Goal: Task Accomplishment & Management: Manage account settings

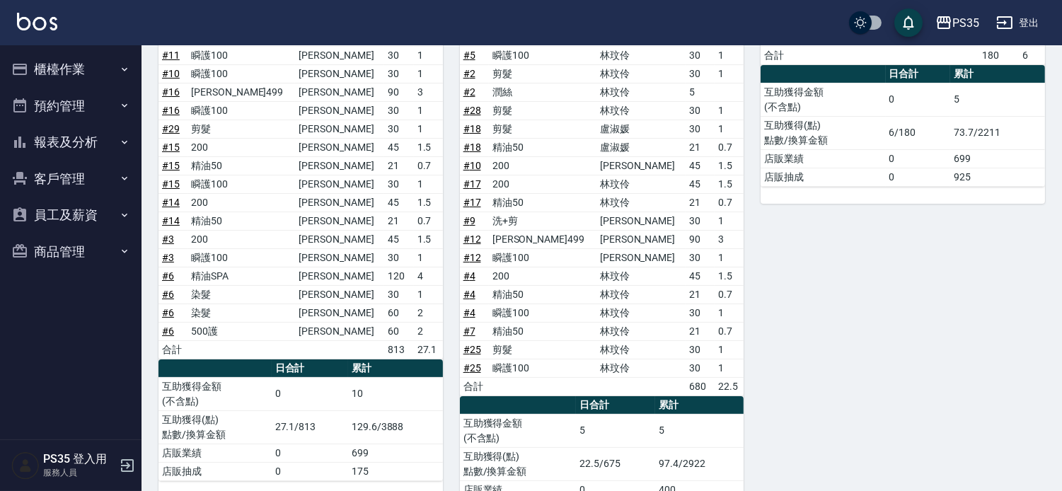
scroll to position [278, 0]
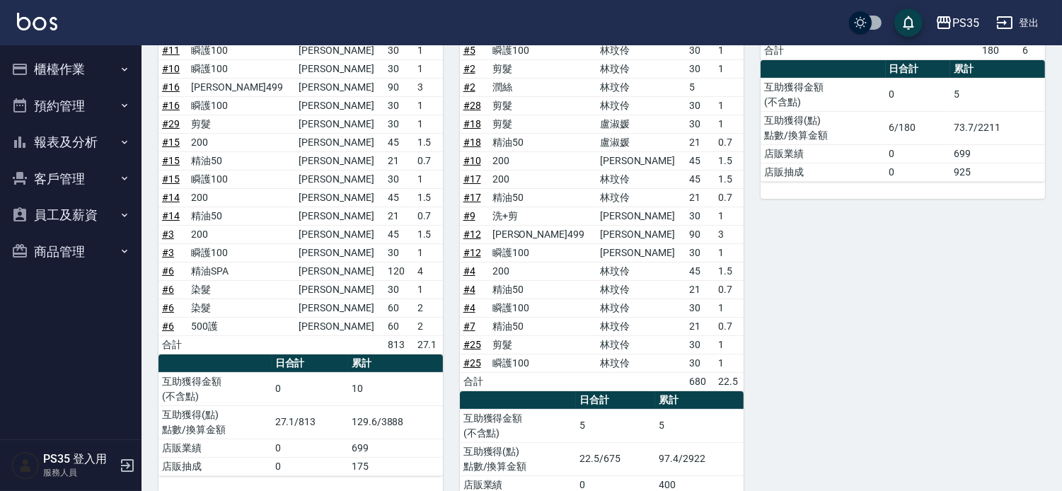
click at [86, 171] on button "客戶管理" at bounding box center [71, 179] width 130 height 37
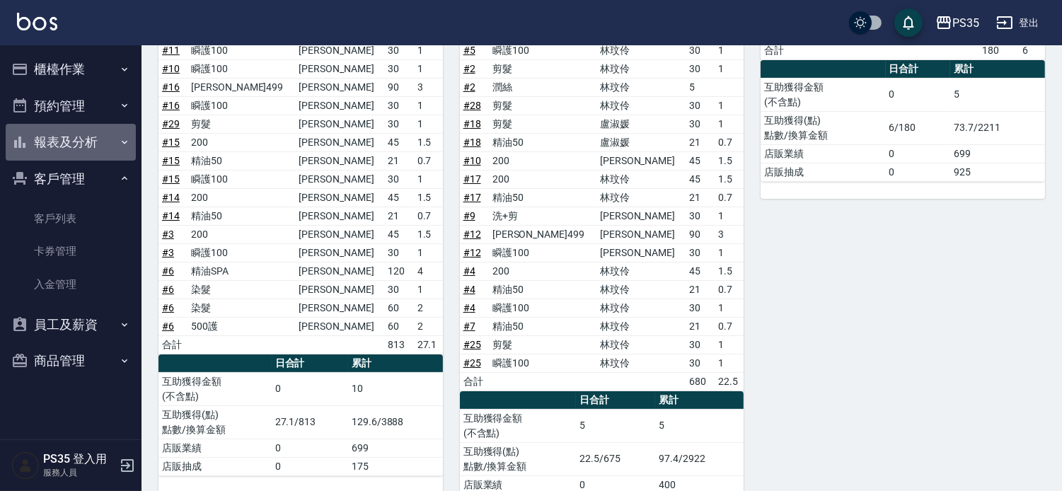
click at [59, 143] on button "報表及分析" at bounding box center [71, 142] width 130 height 37
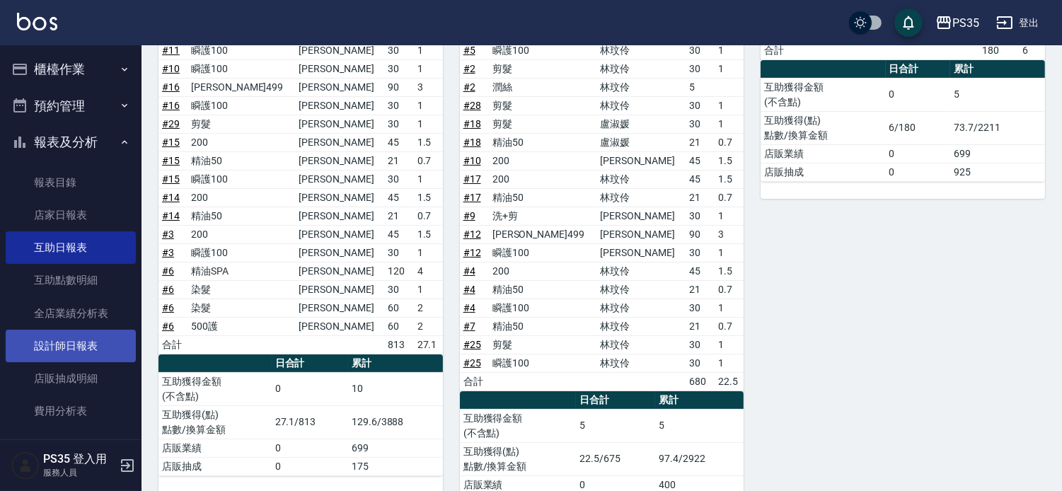
click at [96, 335] on link "設計師日報表" at bounding box center [71, 346] width 130 height 33
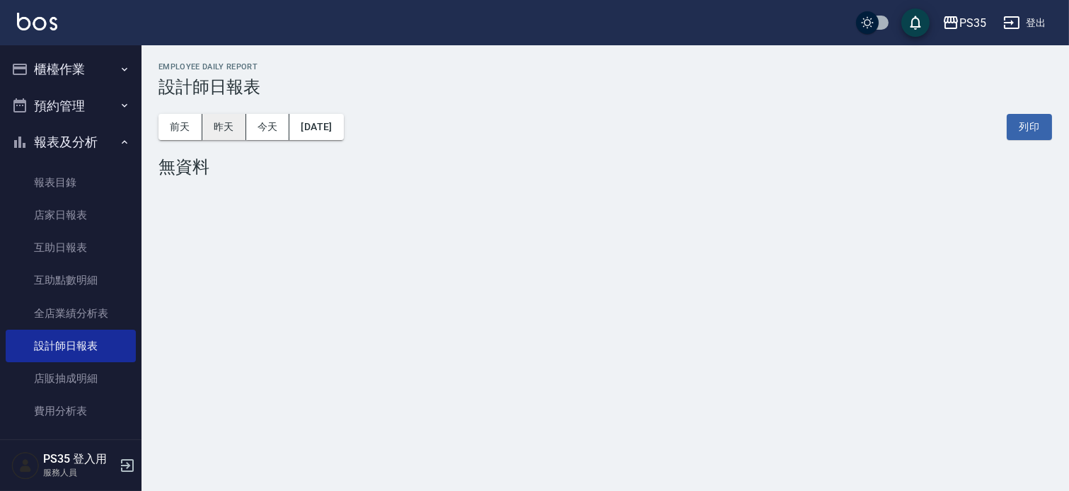
click at [228, 130] on button "昨天" at bounding box center [224, 127] width 44 height 26
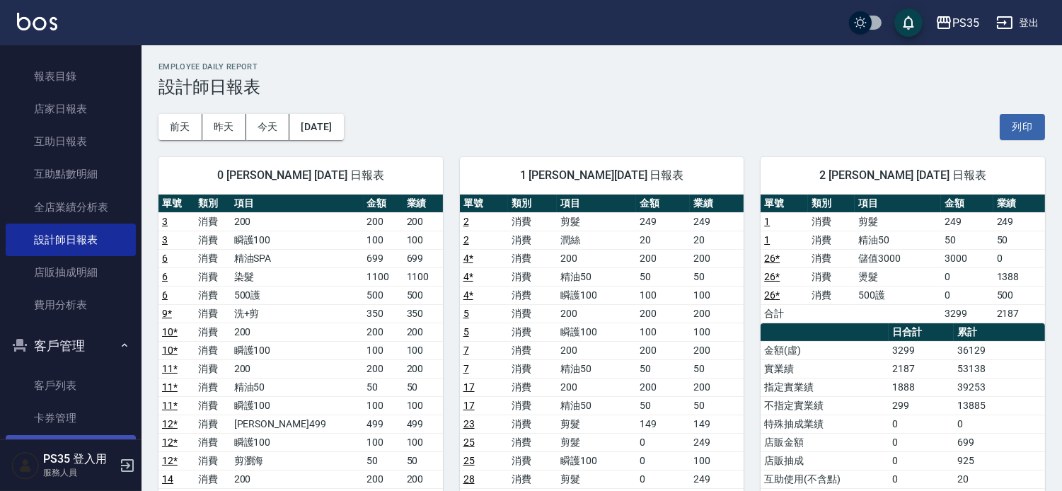
scroll to position [157, 0]
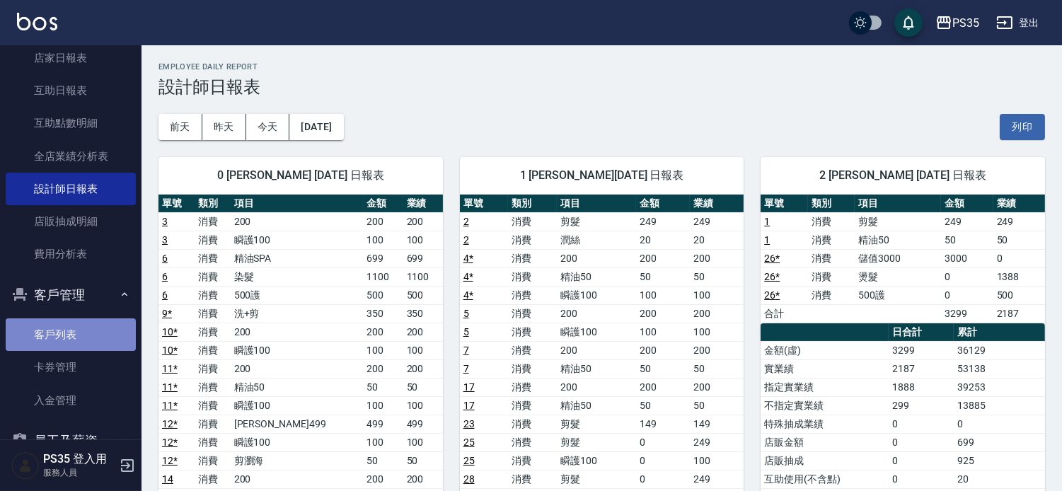
click at [103, 340] on link "客戶列表" at bounding box center [71, 334] width 130 height 33
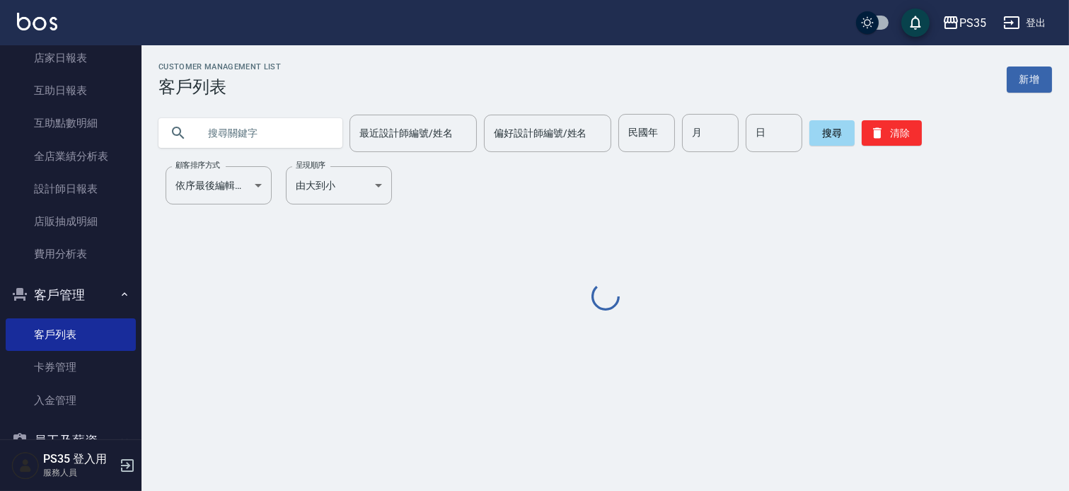
click at [238, 122] on input "text" at bounding box center [264, 133] width 133 height 38
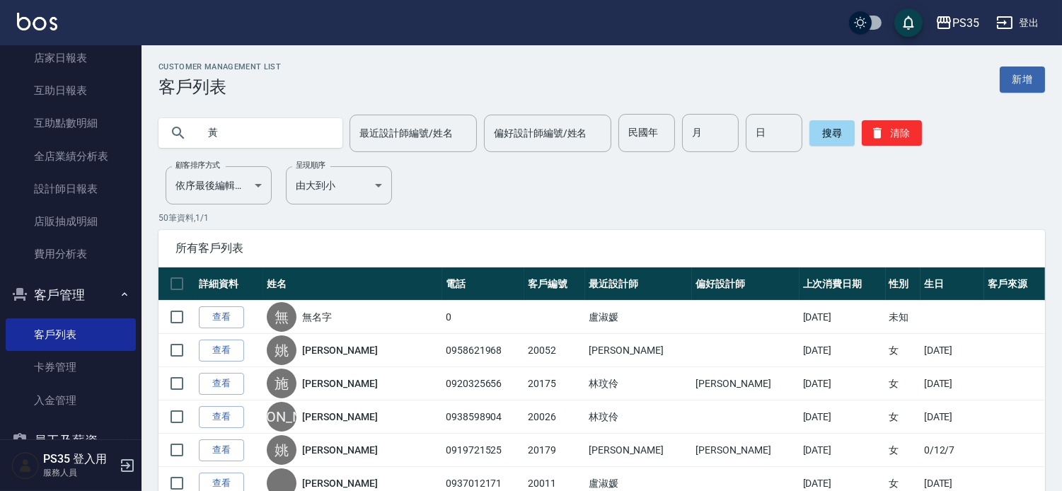
type input "黃"
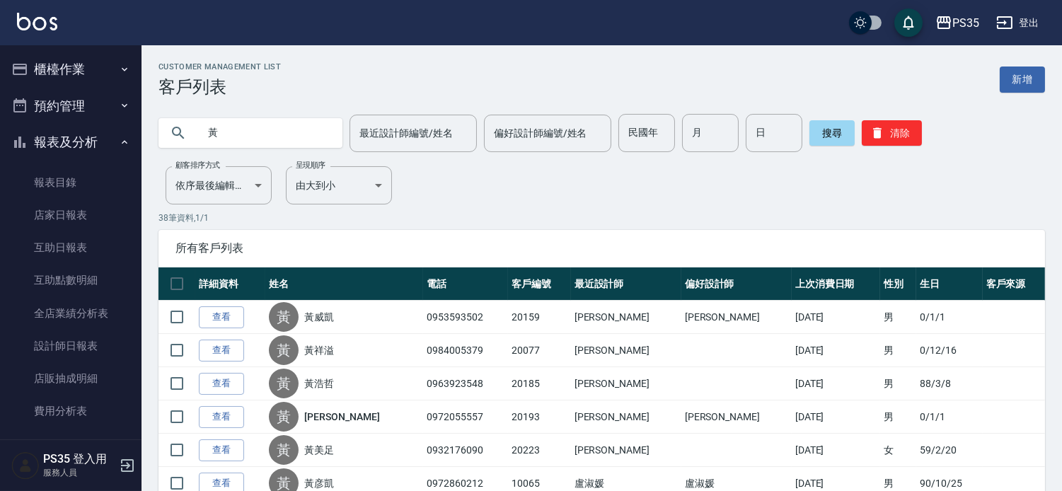
click at [104, 83] on button "櫃檯作業" at bounding box center [71, 69] width 130 height 37
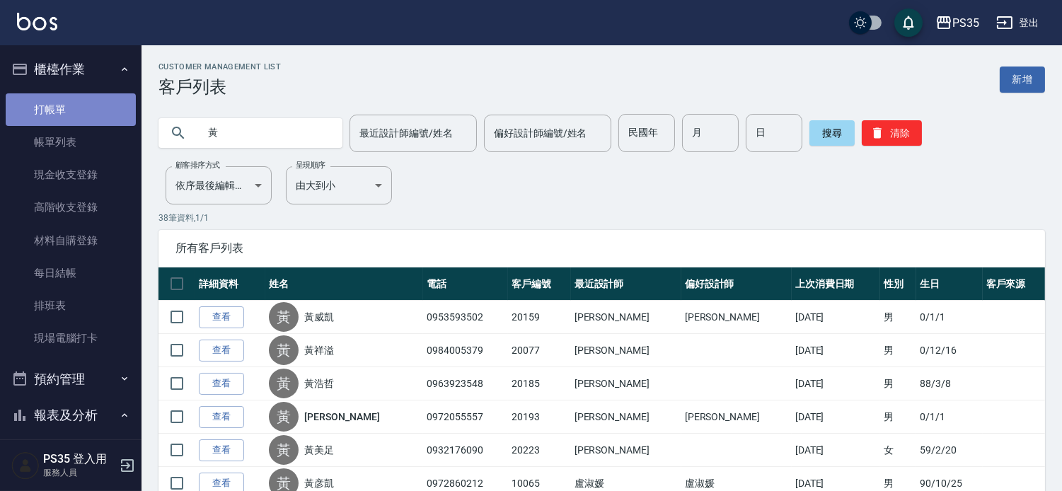
click at [88, 100] on link "打帳單" at bounding box center [71, 109] width 130 height 33
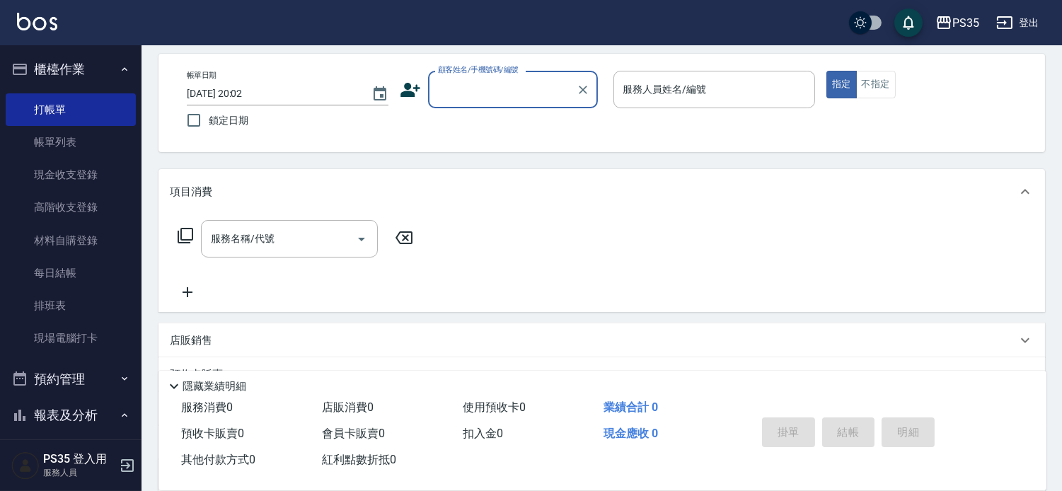
scroll to position [79, 0]
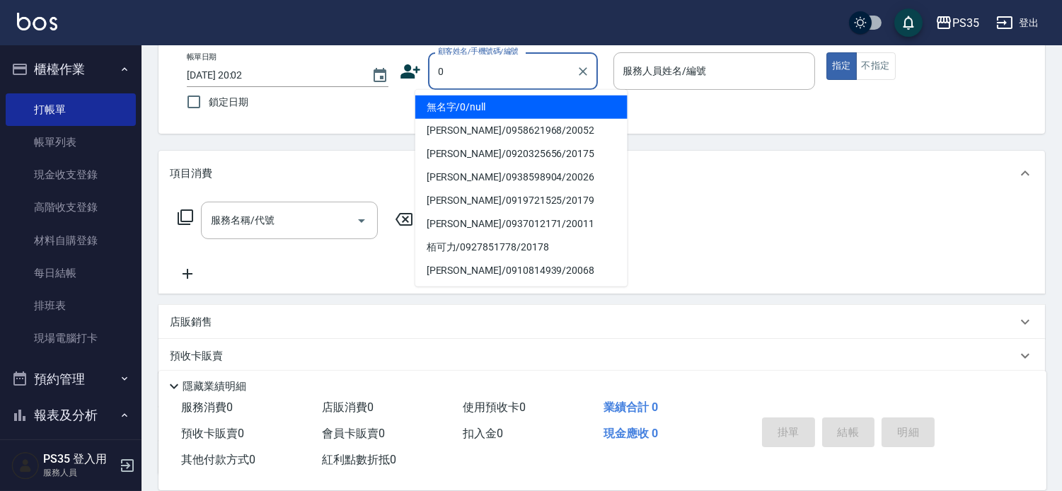
type input "無名字/0/null"
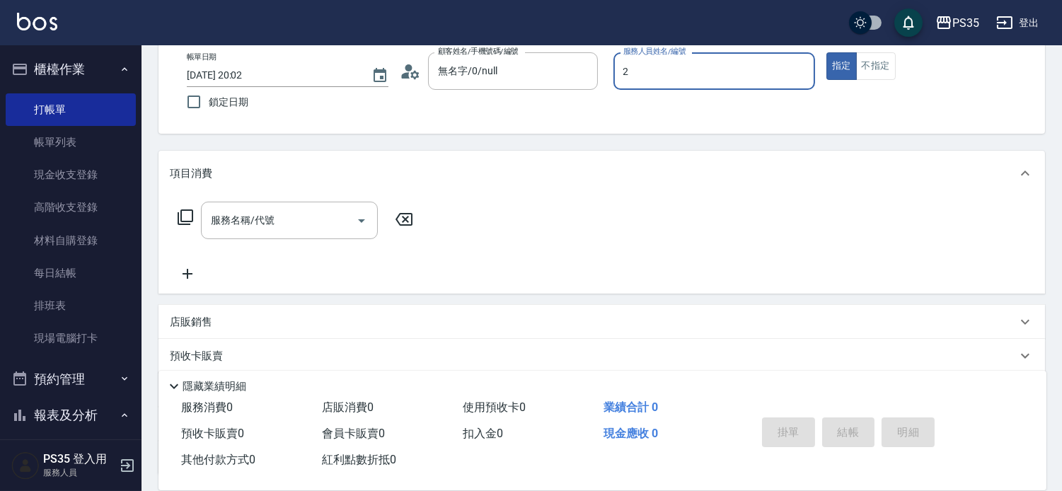
type input "2"
type button "true"
type input "栢沛怡-2"
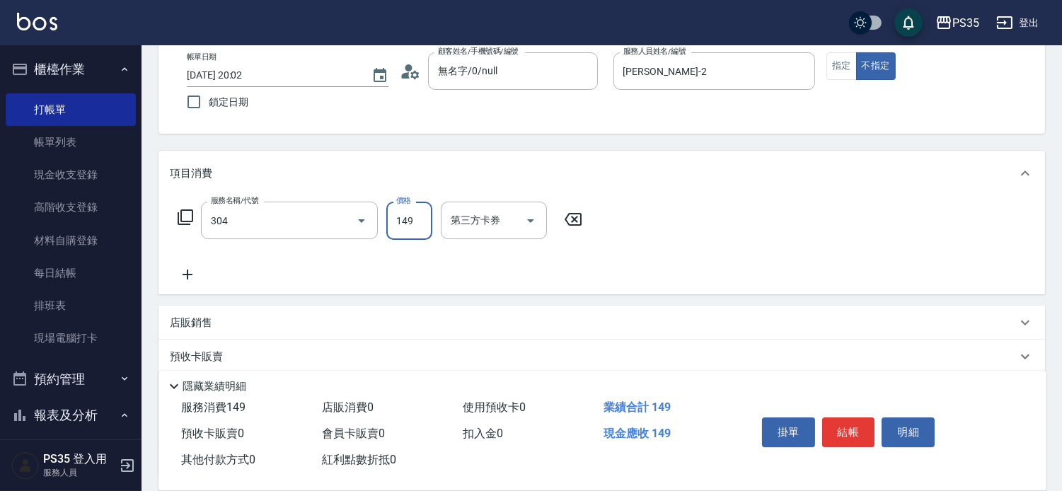
type input "剪髮(304)"
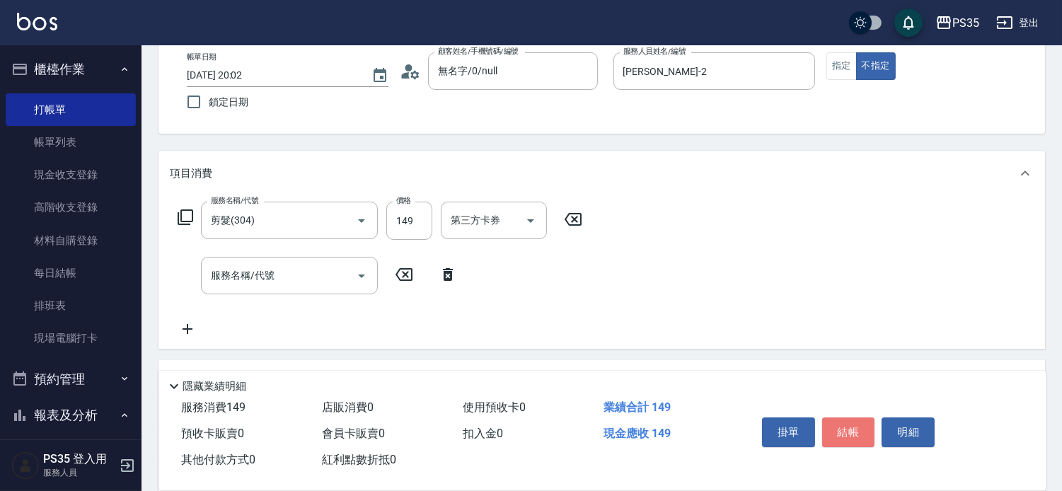
click at [851, 418] on button "結帳" at bounding box center [848, 432] width 53 height 30
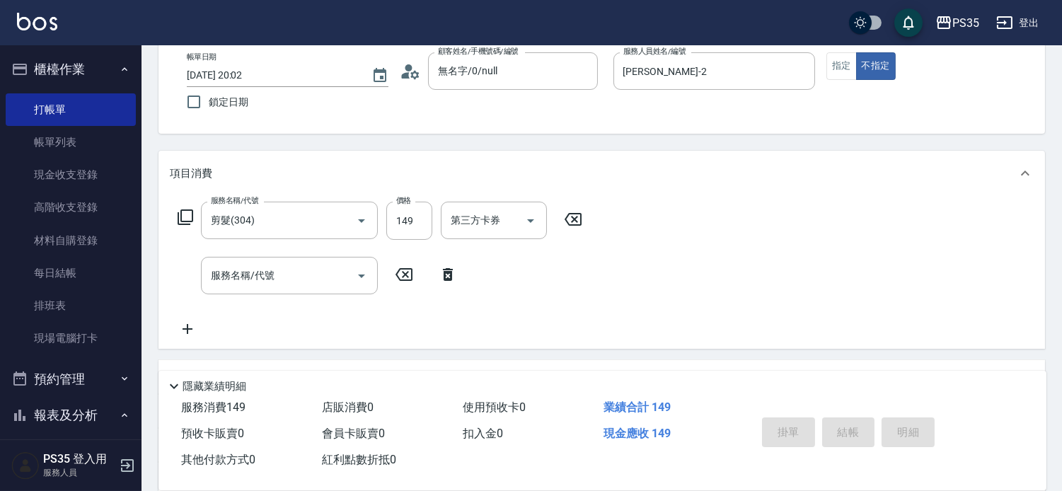
type input "2025/09/08 20:03"
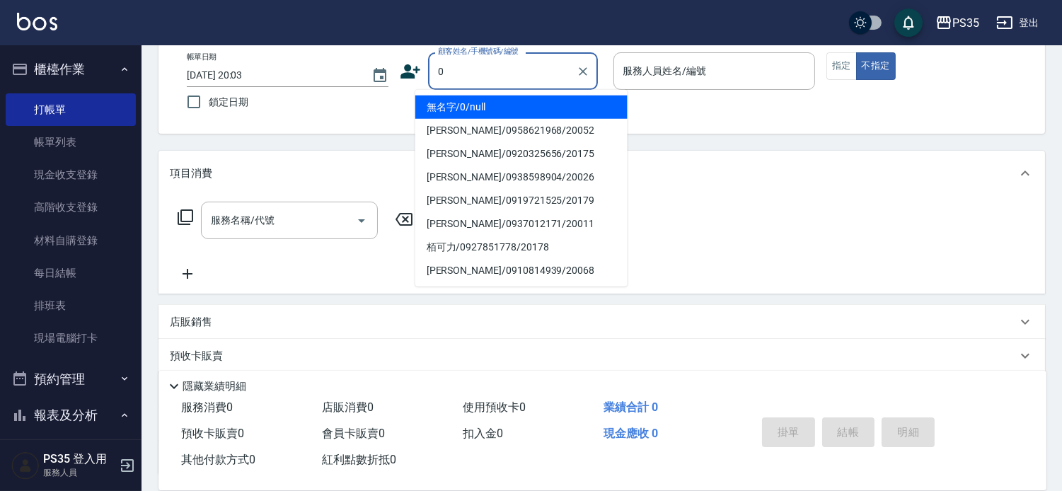
type input "無名字/0/null"
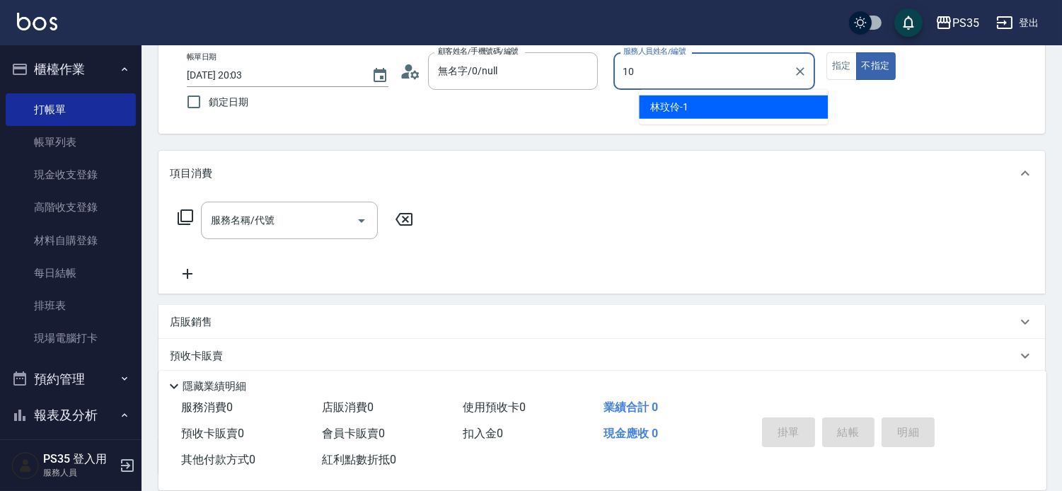
type input "10"
type button "false"
type input "盧淑媛-10"
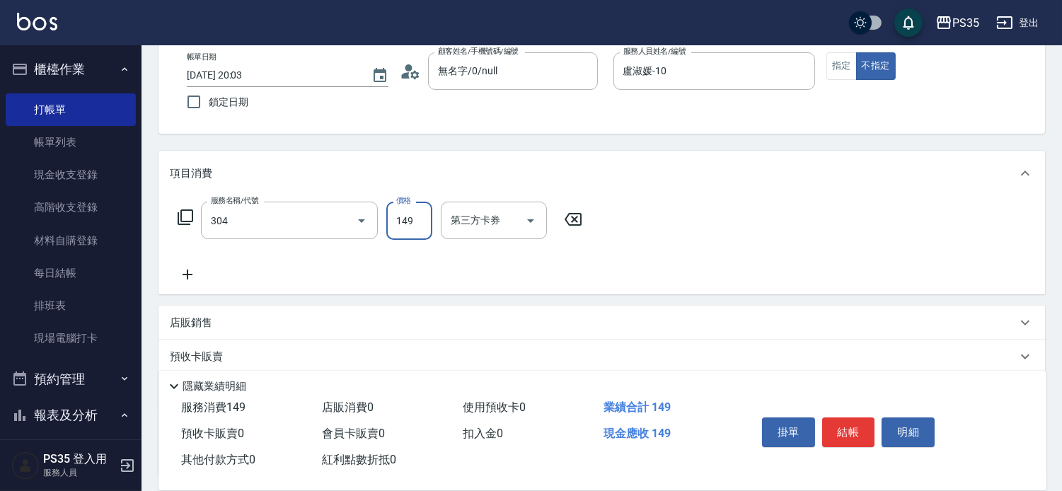
type input "剪髮(304)"
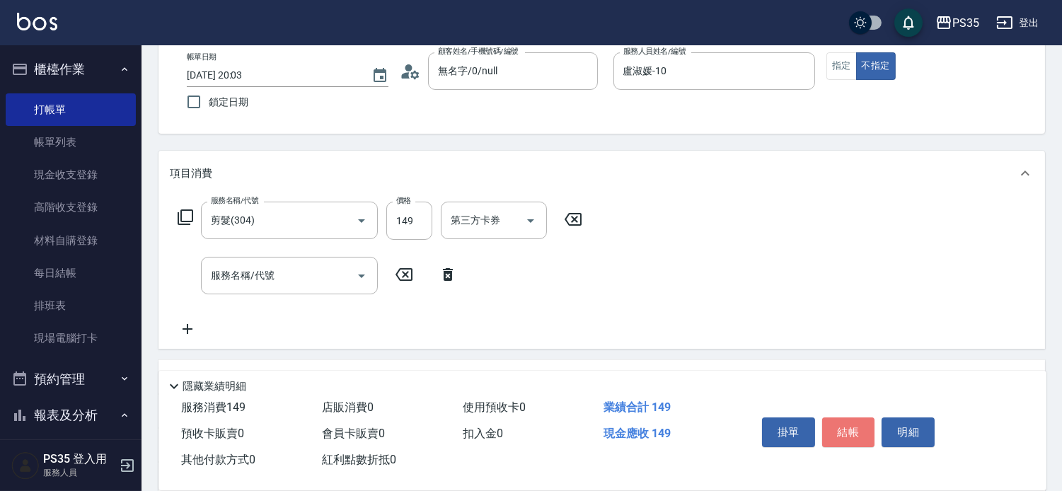
click at [850, 418] on button "結帳" at bounding box center [848, 432] width 53 height 30
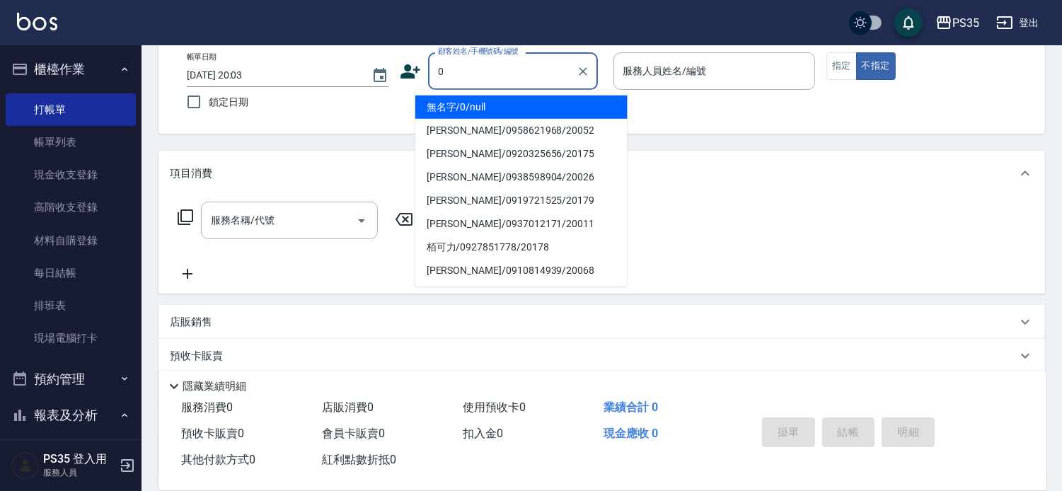
type input "無名字/0/null"
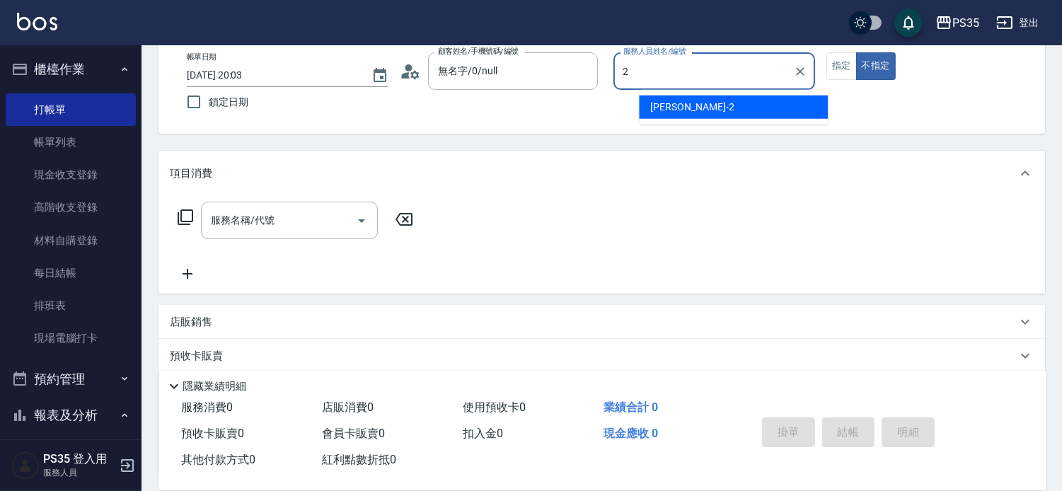
type input "栢沛怡-2"
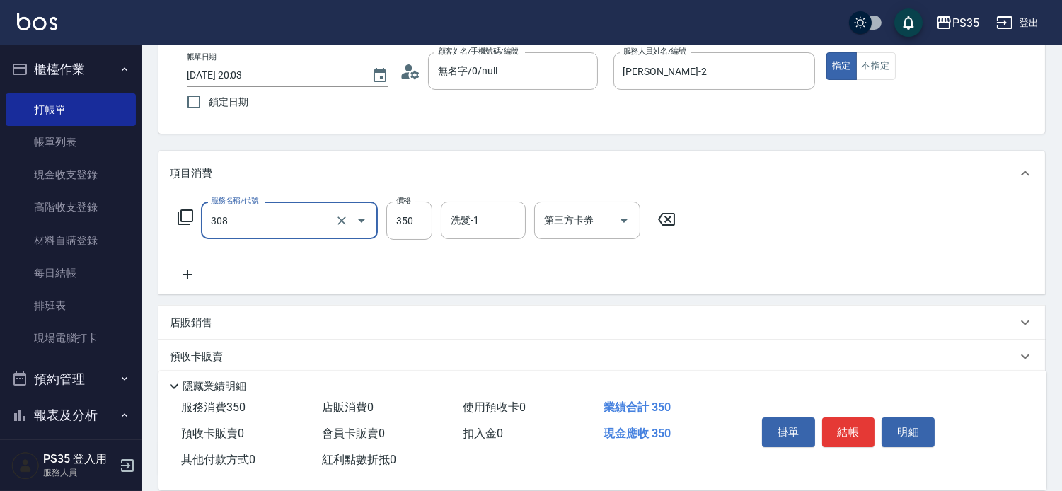
type input "洗+剪(308)"
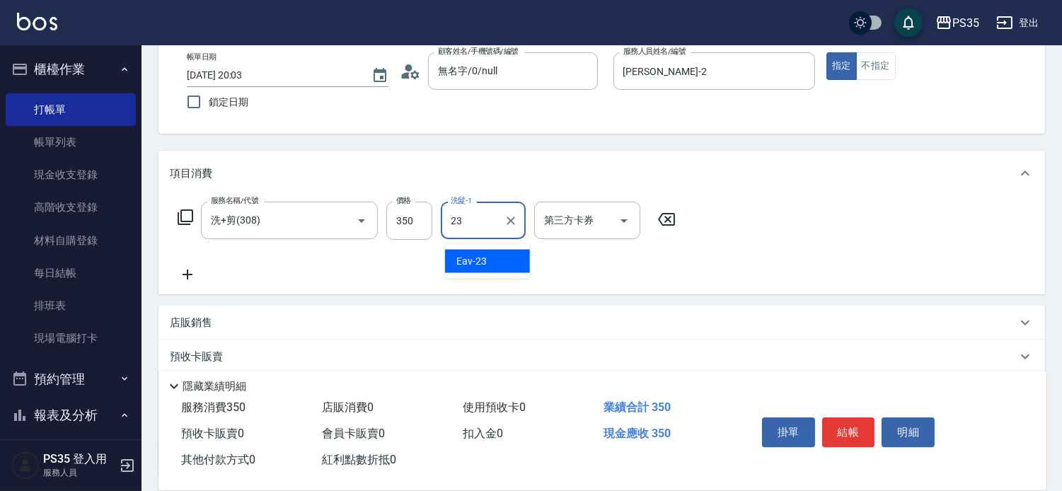
type input "Eav-23"
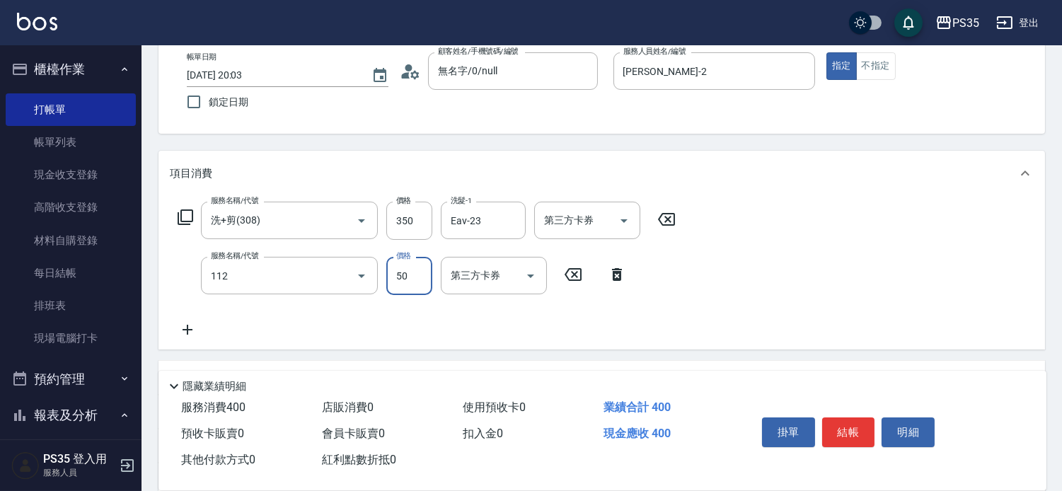
type input "精油50(112)"
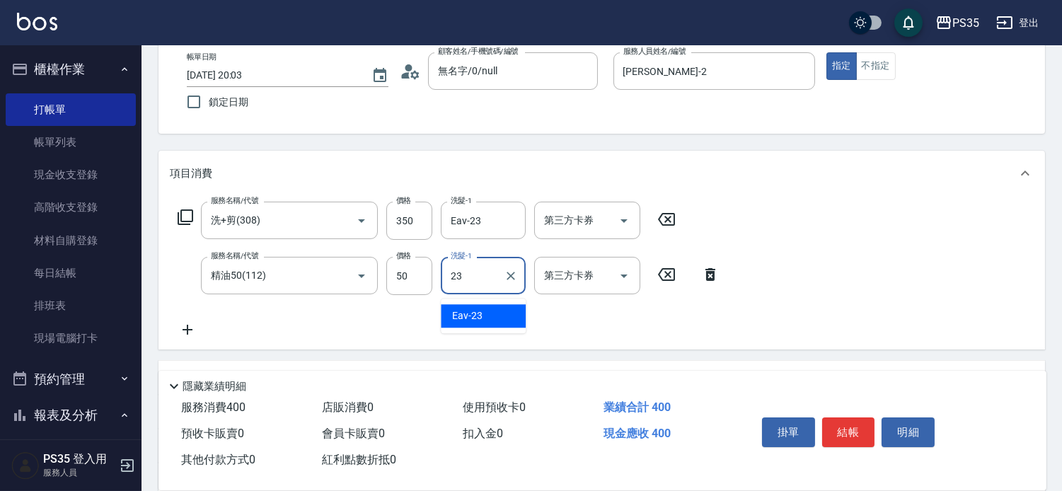
type input "Eav-23"
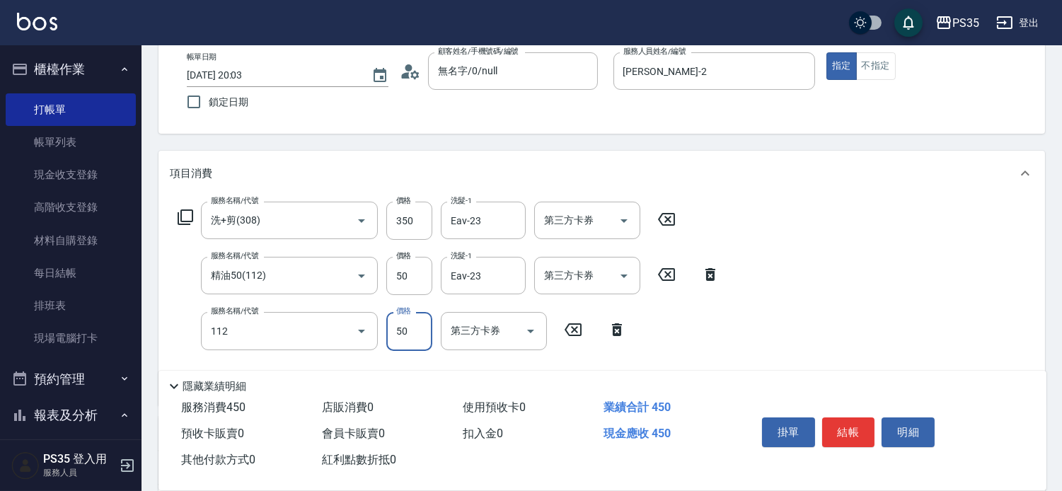
type input "精油50(112)"
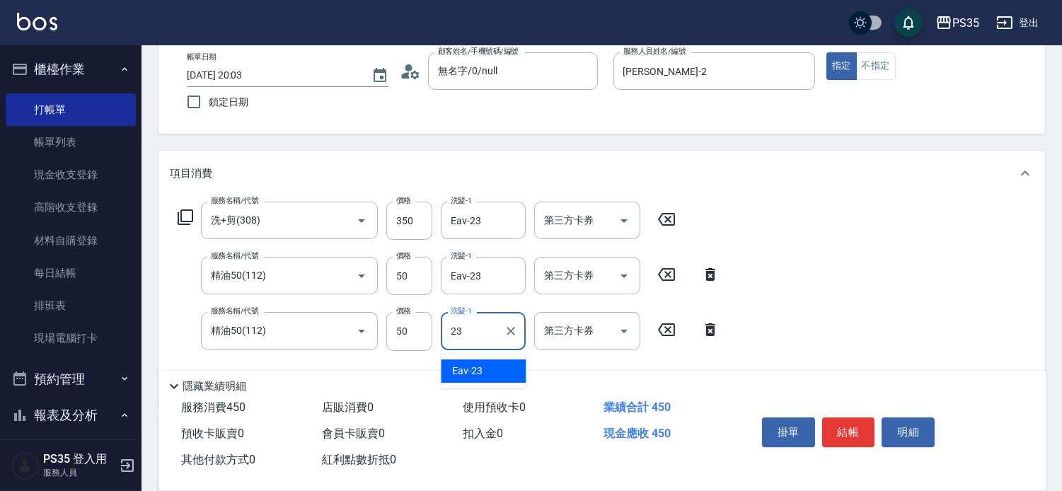
type input "Eav-23"
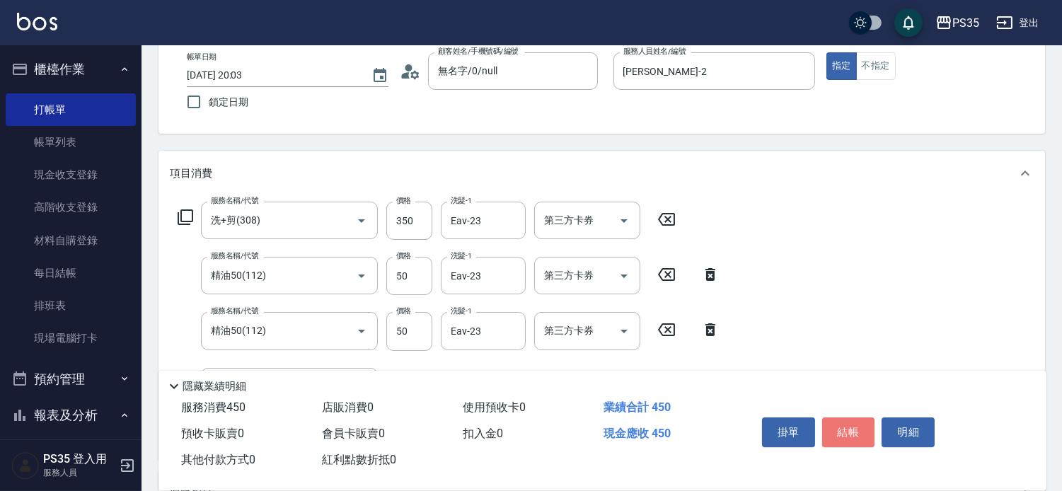
click at [850, 418] on button "結帳" at bounding box center [848, 432] width 53 height 30
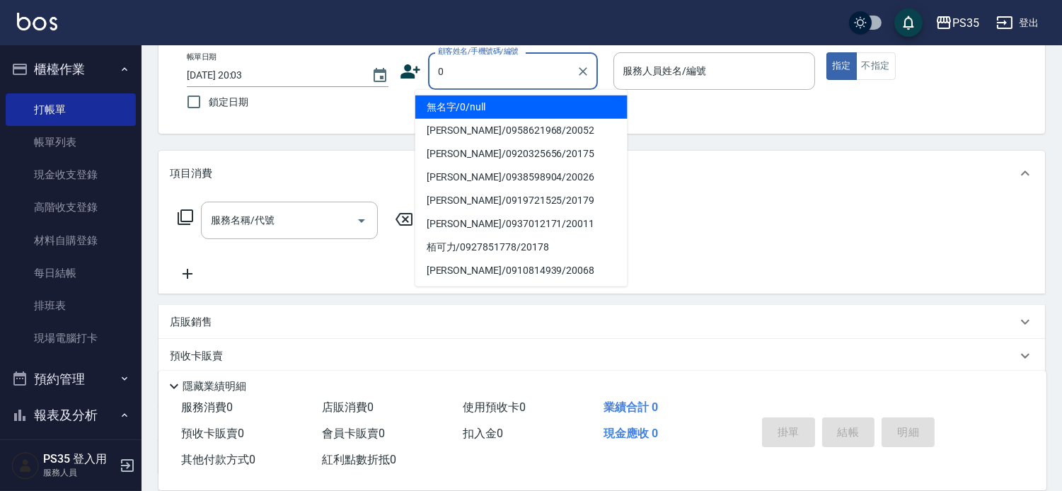
type input "無名字/0/null"
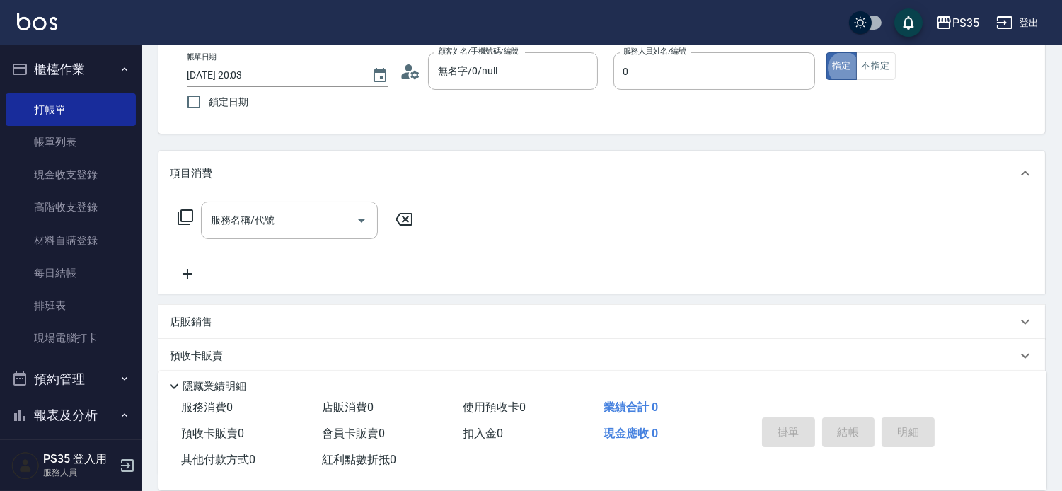
type input "kiki-0"
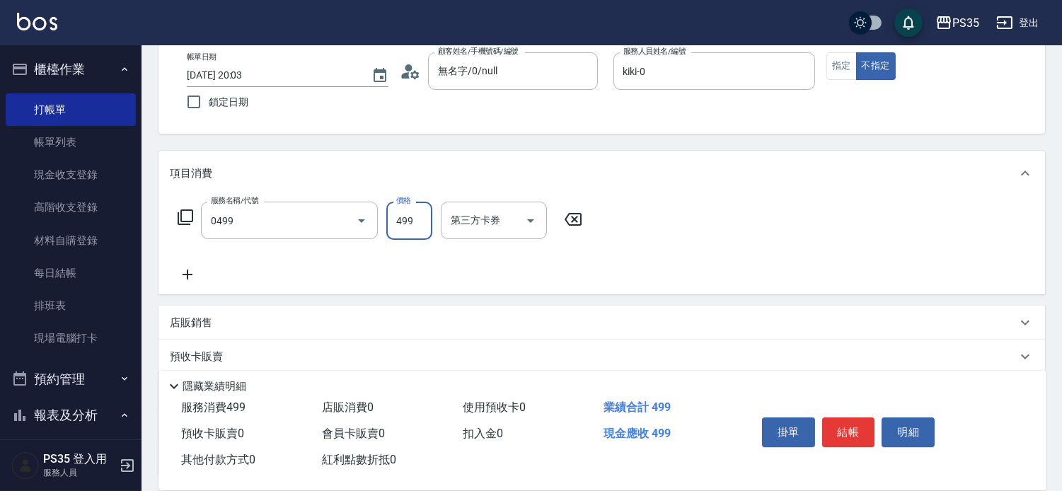
type input "伊黛莉499(0499)"
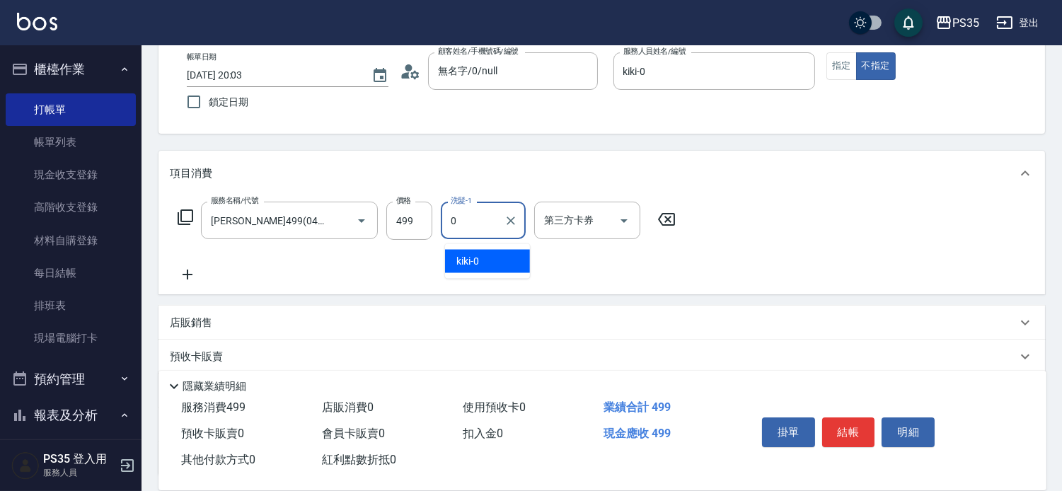
type input "kiki-0"
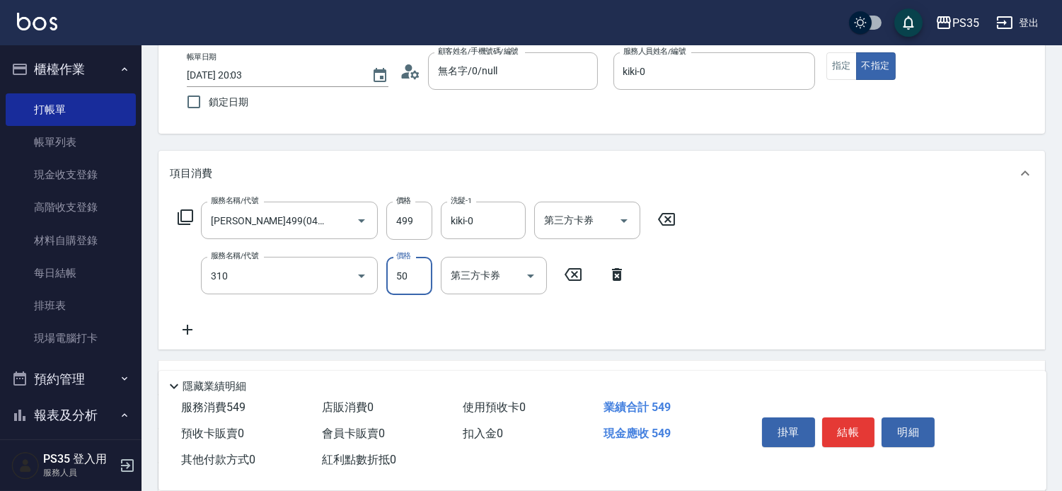
type input "剪瀏海(310)"
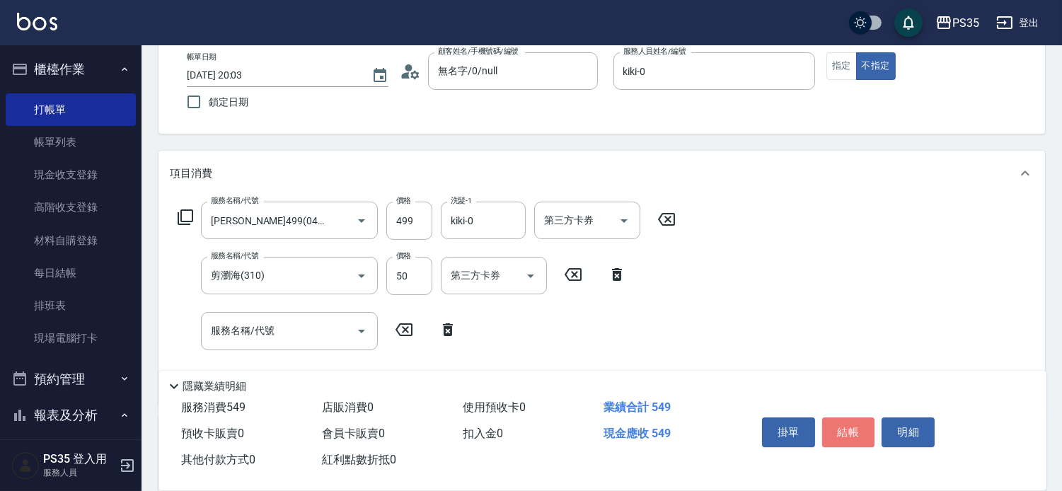
click at [850, 418] on button "結帳" at bounding box center [848, 432] width 53 height 30
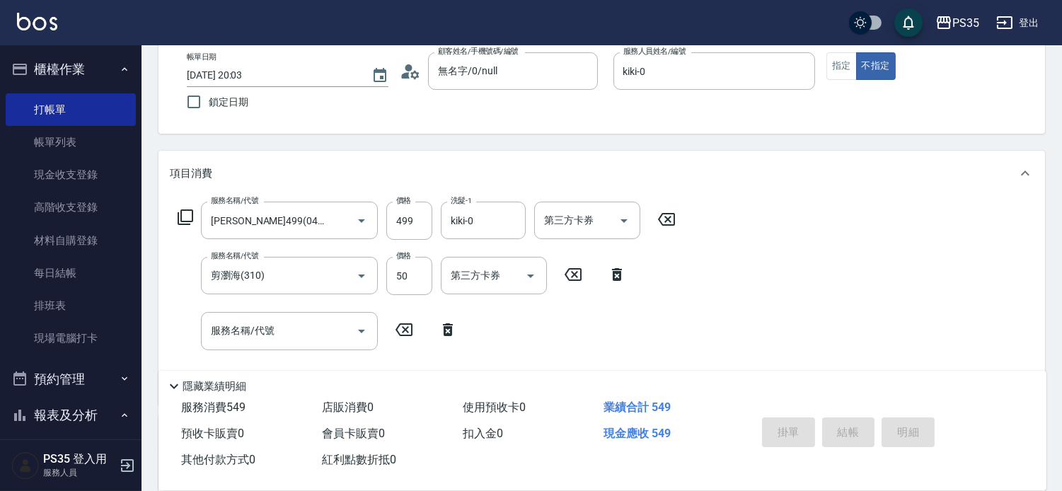
type input "2025/09/08 20:04"
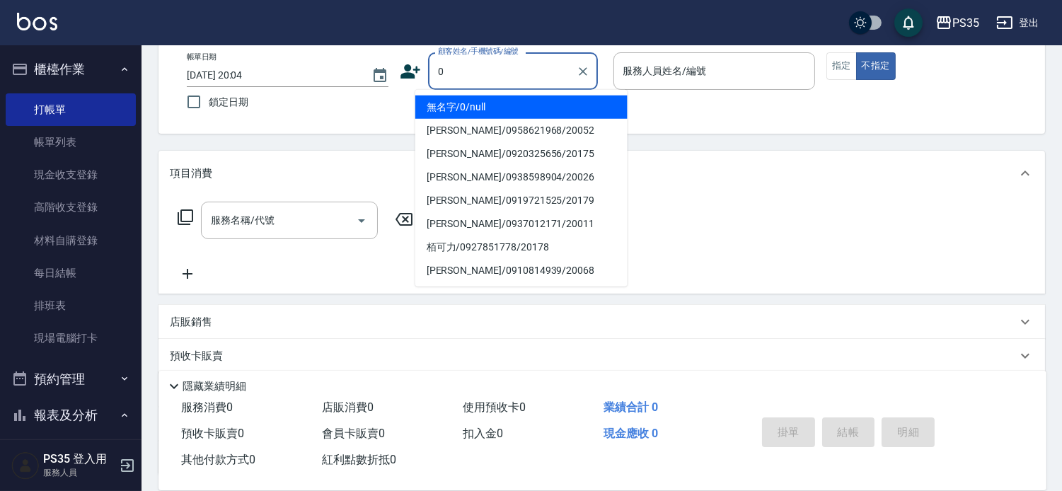
type input "無名字/0/null"
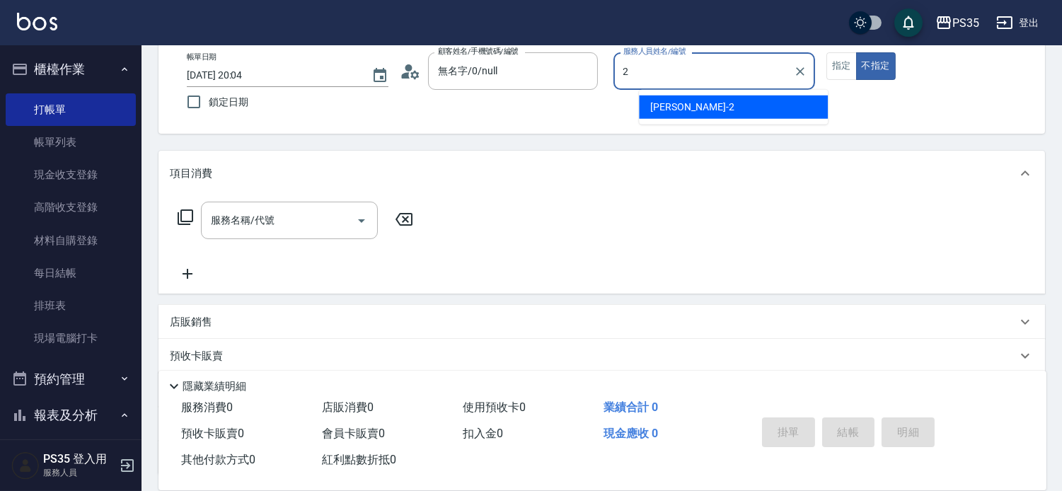
type input "栢沛怡-2"
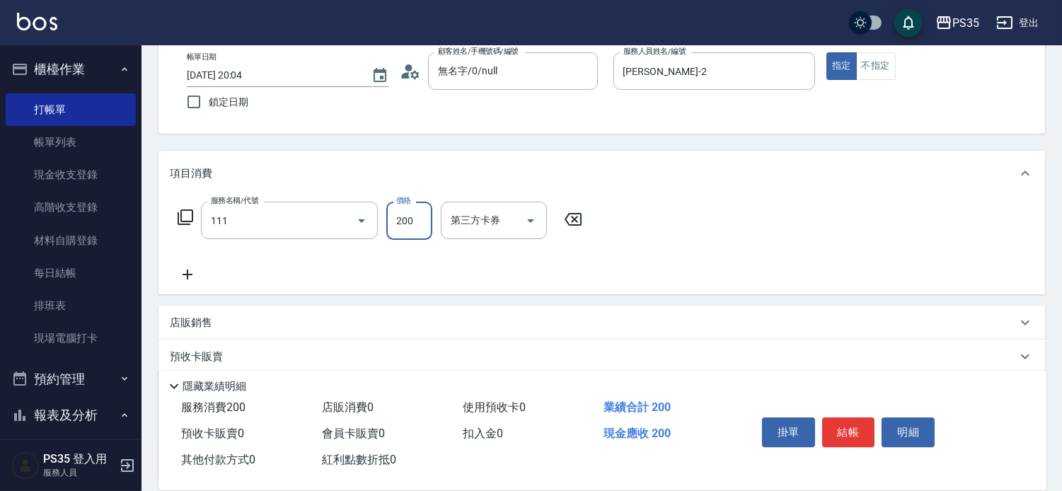
type input "200(111)"
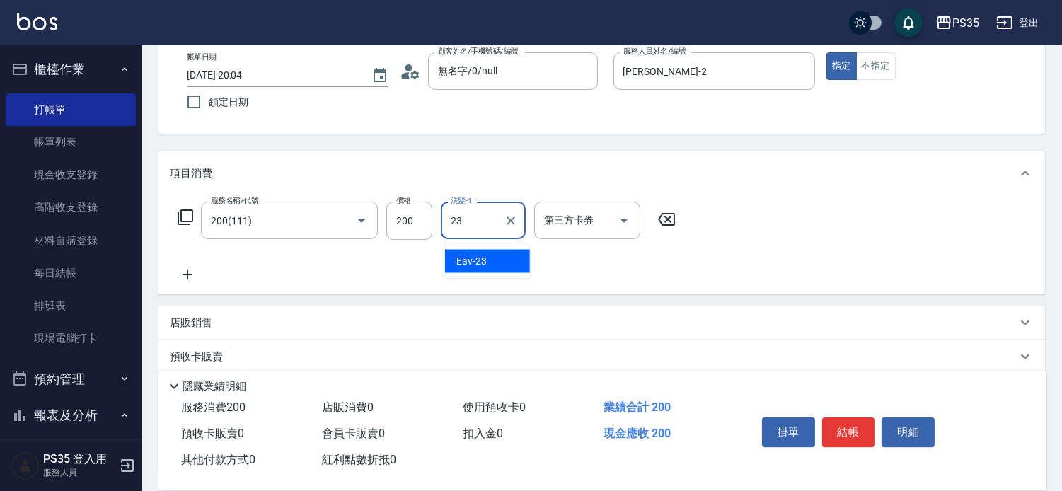
type input "Eav-23"
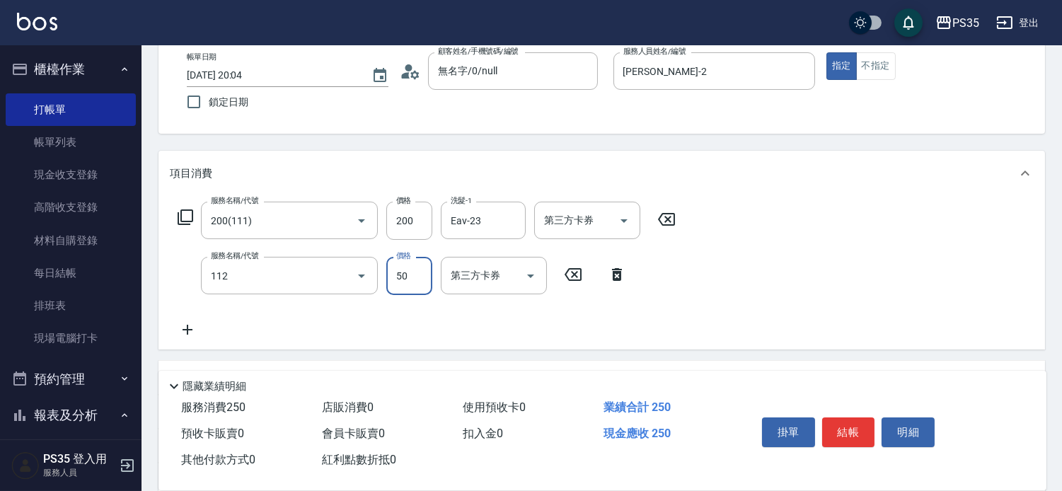
type input "精油50(112)"
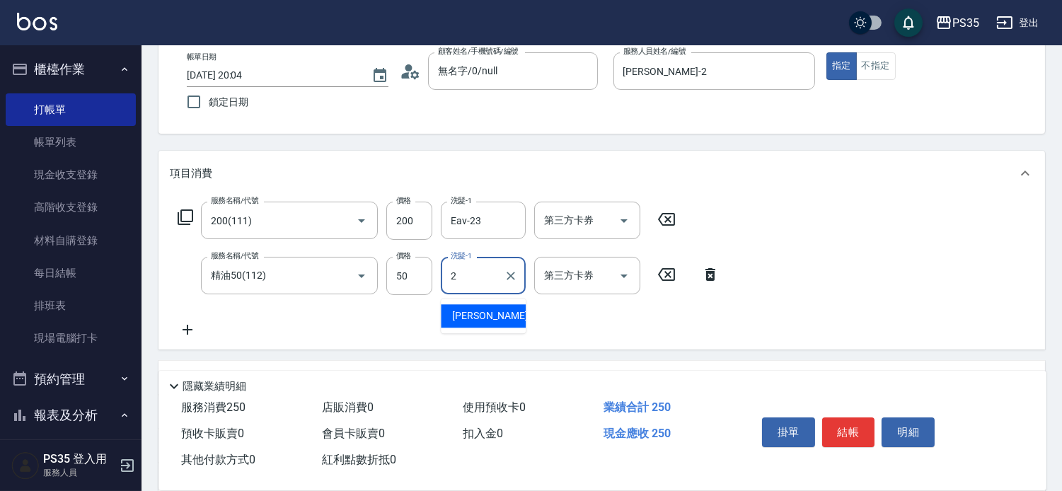
type input "栢沛怡-2"
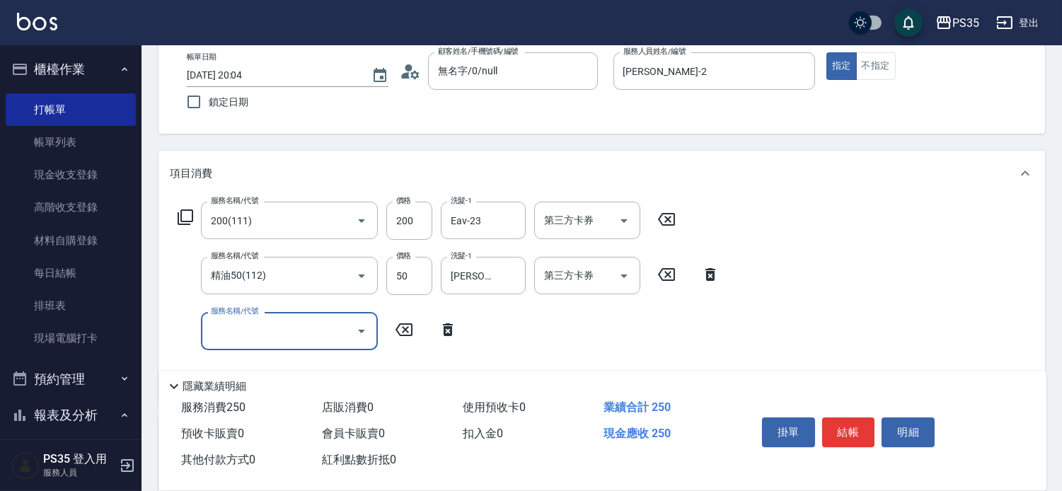
click at [850, 418] on button "結帳" at bounding box center [848, 432] width 53 height 30
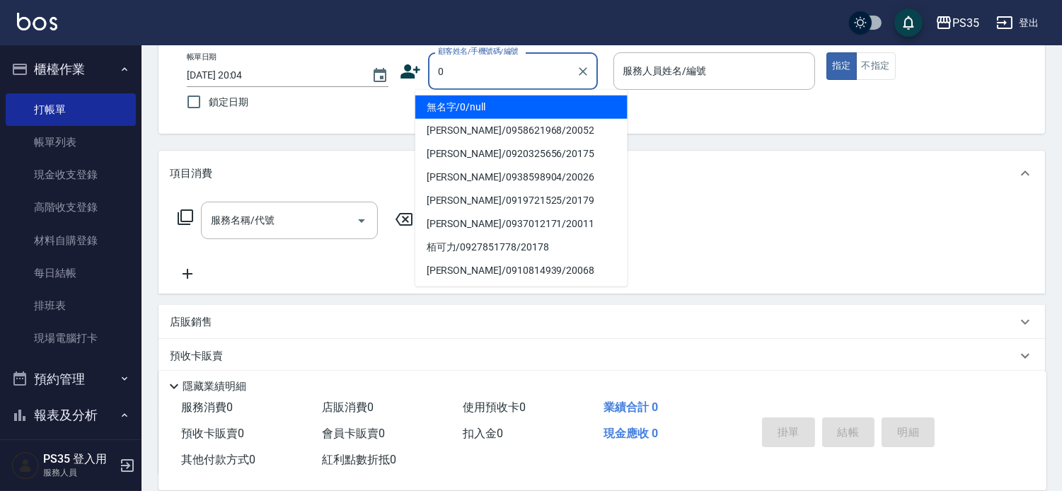
type input "無名字/0/null"
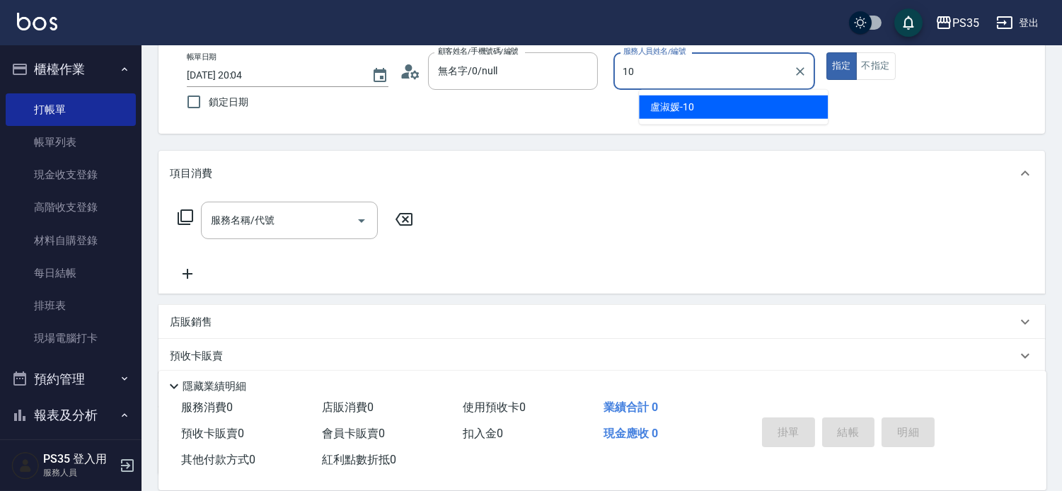
type input "盧淑媛-10"
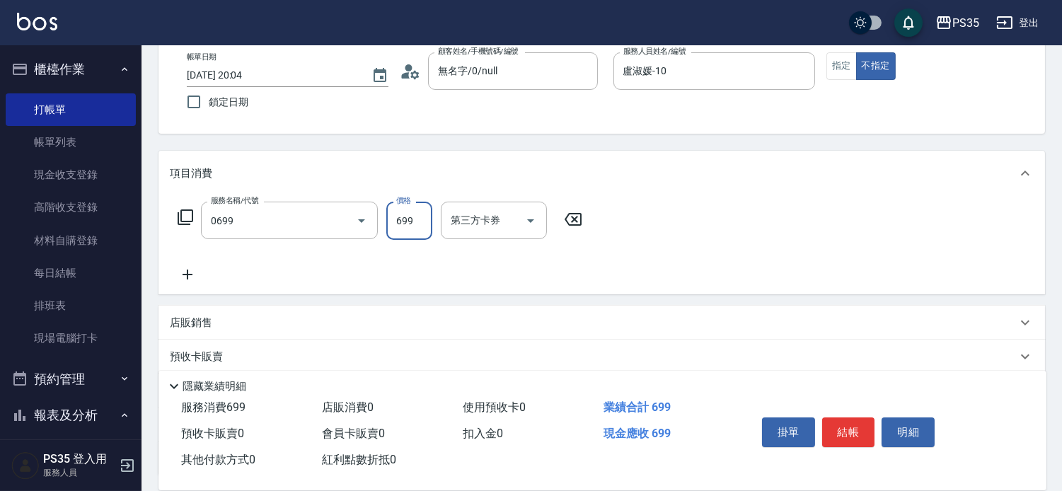
type input "精油SPA(0699)"
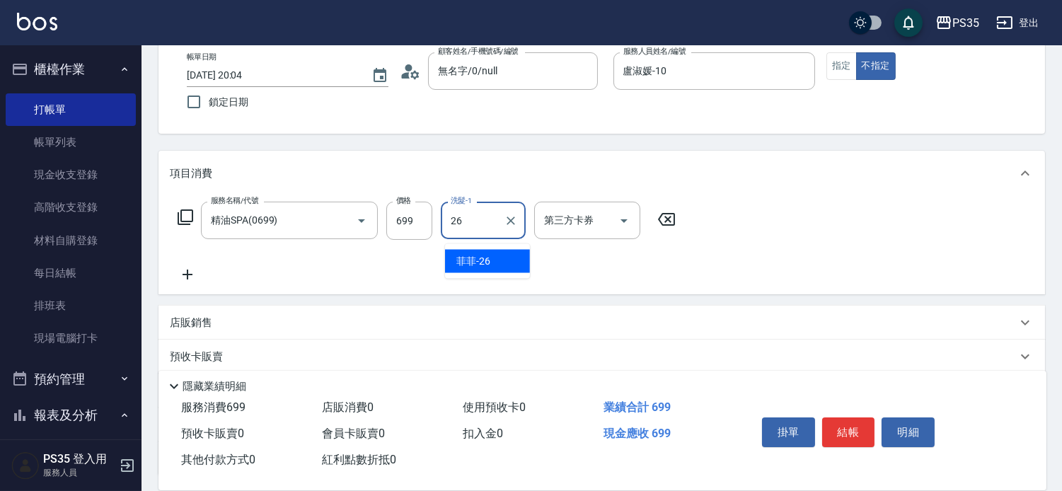
type input "菲菲-26"
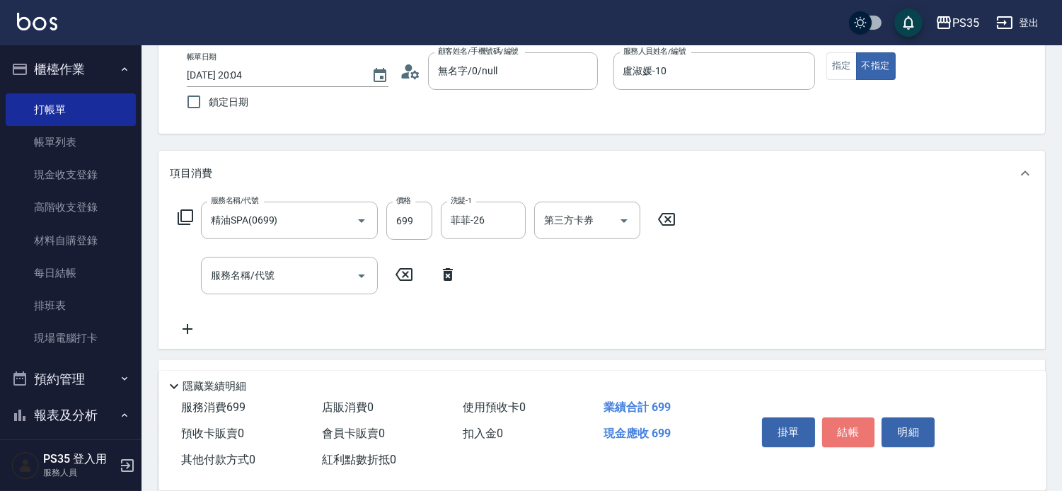
click at [850, 418] on button "結帳" at bounding box center [848, 432] width 53 height 30
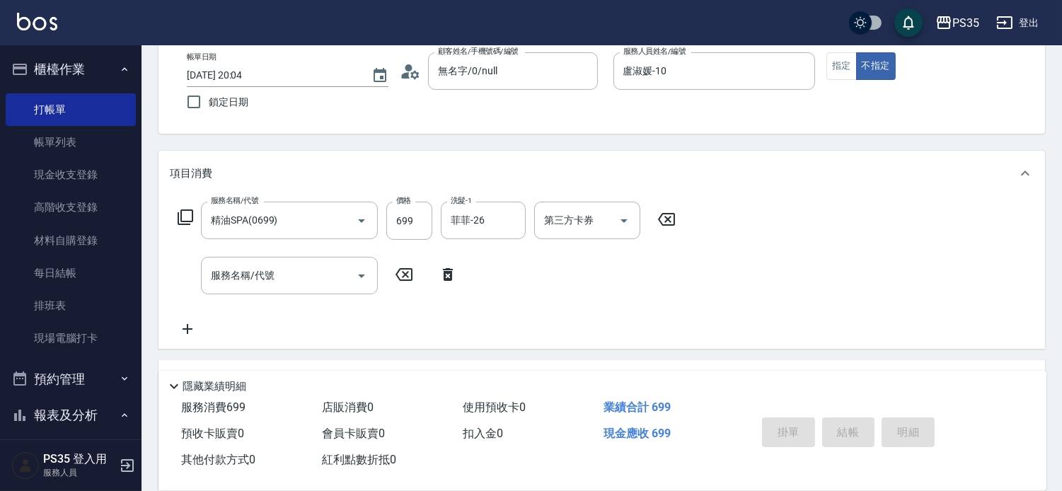
type input "2025/09/08 20:05"
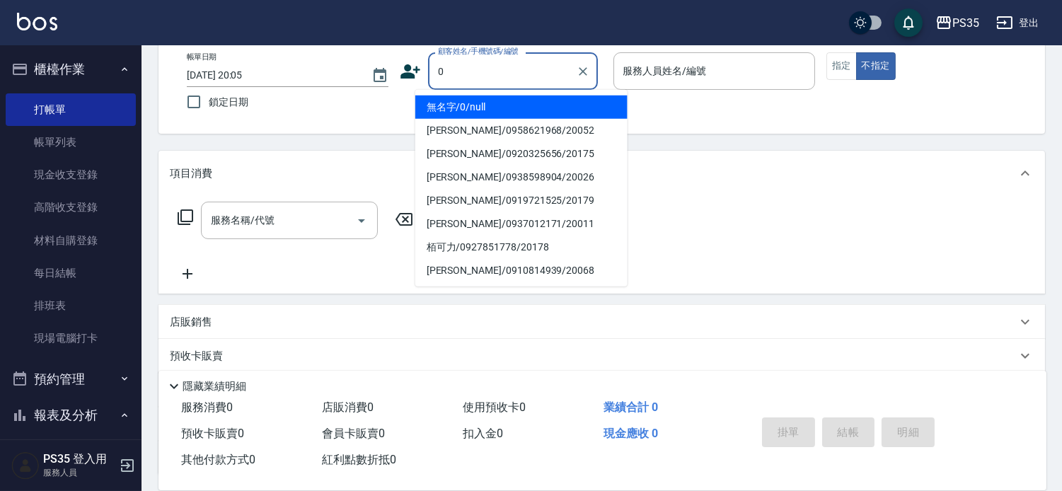
type input "0"
type input "2"
type input "無名字/0/null"
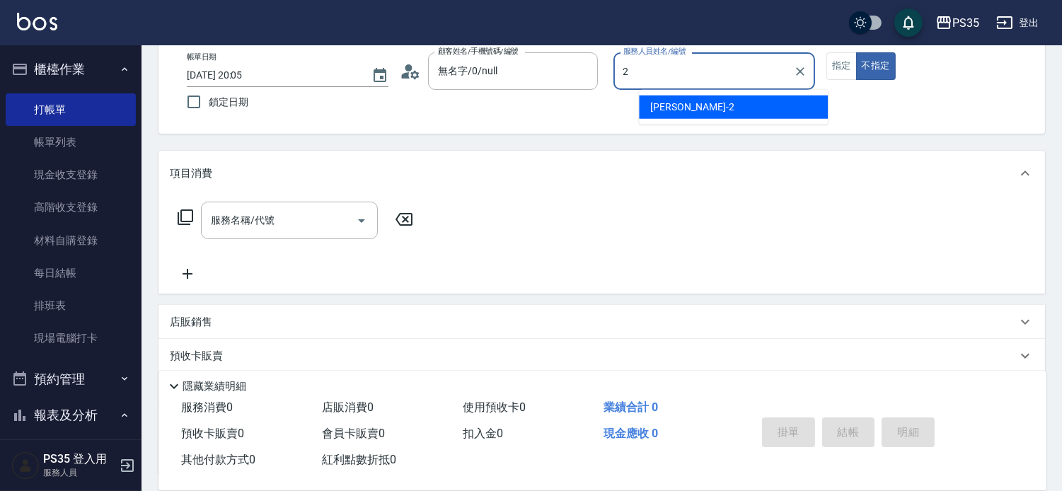
type input "栢沛怡-2"
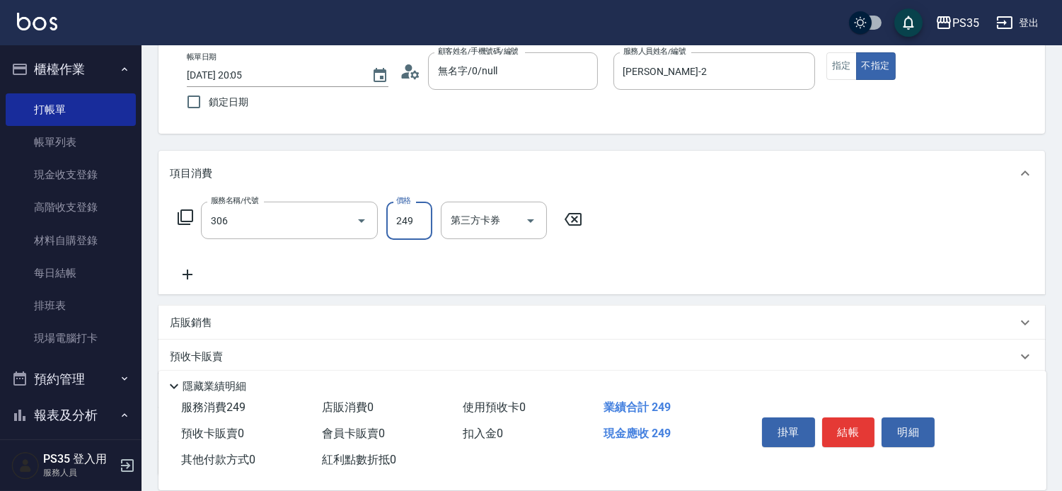
type input "剪髮(306)"
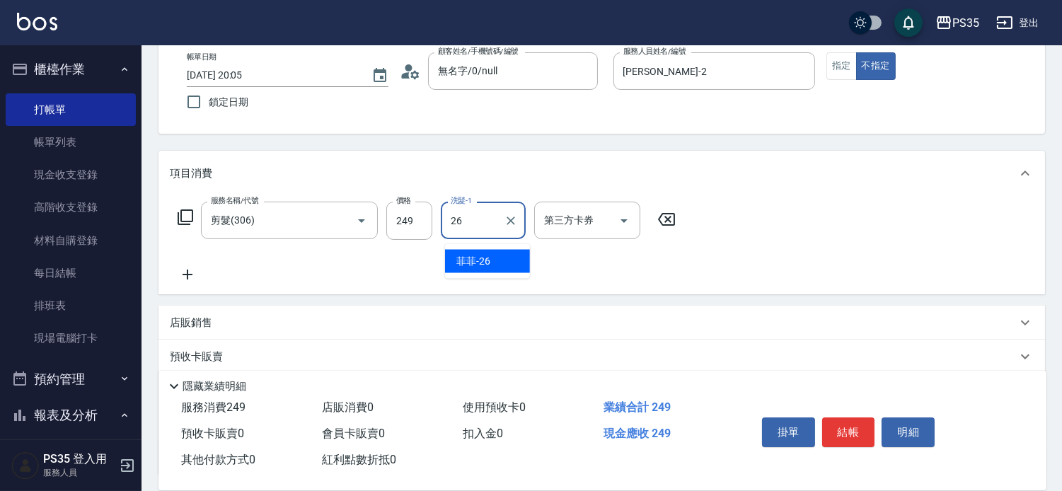
type input "菲菲-26"
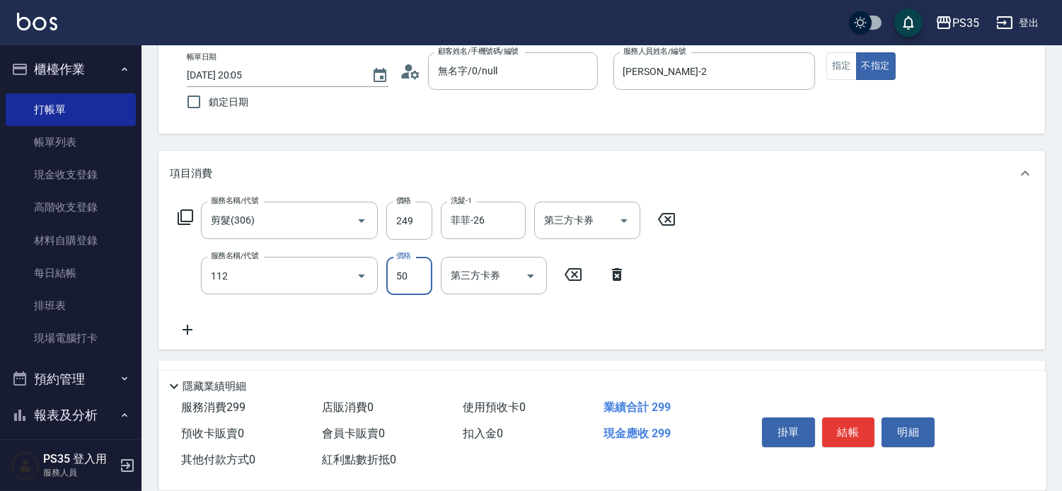
type input "精油50(112)"
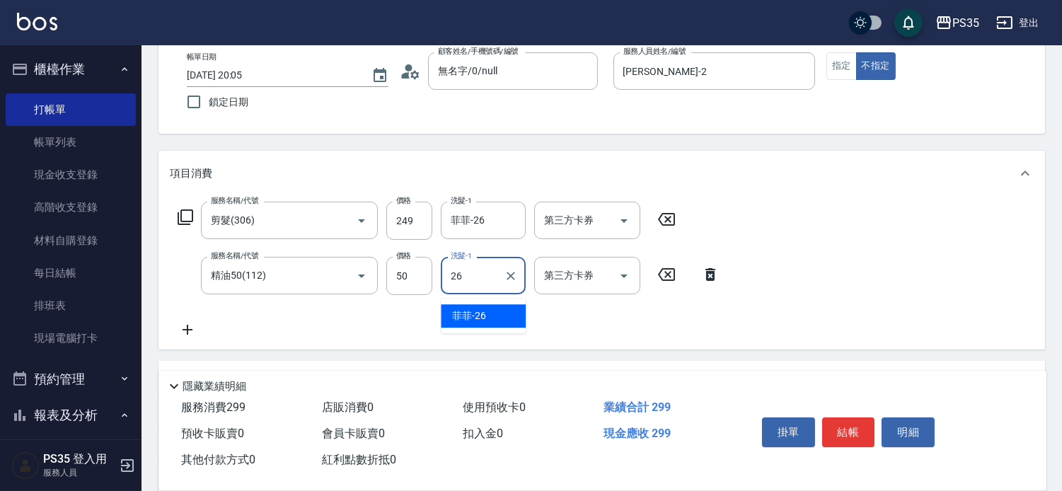
type input "菲菲-26"
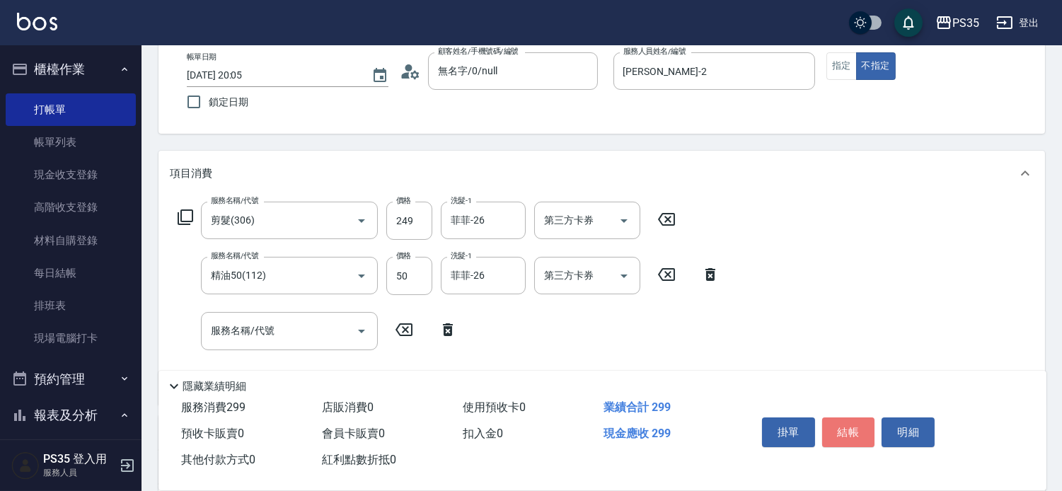
click at [850, 418] on button "結帳" at bounding box center [848, 432] width 53 height 30
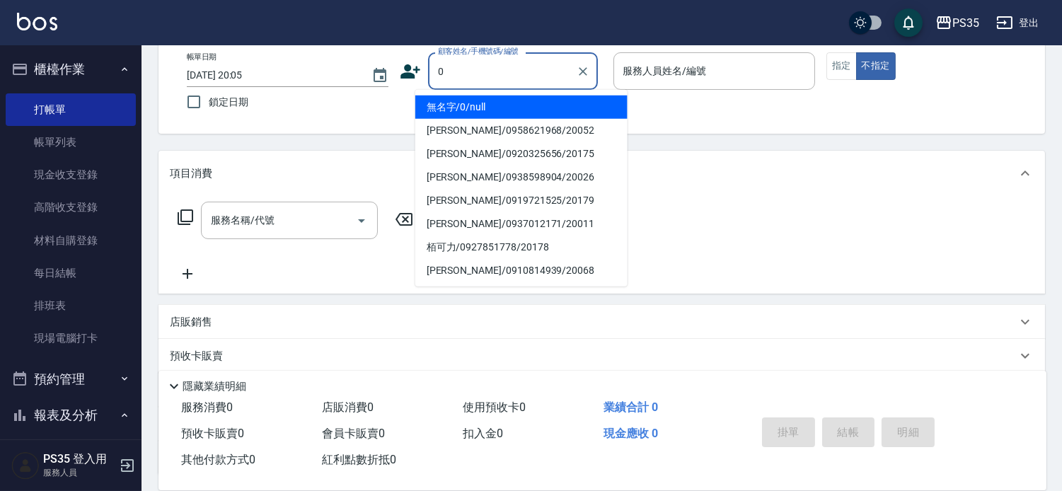
type input "無名字/0/null"
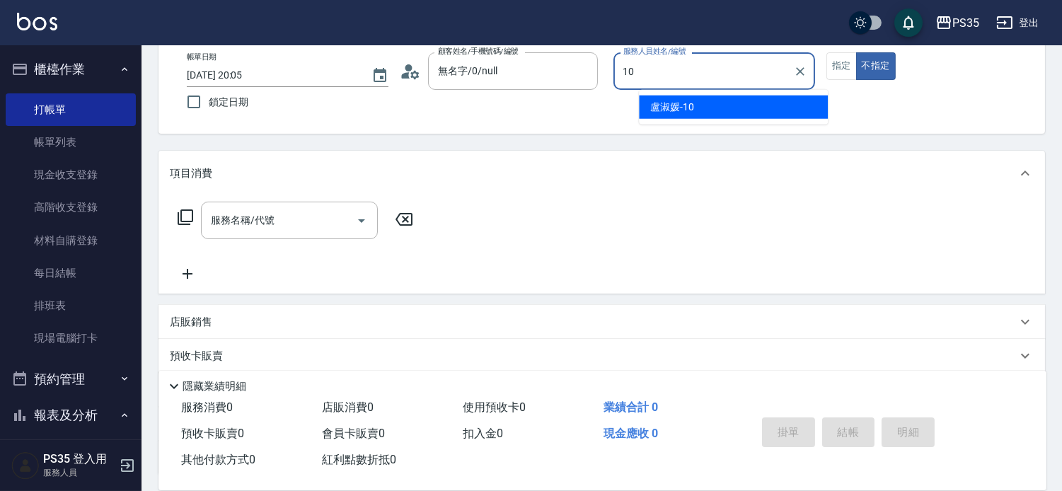
type input "盧淑媛-10"
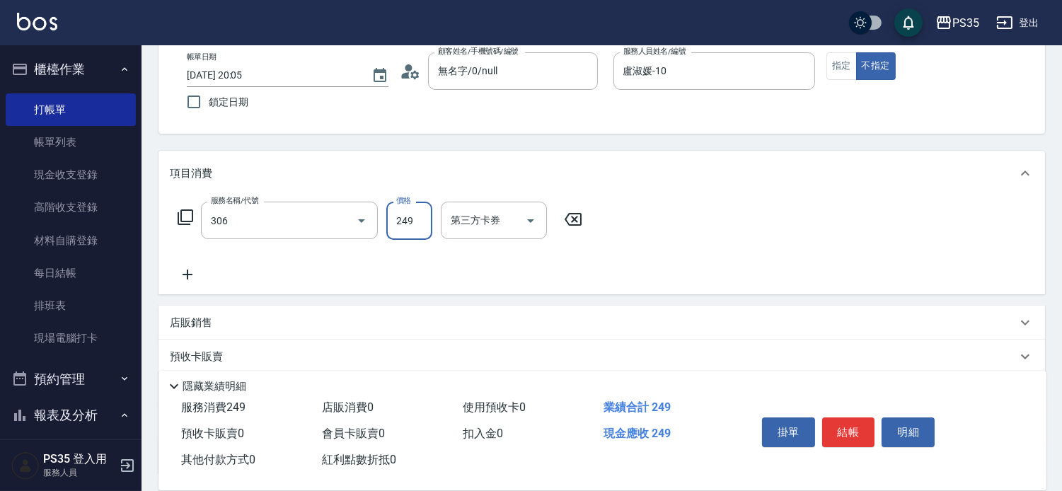
type input "剪髮(306)"
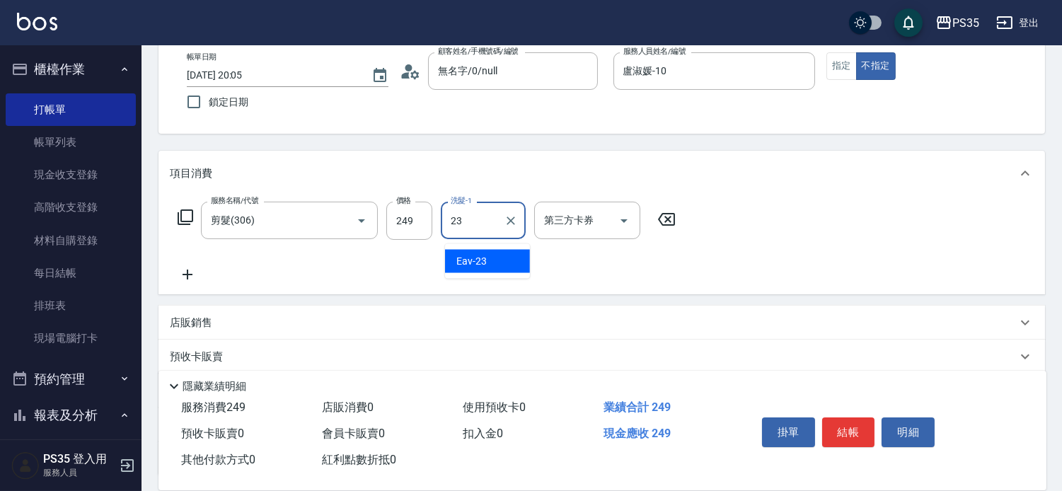
type input "Eav-23"
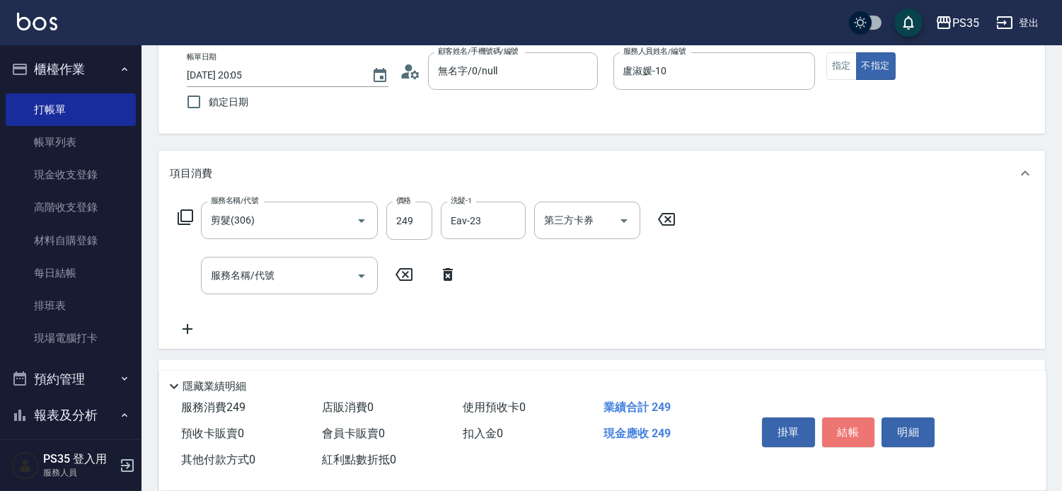
click at [850, 418] on button "結帳" at bounding box center [848, 432] width 53 height 30
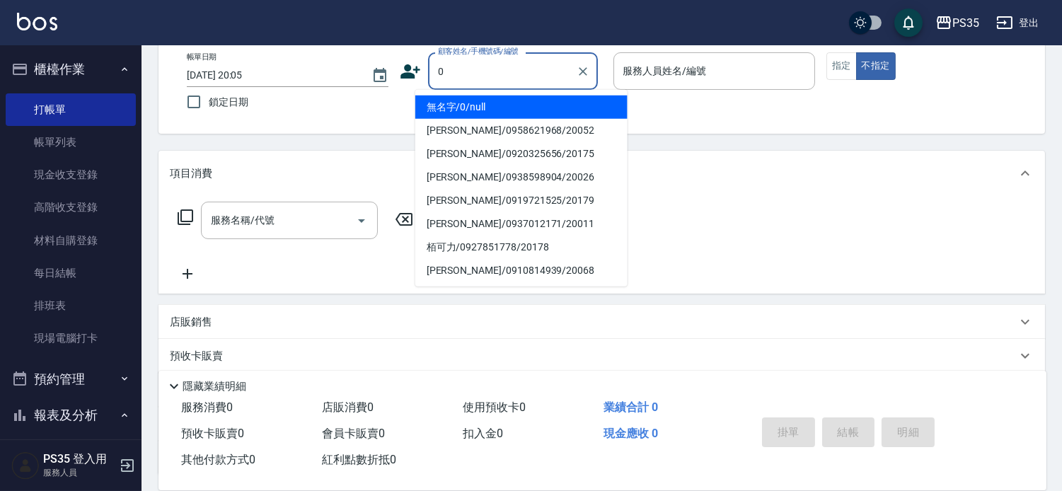
type input "無名字/0/null"
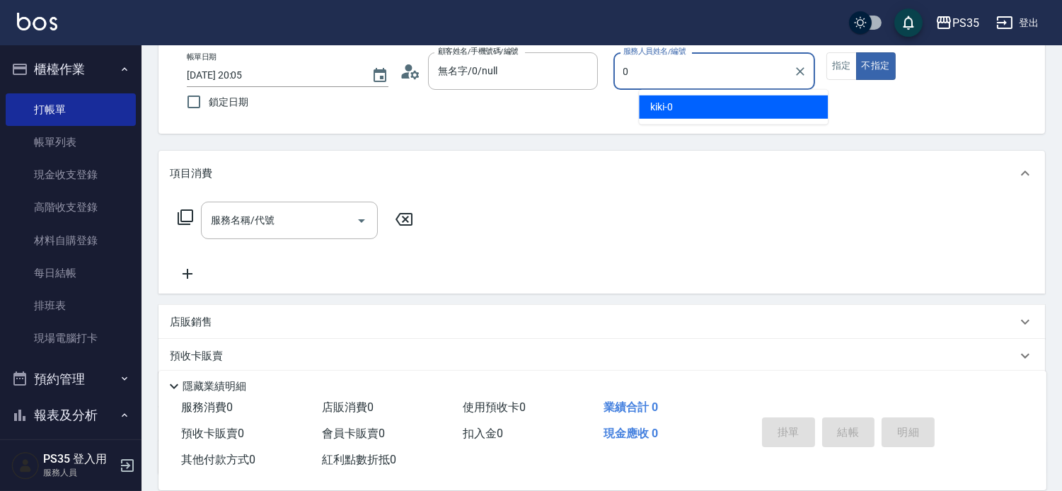
type input "kiki-0"
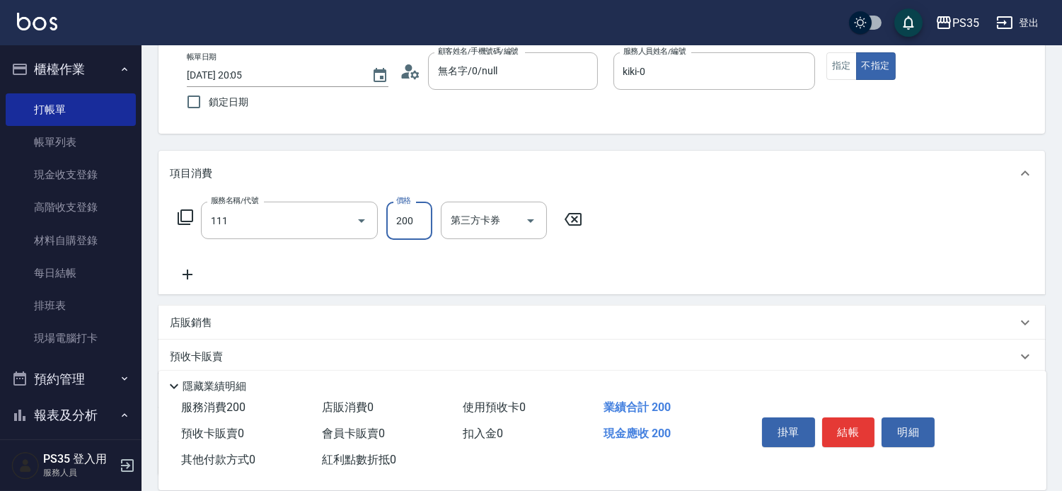
type input "200(111)"
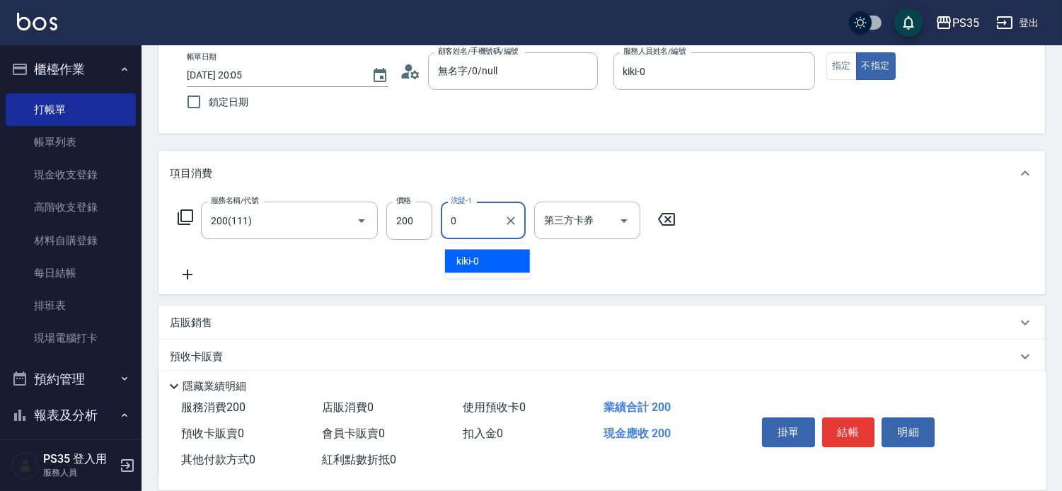
type input "kiki-0"
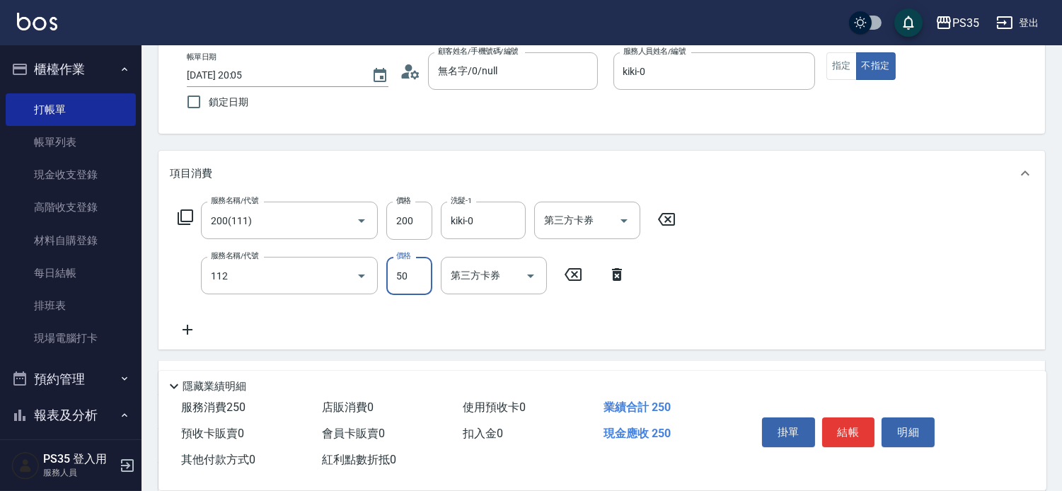
type input "精油50(112)"
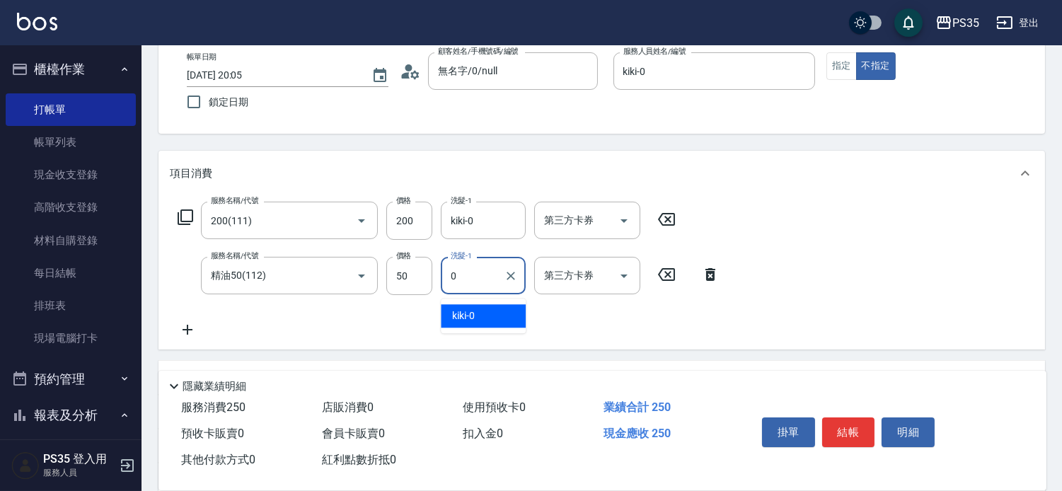
type input "kiki-0"
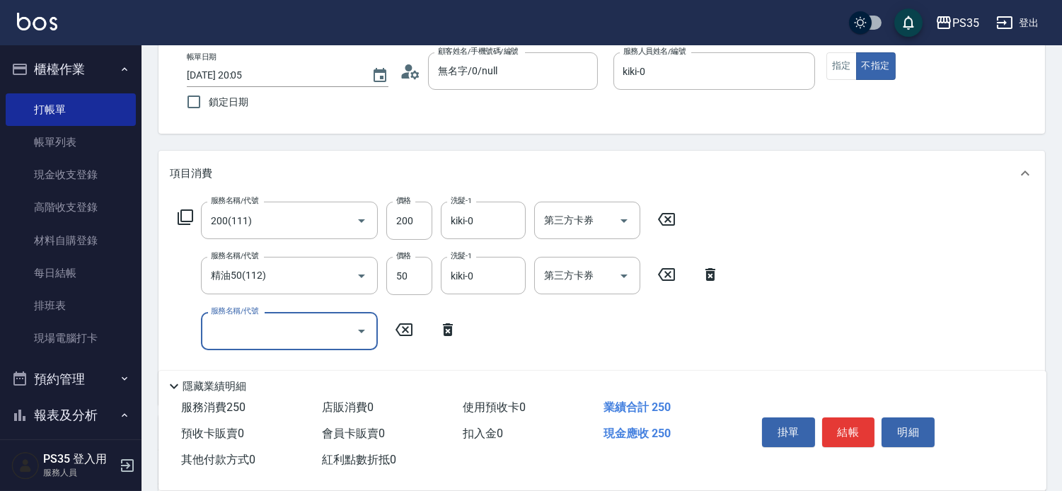
click at [850, 418] on button "結帳" at bounding box center [848, 432] width 53 height 30
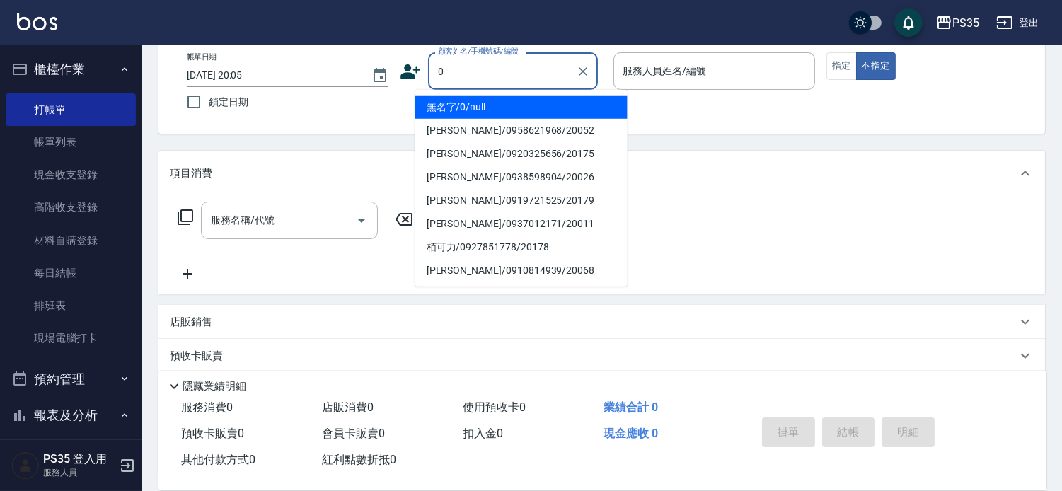
type input "0"
type input "2"
type input "無名字/0/null"
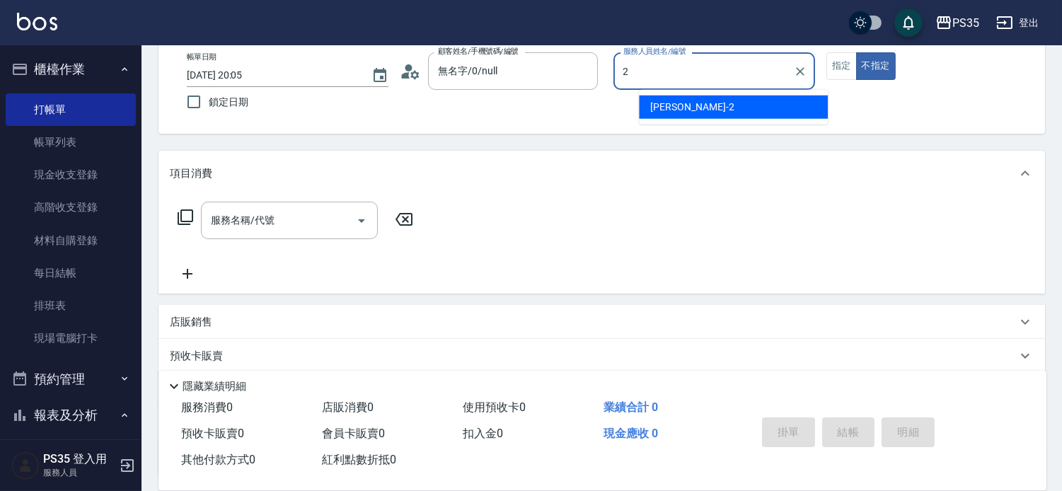
type input "栢沛怡-2"
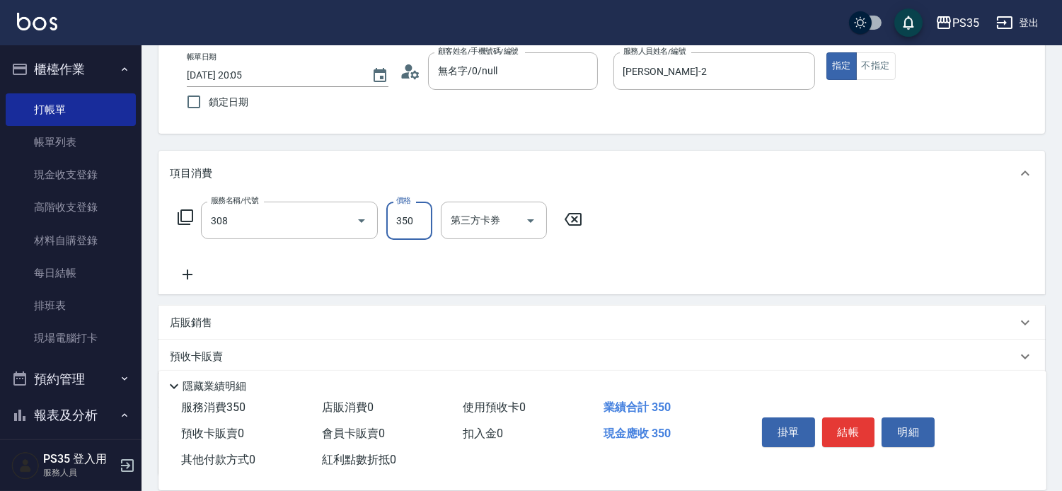
type input "洗+剪(308)"
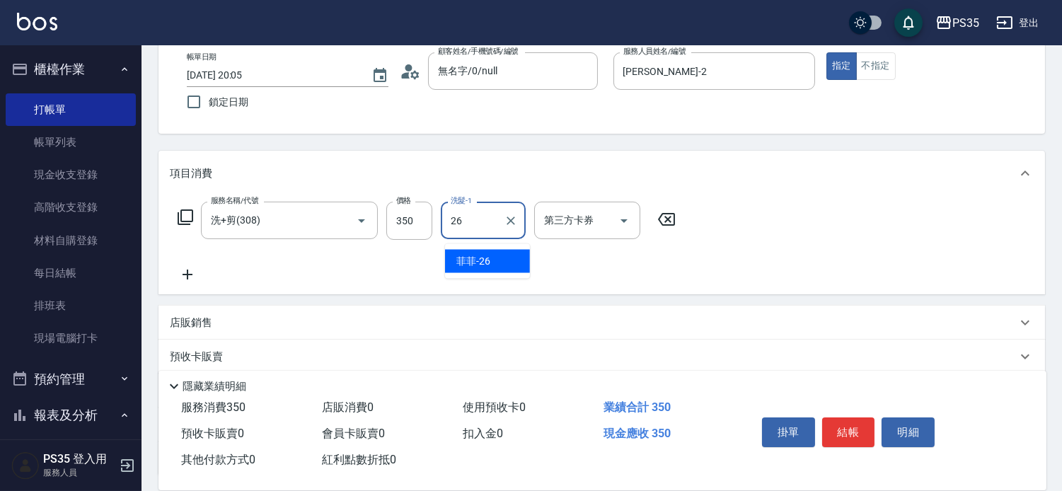
type input "菲菲-26"
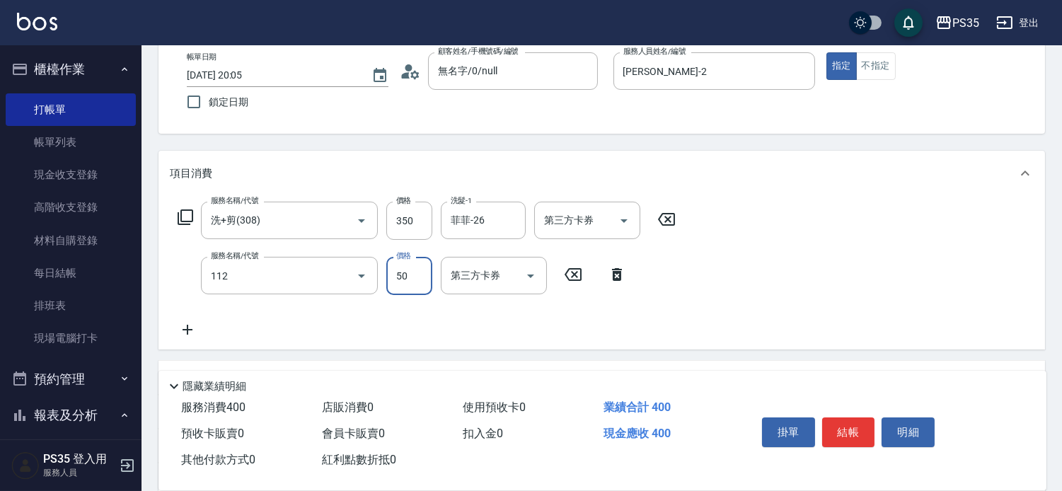
type input "精油50(112)"
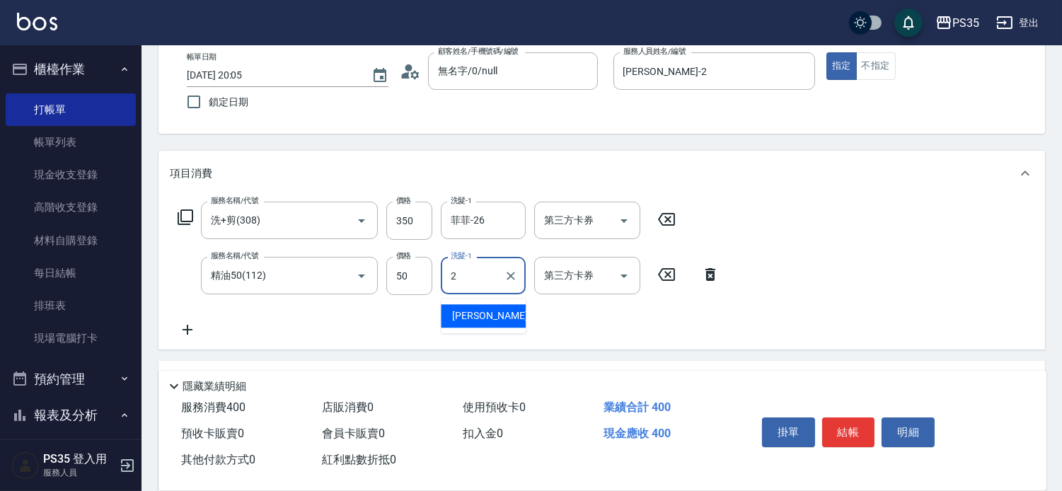
type input "栢沛怡-2"
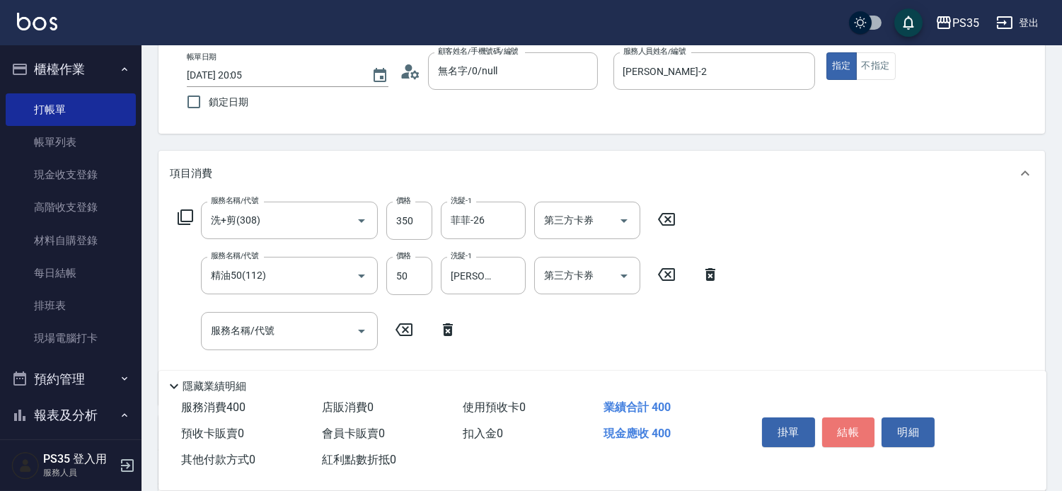
click at [850, 418] on button "結帳" at bounding box center [848, 432] width 53 height 30
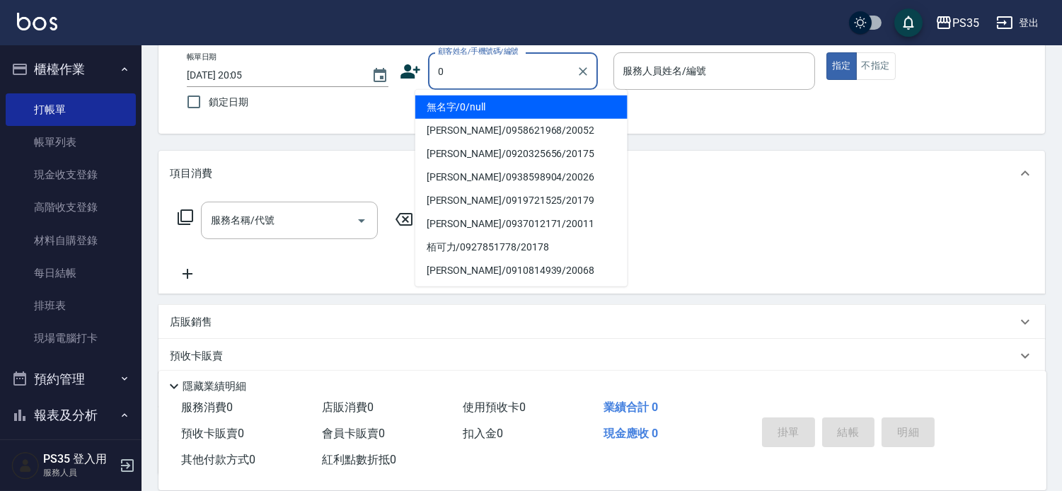
type input "無名字/0/null"
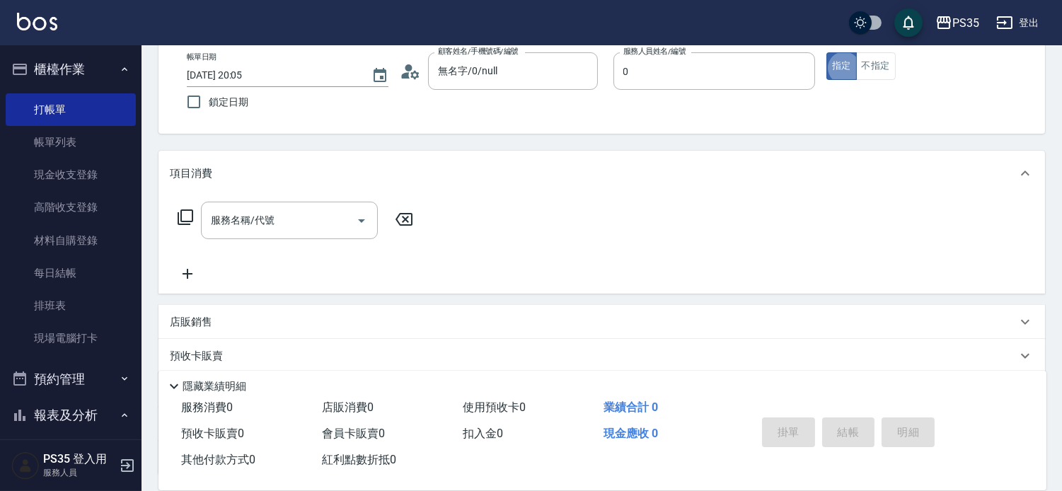
type input "kiki-0"
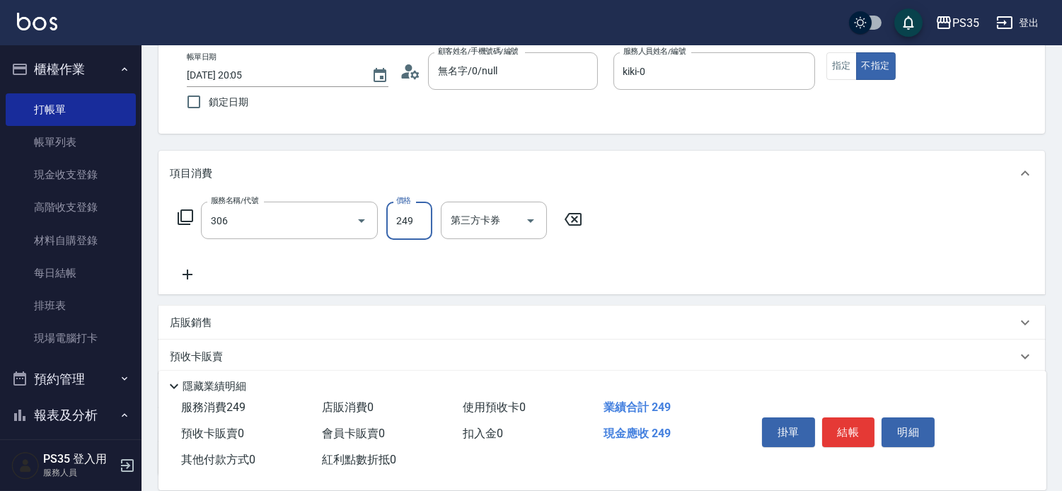
type input "剪髮(306)"
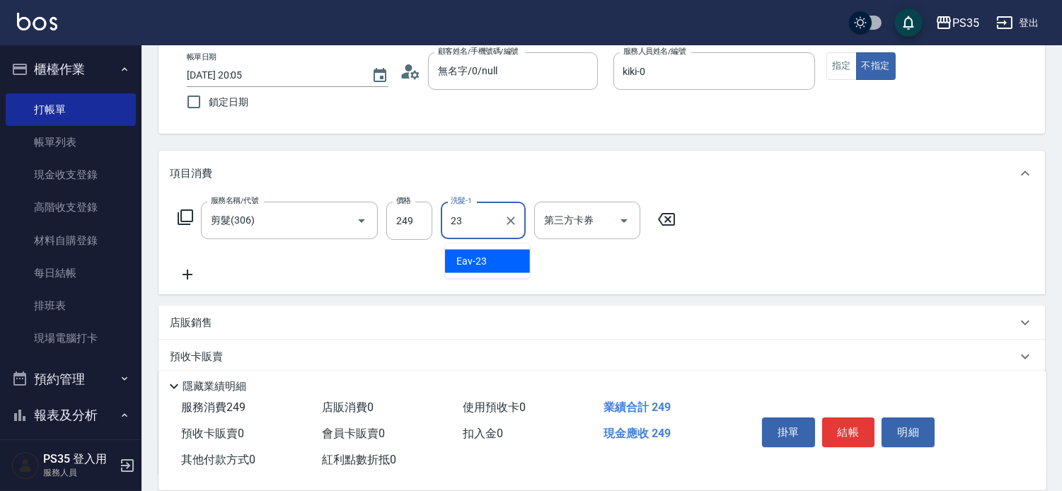
type input "Eav-23"
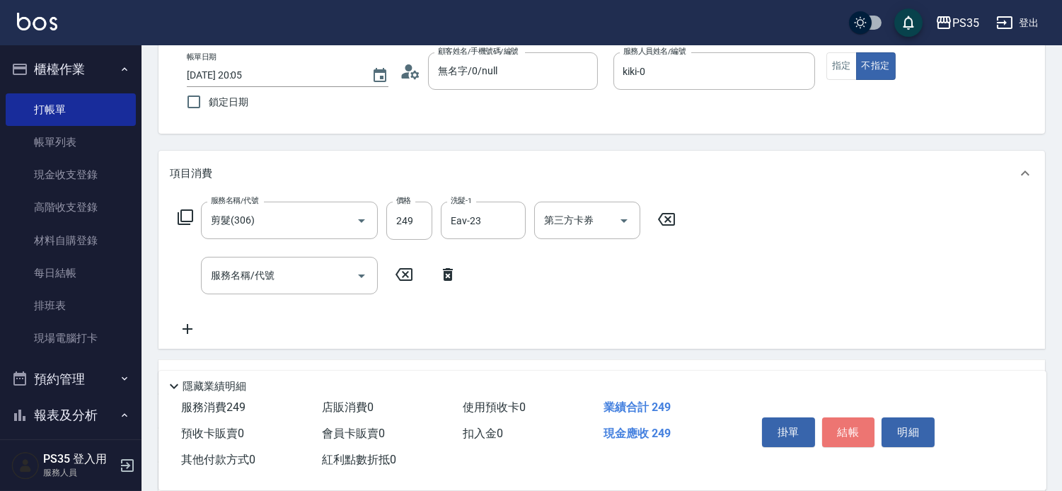
click at [850, 418] on button "結帳" at bounding box center [848, 432] width 53 height 30
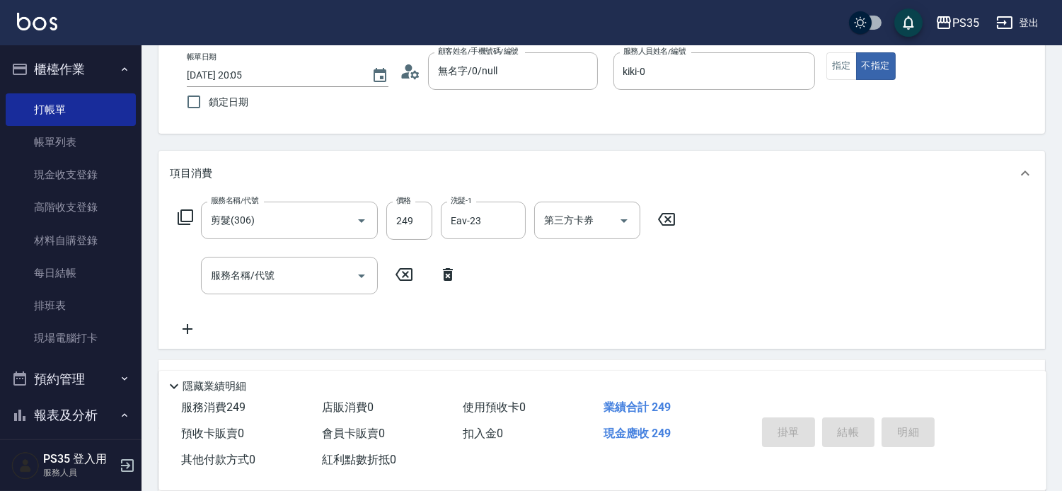
type input "2025/09/08 20:06"
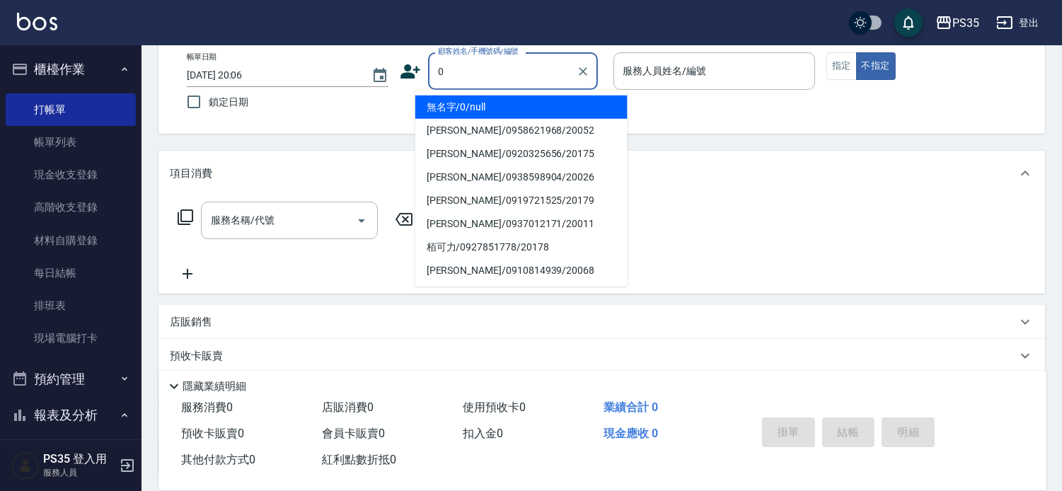
type input "0"
type input "10"
type input "無名字/0/null"
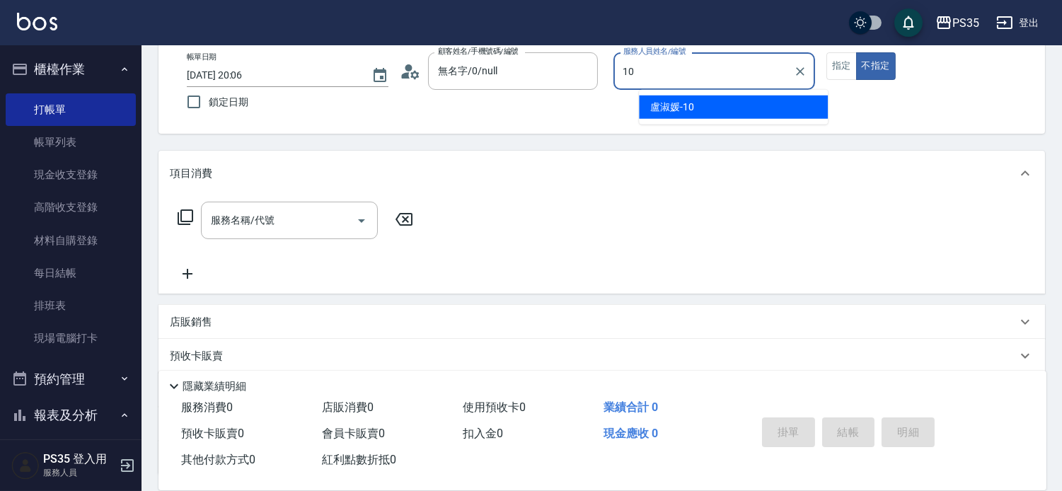
type input "盧淑媛-10"
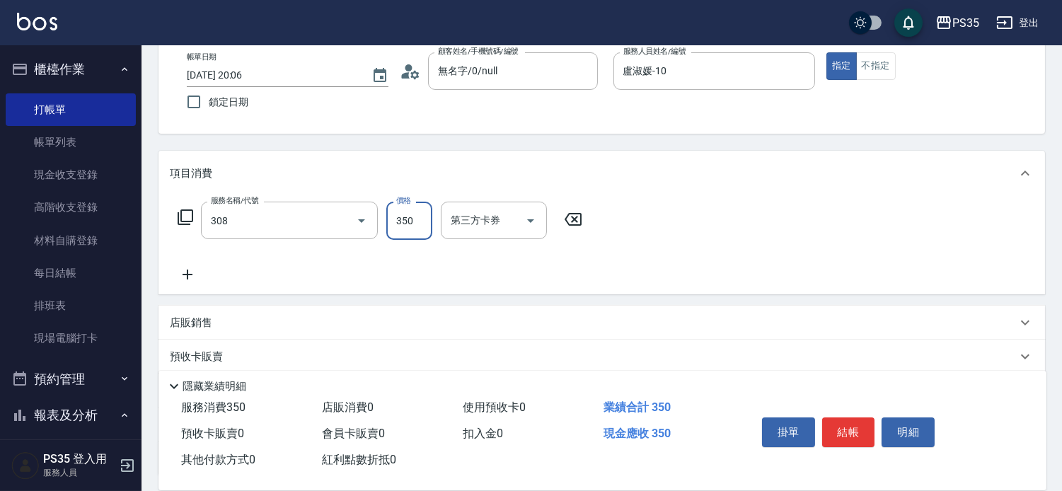
type input "洗+剪(308)"
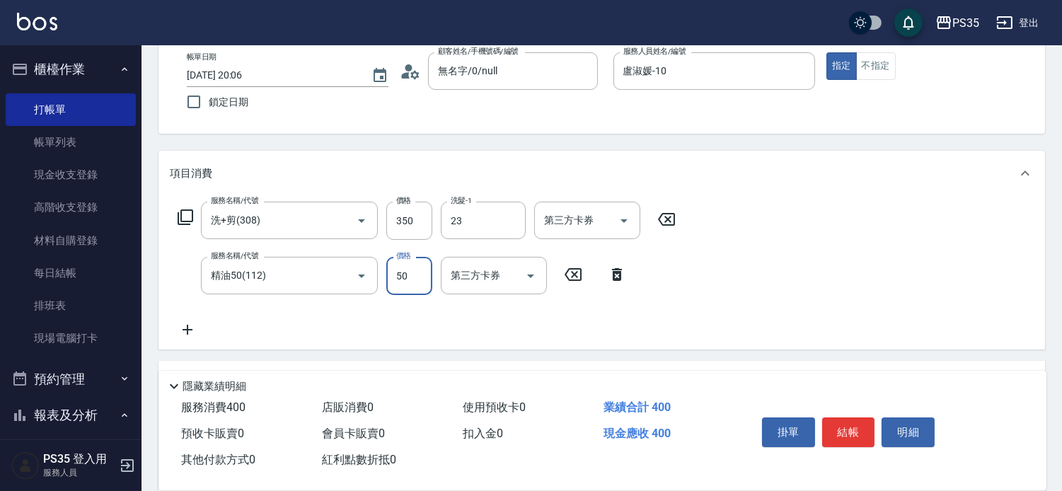
type input "Eav-23"
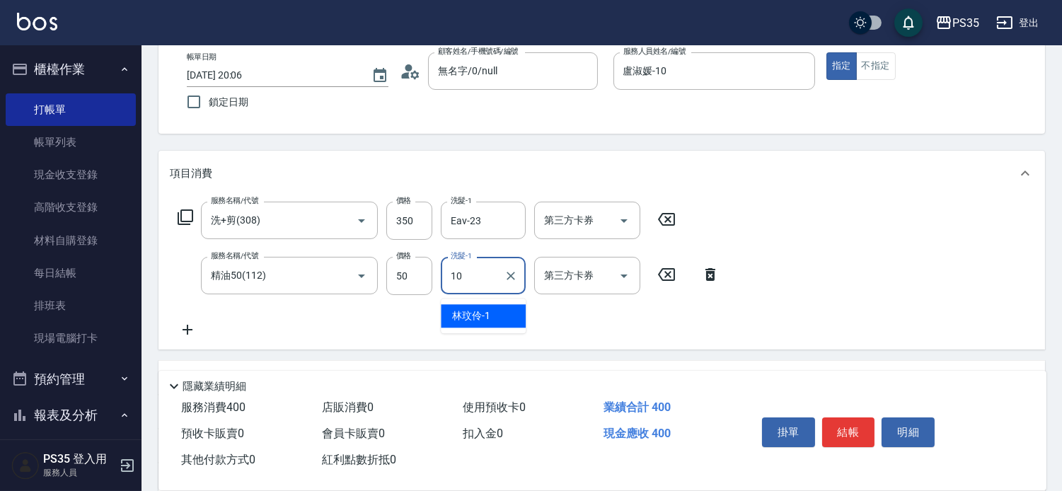
type input "盧淑媛-10"
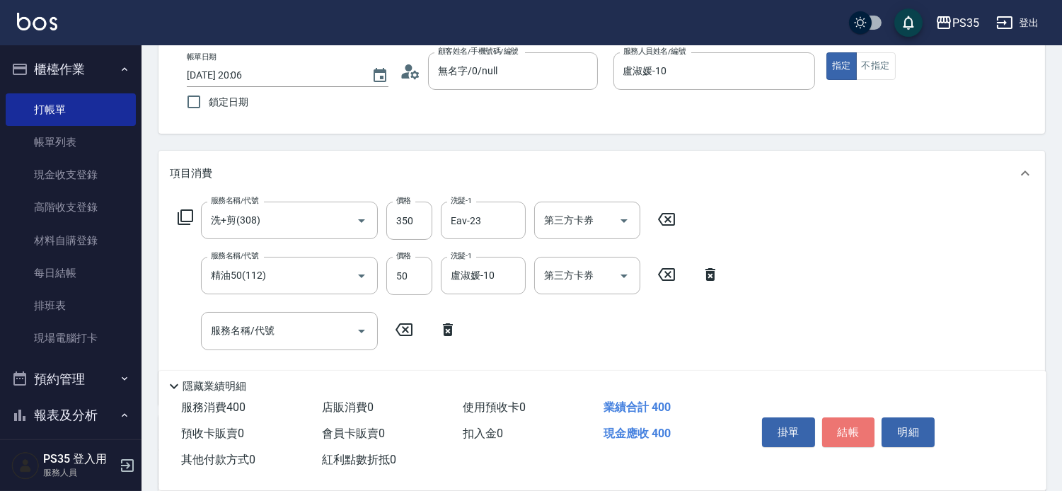
click at [850, 418] on button "結帳" at bounding box center [848, 432] width 53 height 30
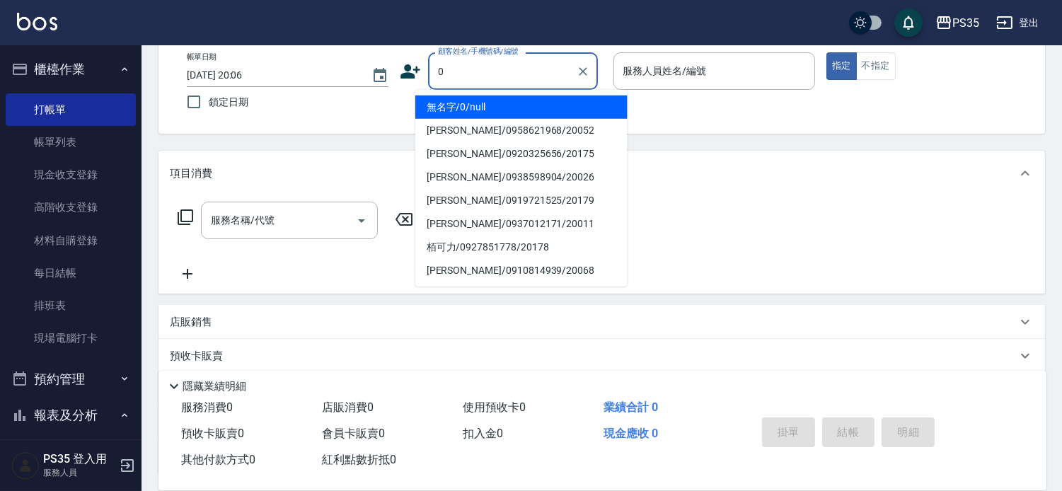
type input "無名字/0/null"
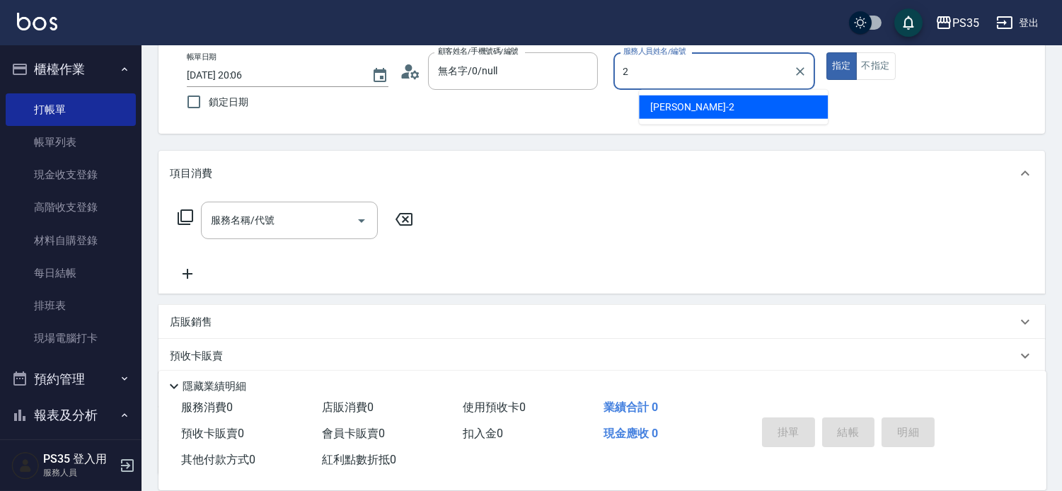
type input "栢沛怡-2"
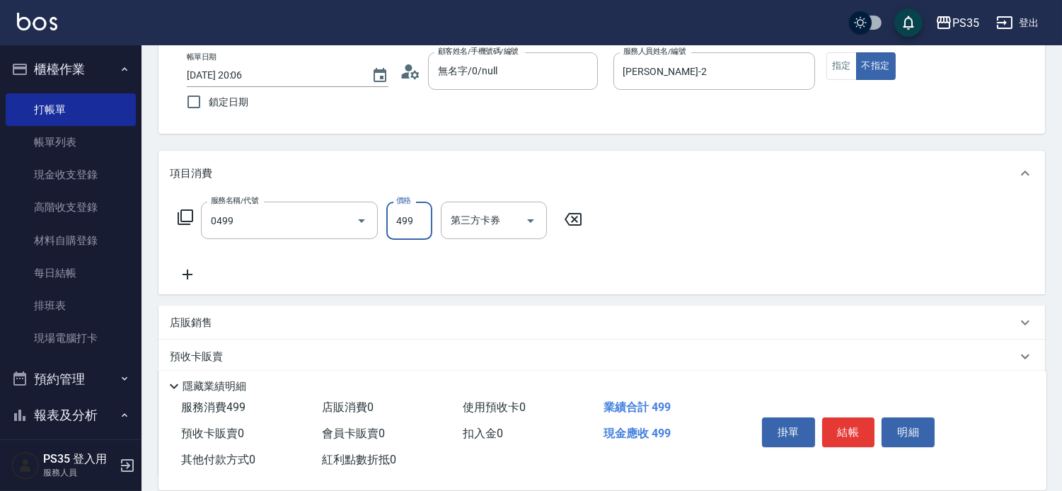
type input "伊黛莉499(0499)"
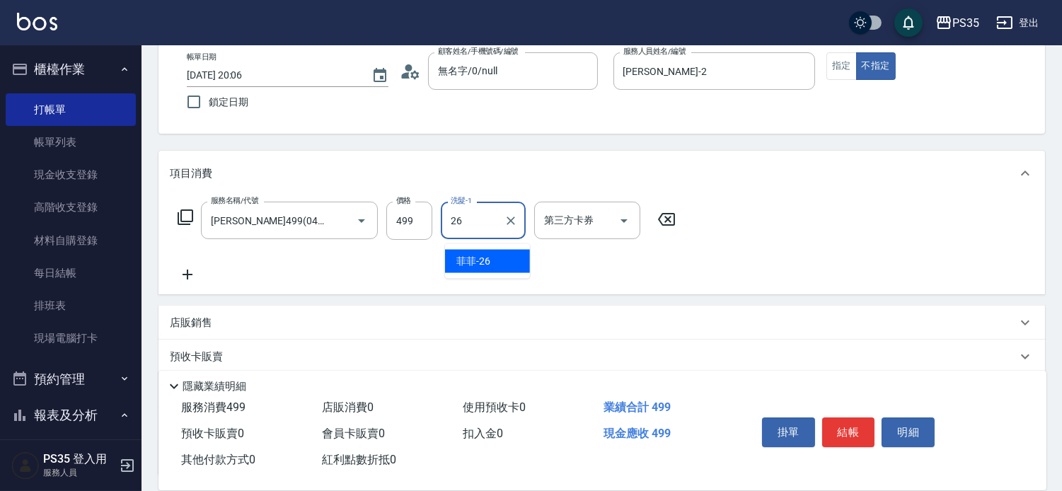
type input "菲菲-26"
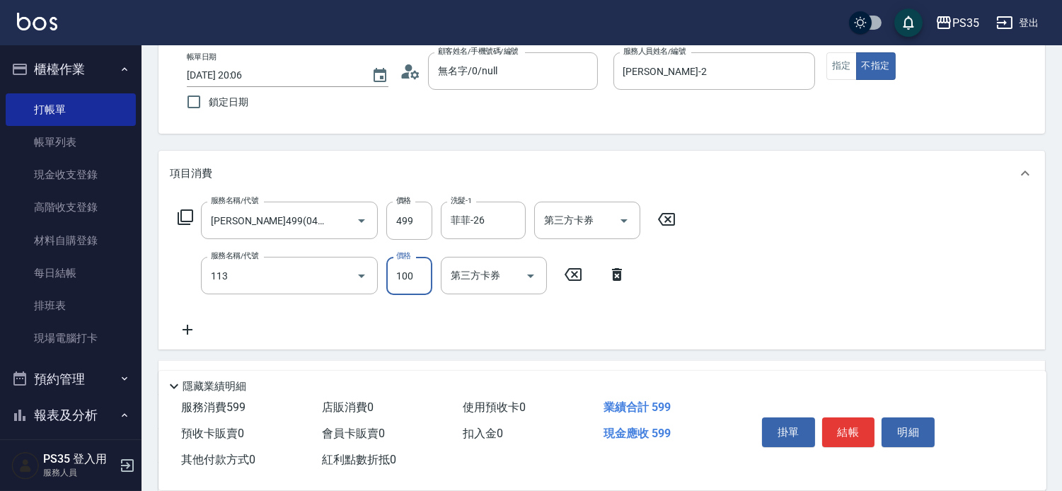
type input "瞬護100(113)"
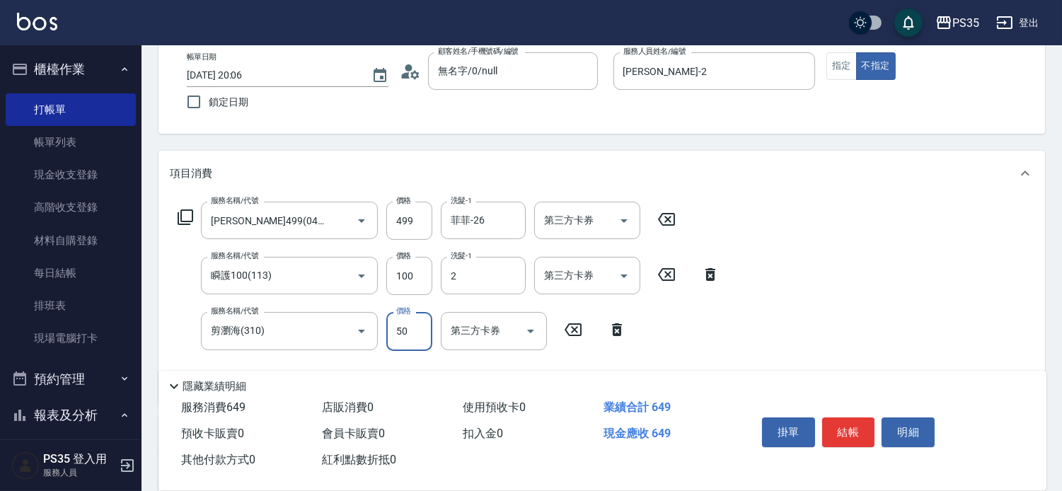
type input "栢沛怡-2"
click at [850, 418] on button "結帳" at bounding box center [848, 432] width 53 height 30
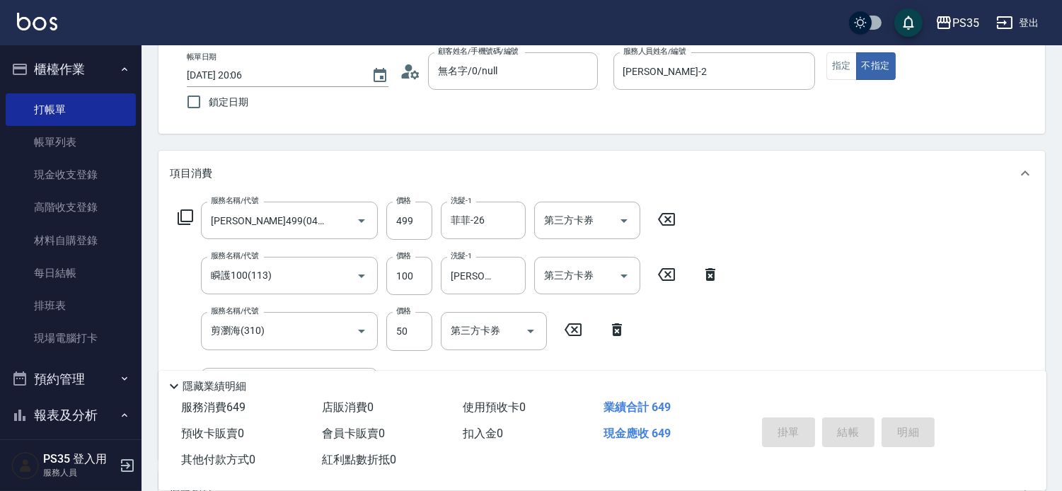
type input "2025/09/08 20:07"
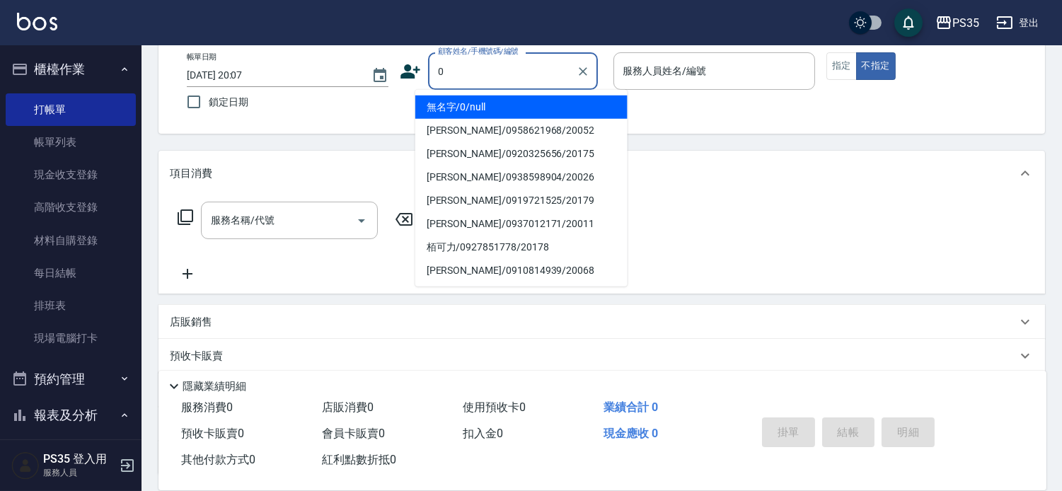
type input "無名字/0/null"
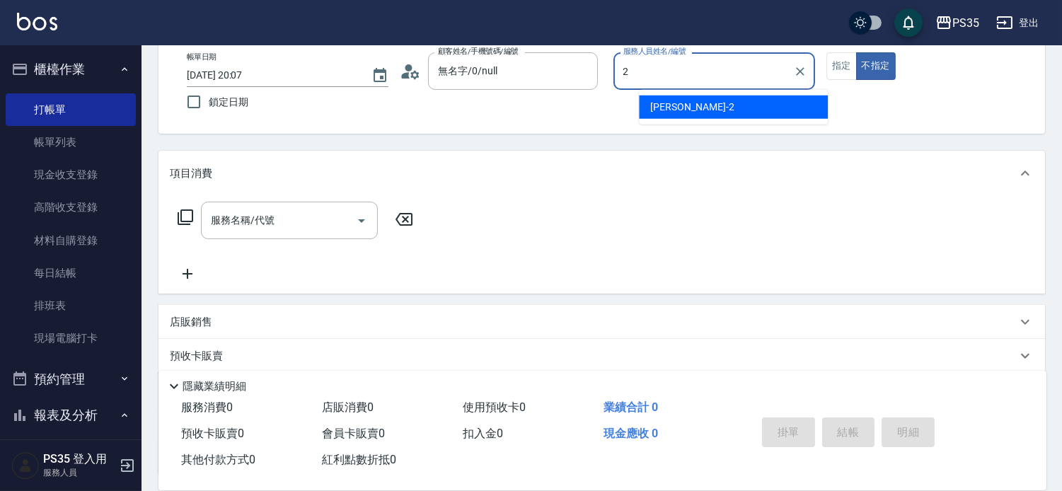
type input "栢沛怡-2"
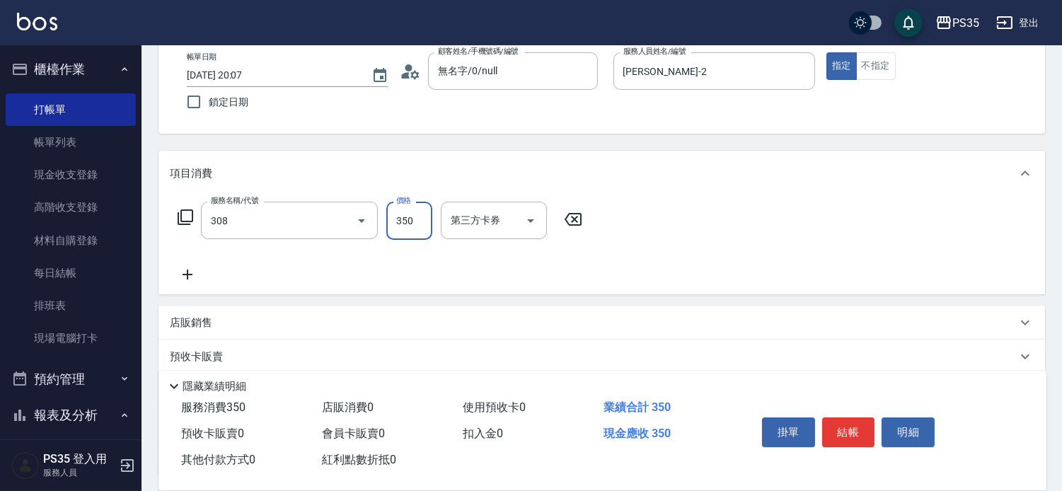
type input "洗+剪(308)"
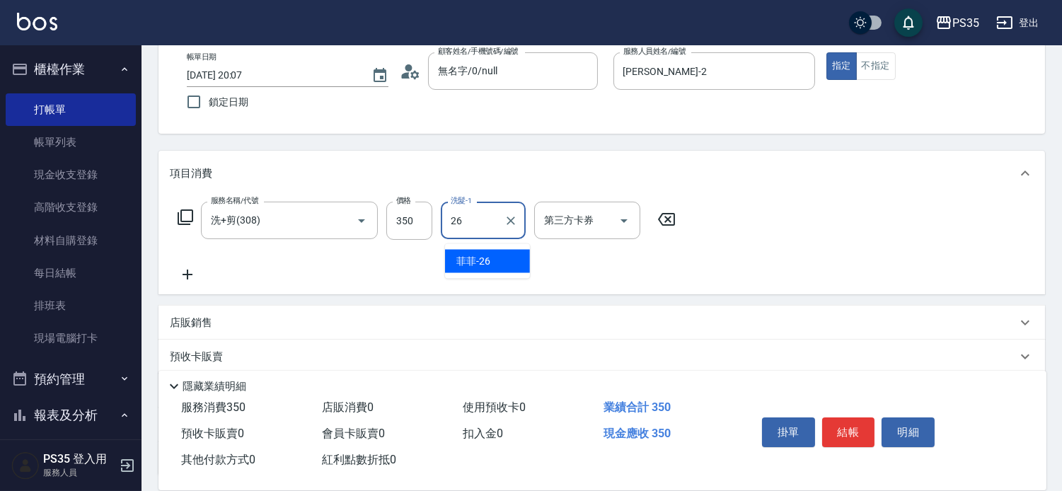
type input "菲菲-26"
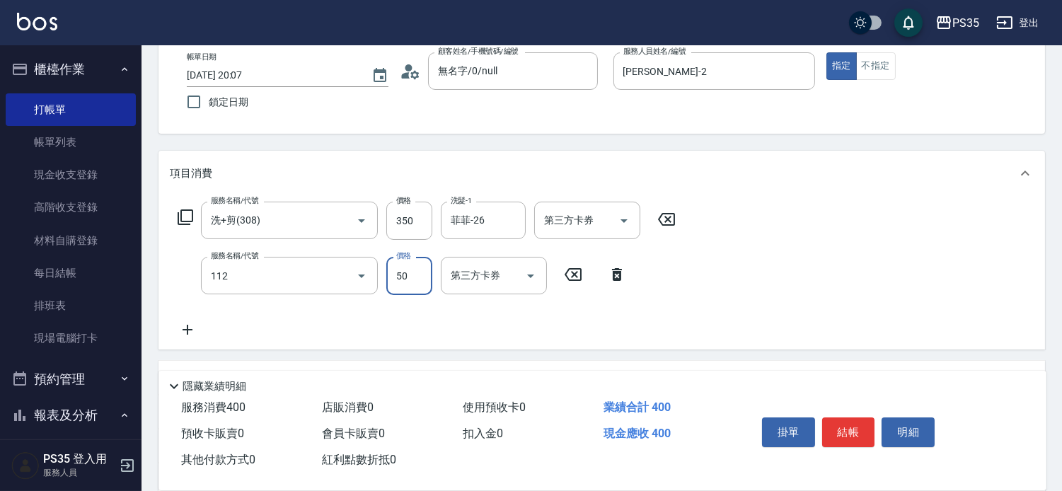
type input "精油50(112)"
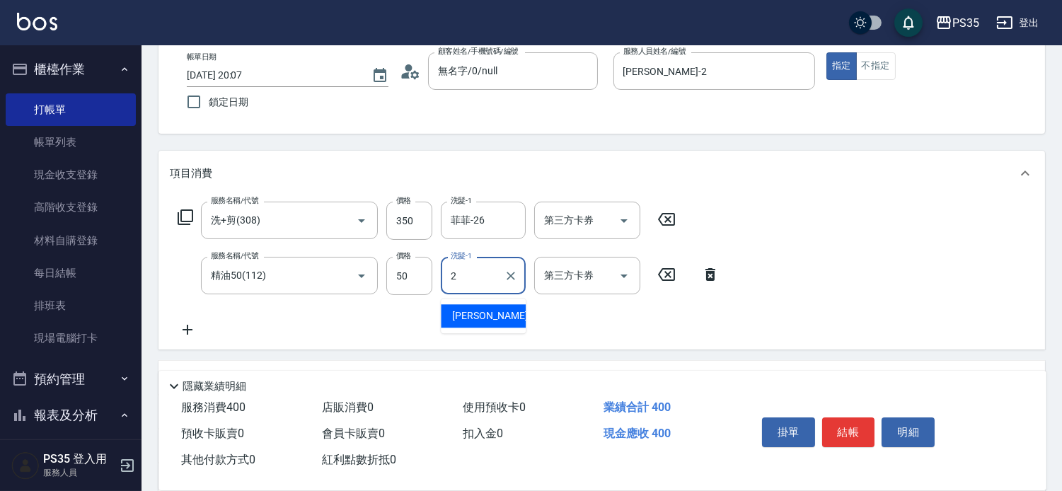
type input "栢沛怡-2"
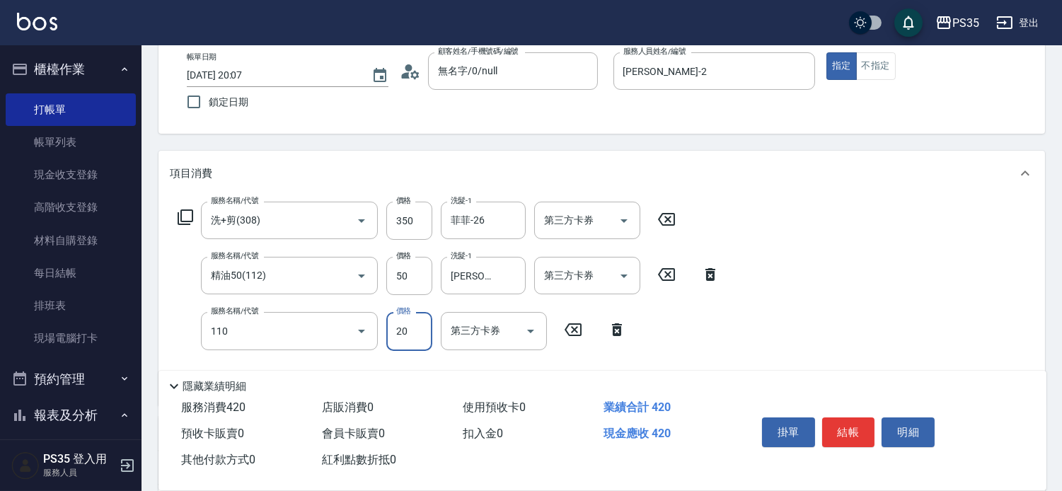
type input "潤絲(110)"
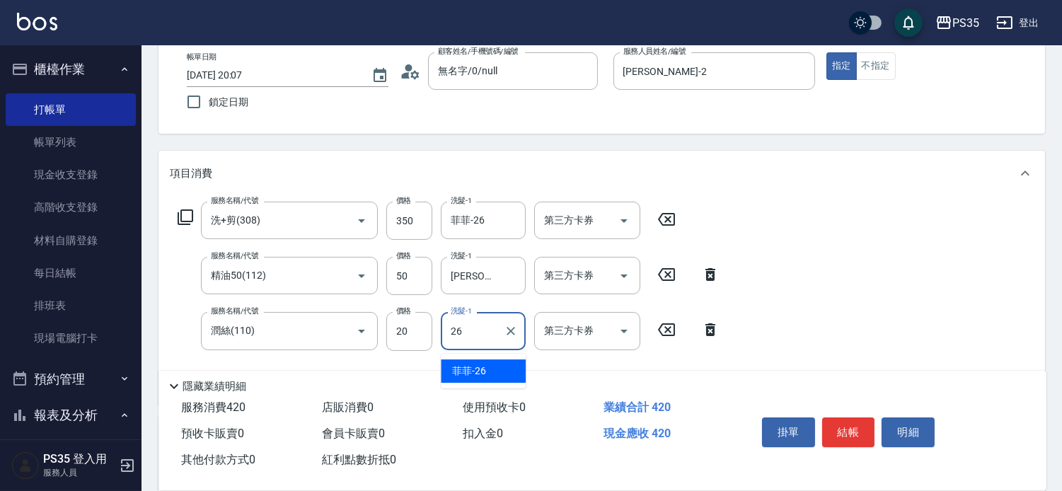
type input "菲菲-26"
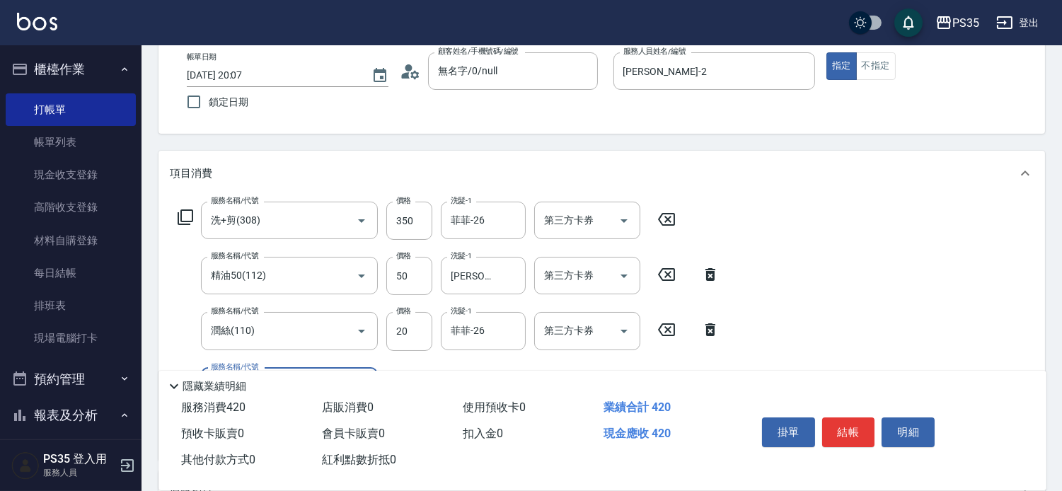
click at [850, 418] on button "結帳" at bounding box center [848, 432] width 53 height 30
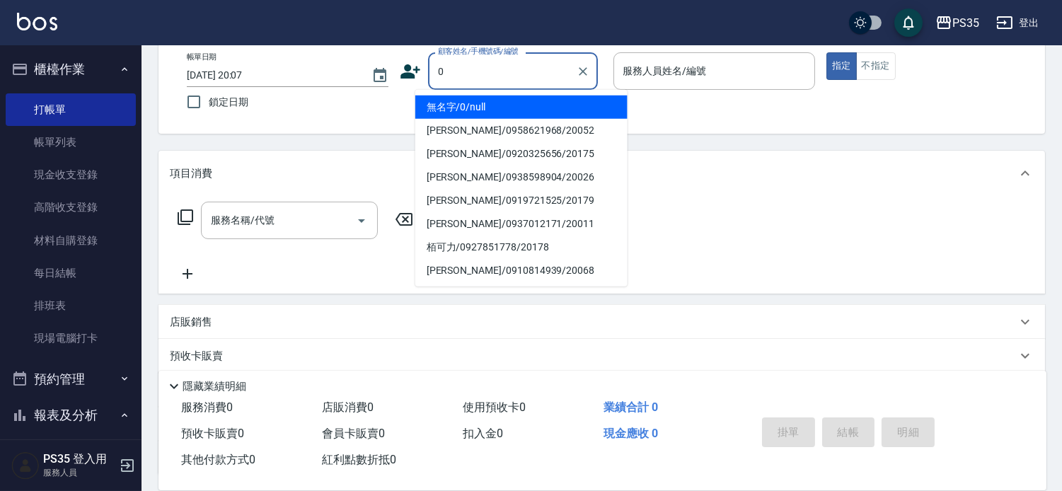
type input "無名字/0/null"
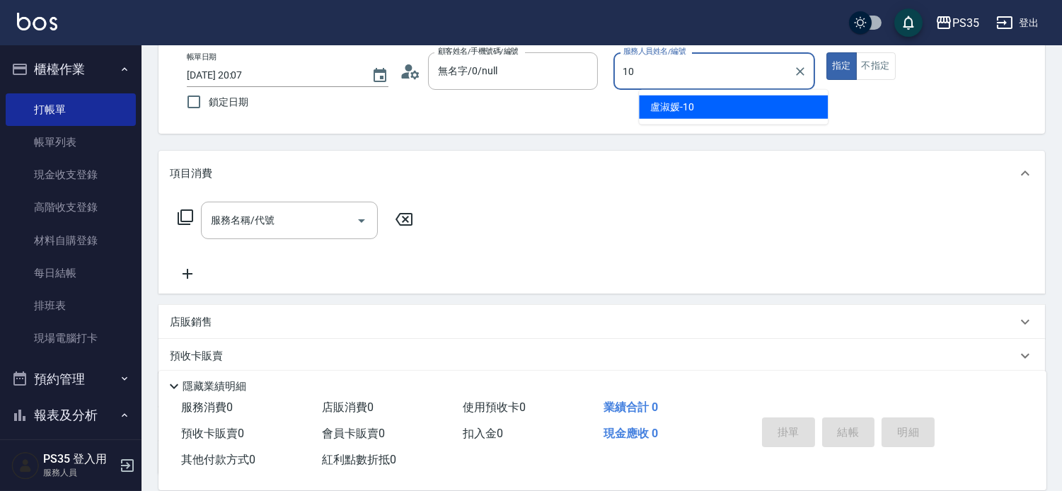
type input "盧淑媛-10"
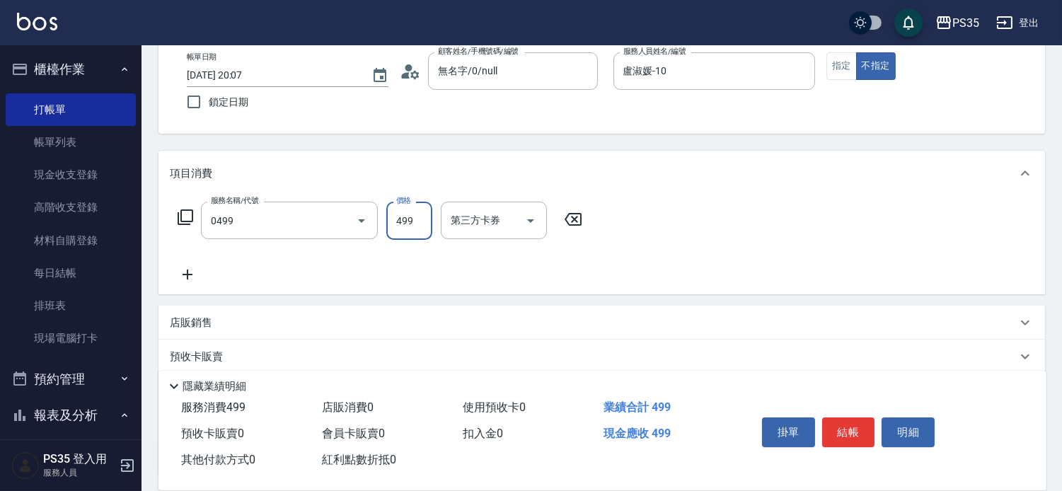
type input "伊黛莉499(0499)"
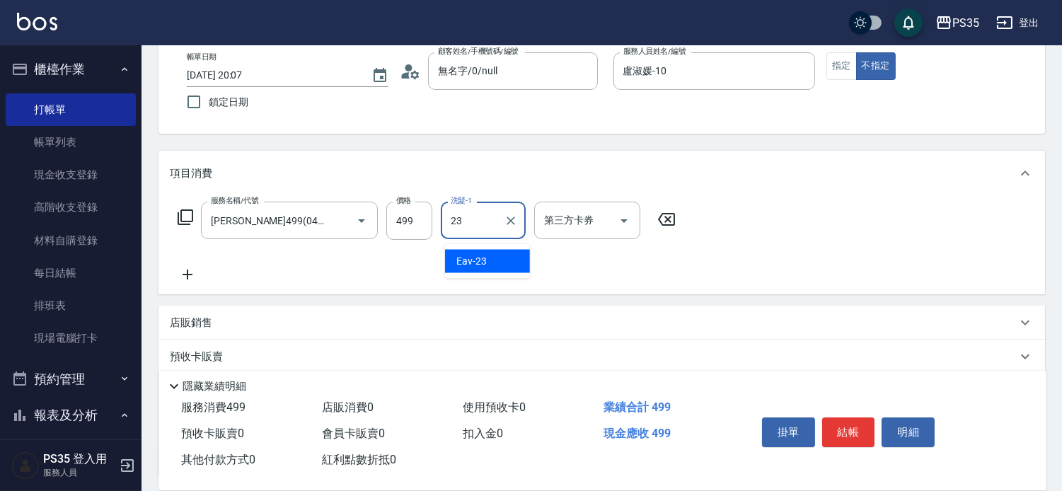
type input "Eav-23"
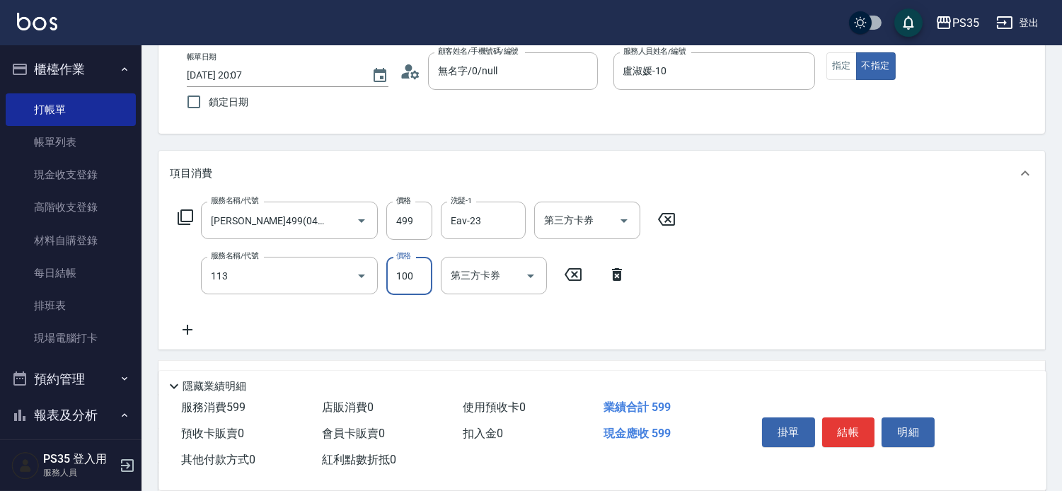
type input "瞬護100(113)"
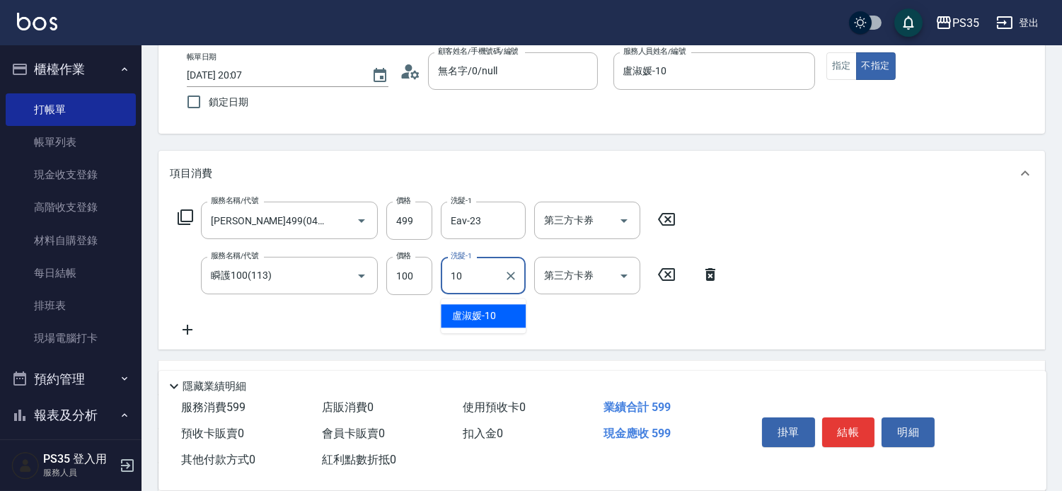
type input "盧淑媛-10"
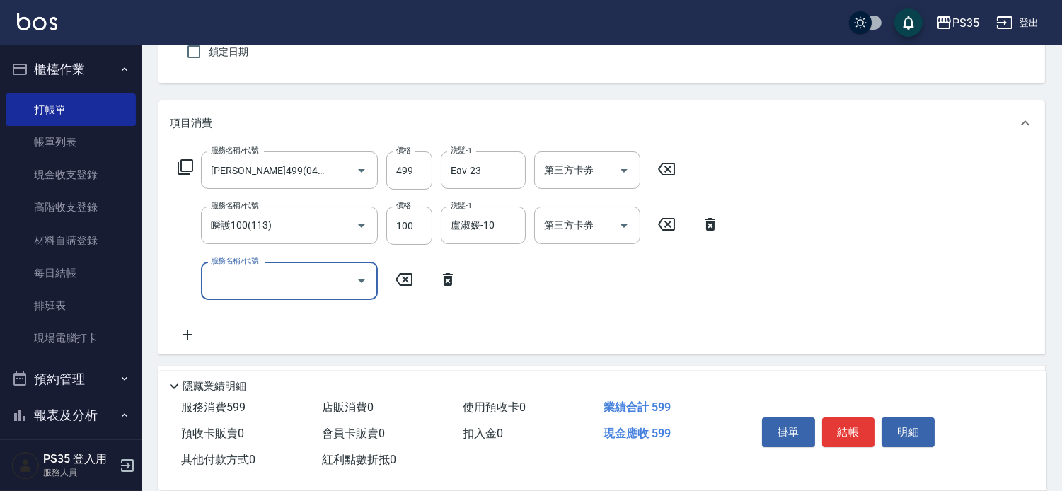
scroll to position [157, 0]
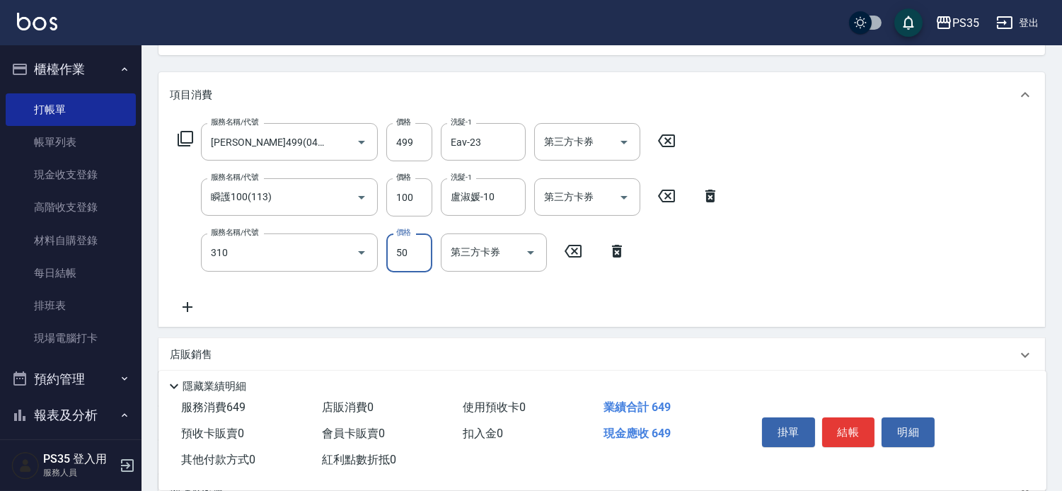
type input "剪瀏海(310)"
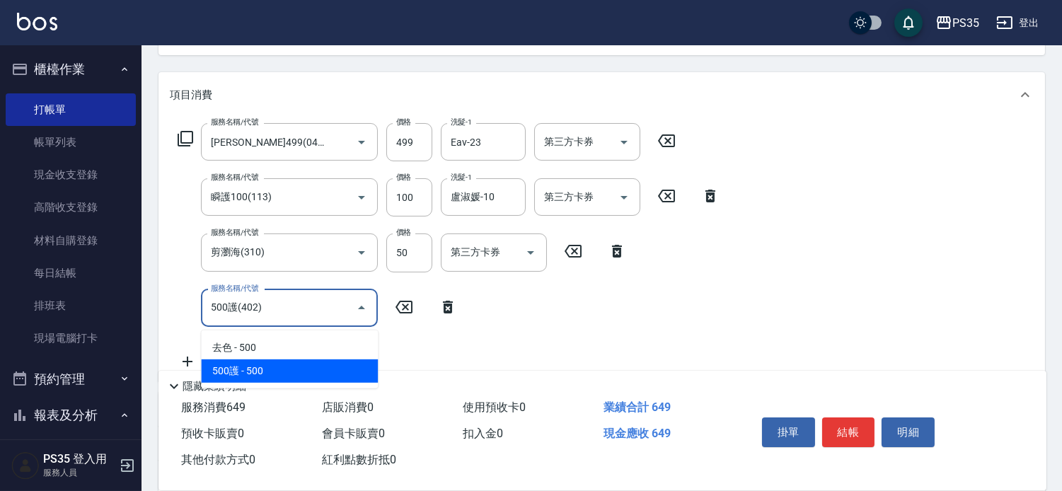
type input "500護(402)"
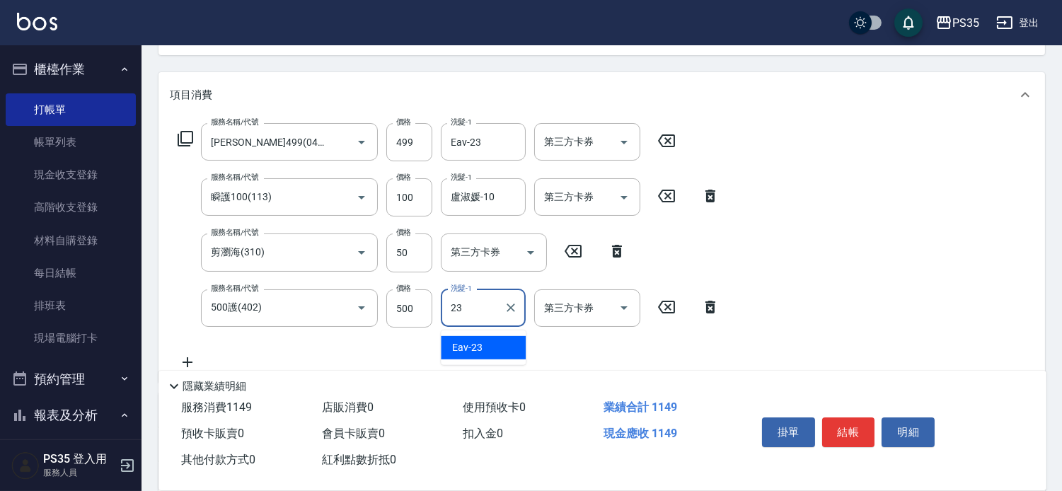
type input "Eav-23"
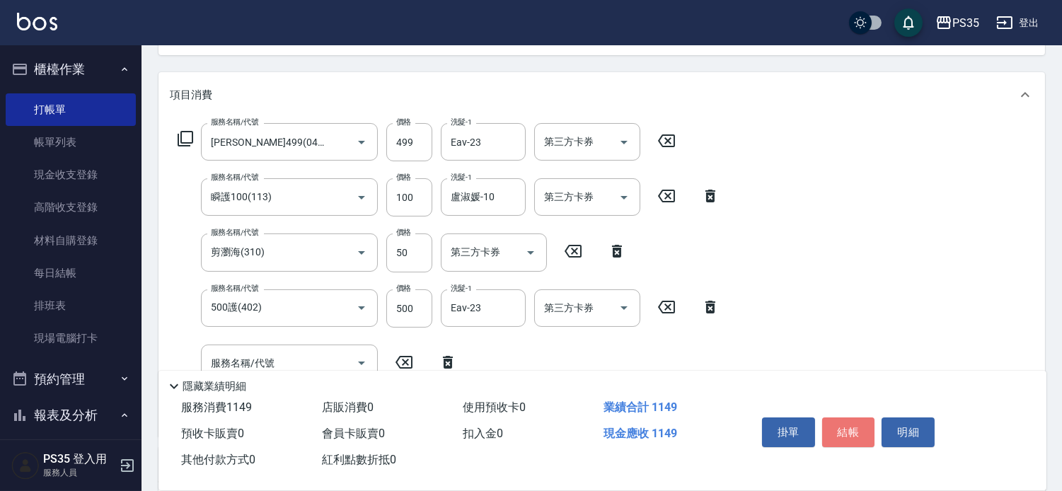
click at [850, 419] on button "結帳" at bounding box center [848, 432] width 53 height 30
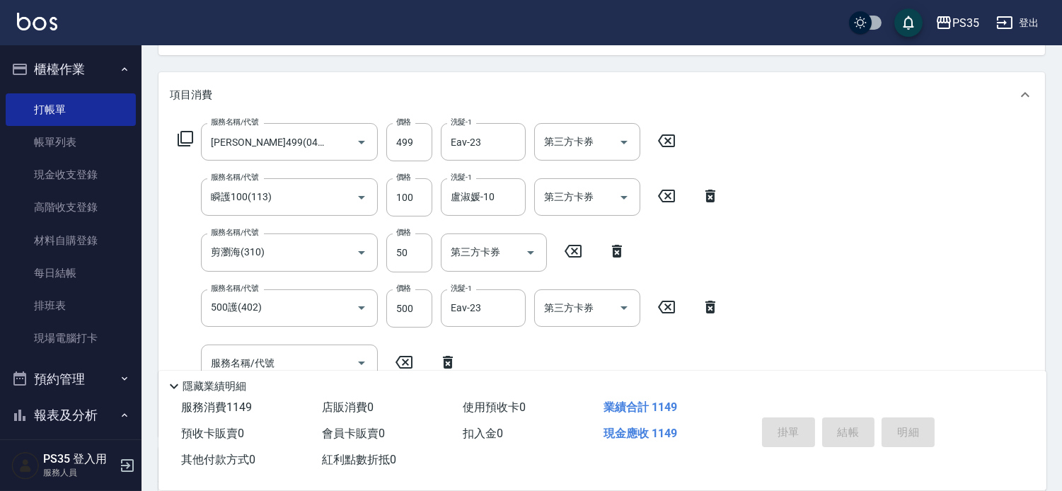
type input "2025/09/08 20:08"
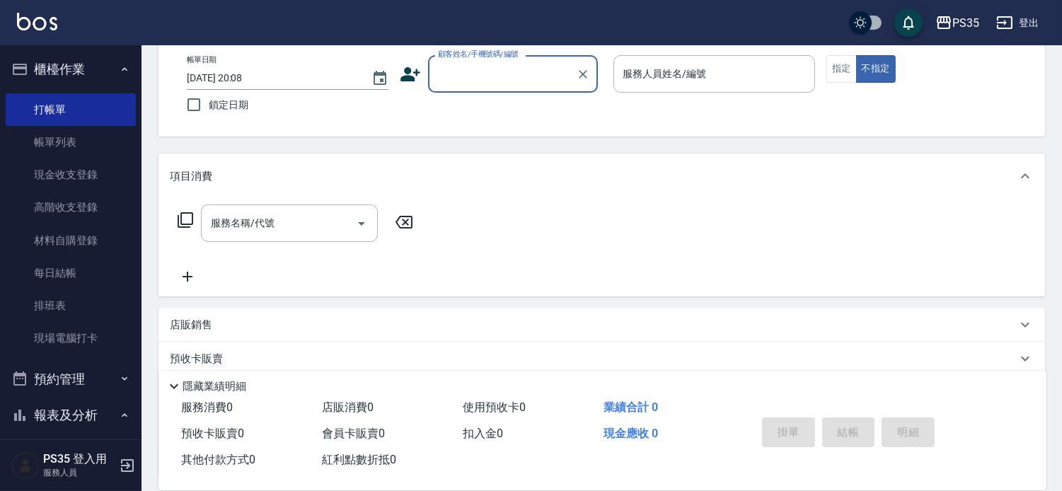
scroll to position [58, 0]
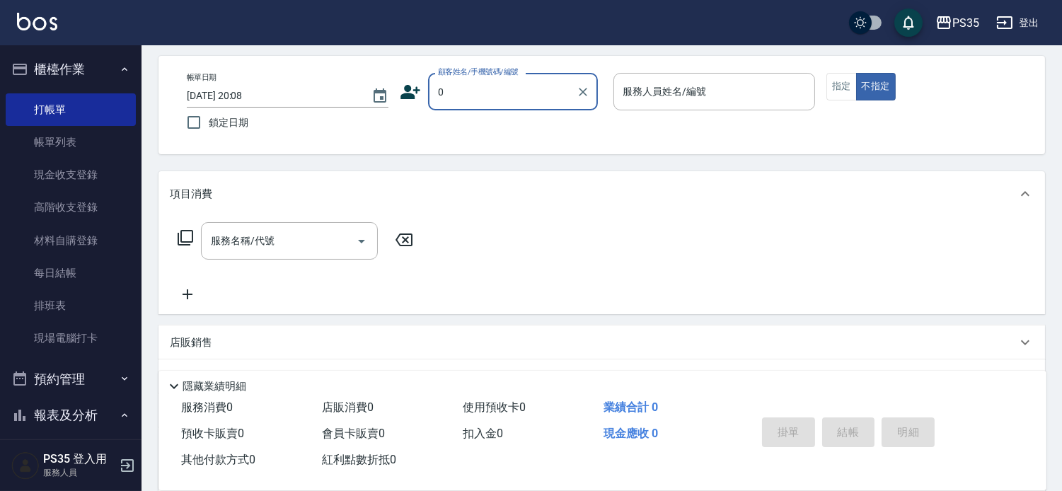
type input "無名字/0/null"
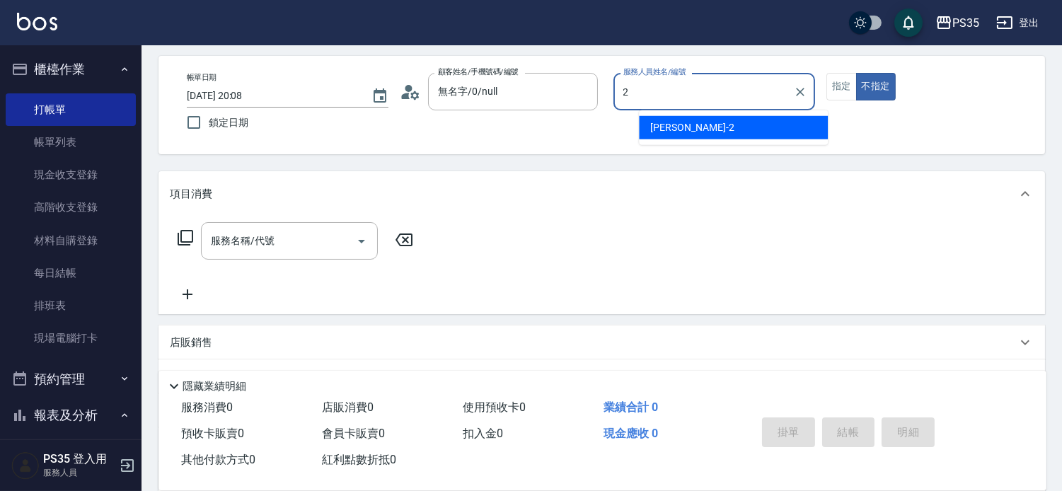
type input "栢沛怡-2"
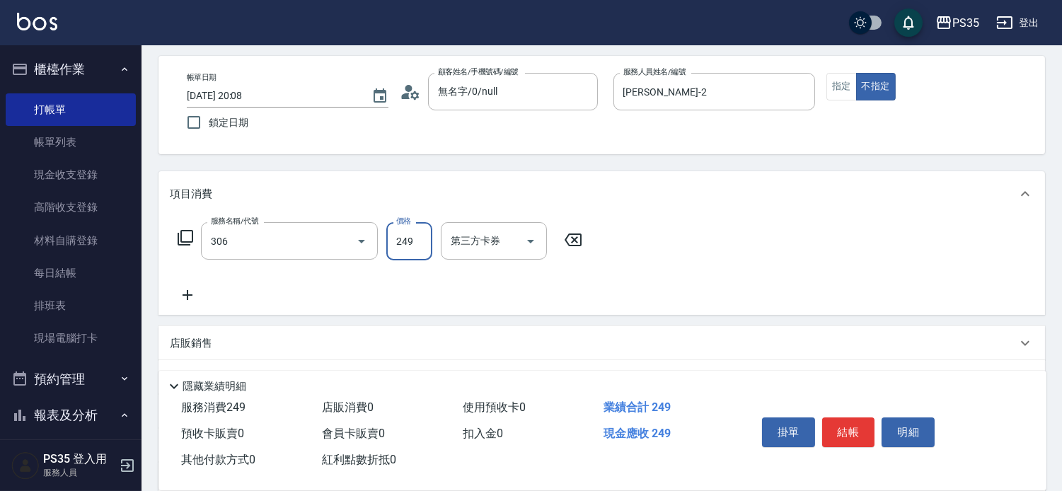
type input "剪髮(306)"
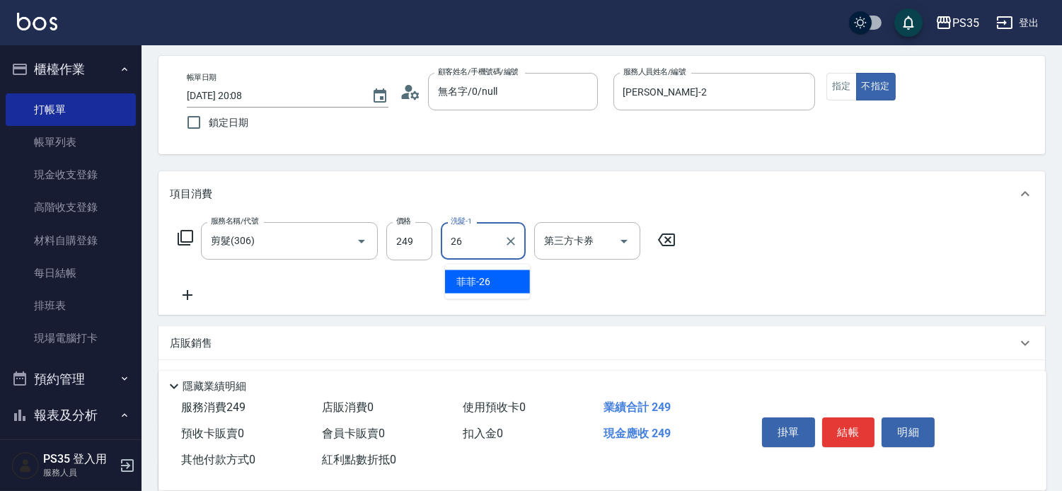
type input "菲菲-26"
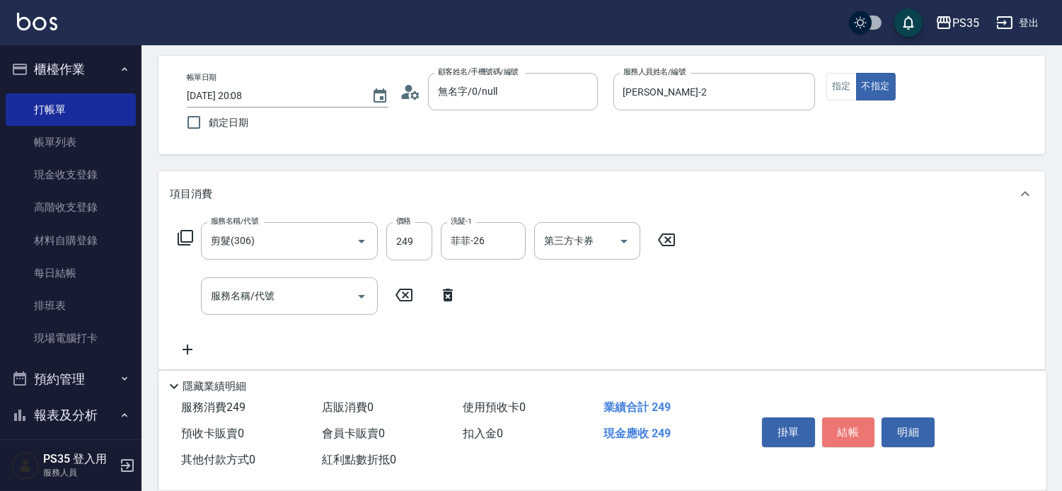
click at [850, 419] on button "結帳" at bounding box center [848, 432] width 53 height 30
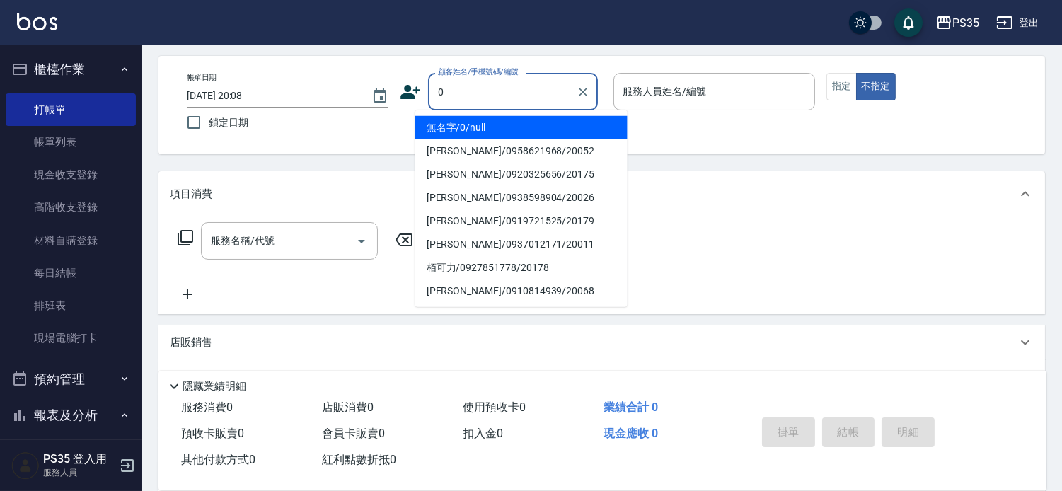
type input "無名字/0/null"
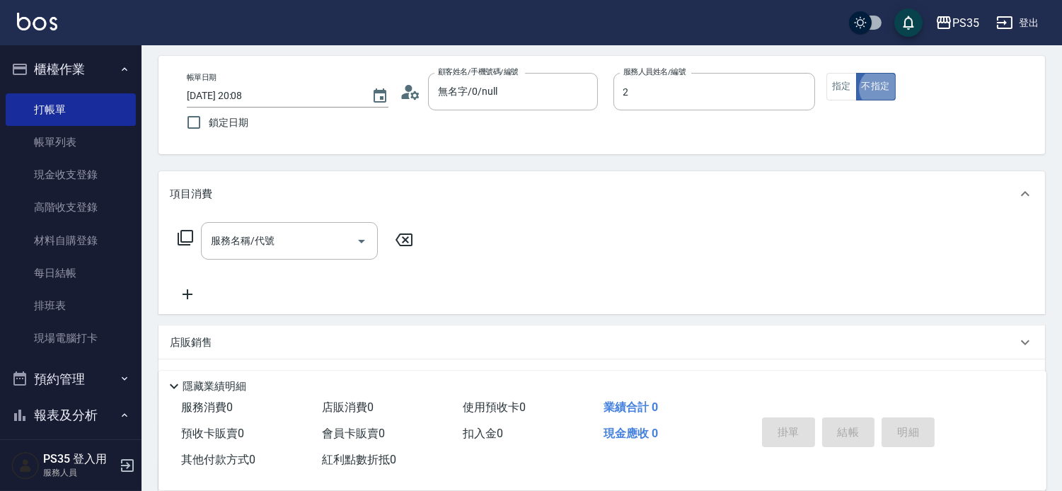
type input "栢沛怡-2"
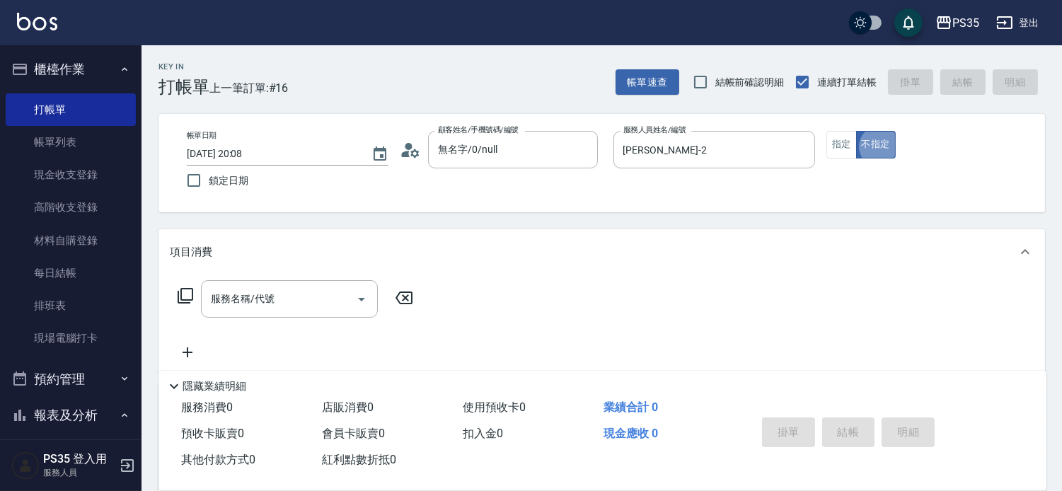
scroll to position [79, 0]
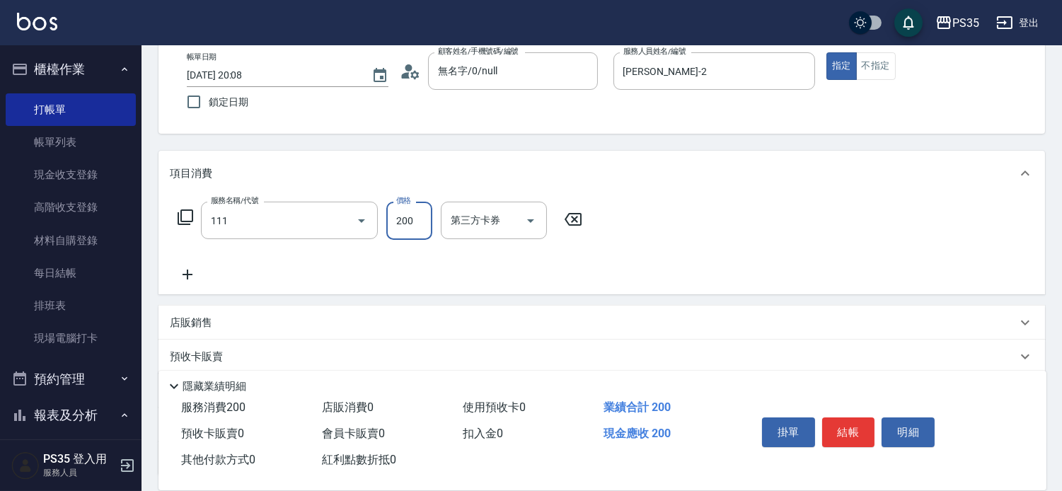
type input "200(111)"
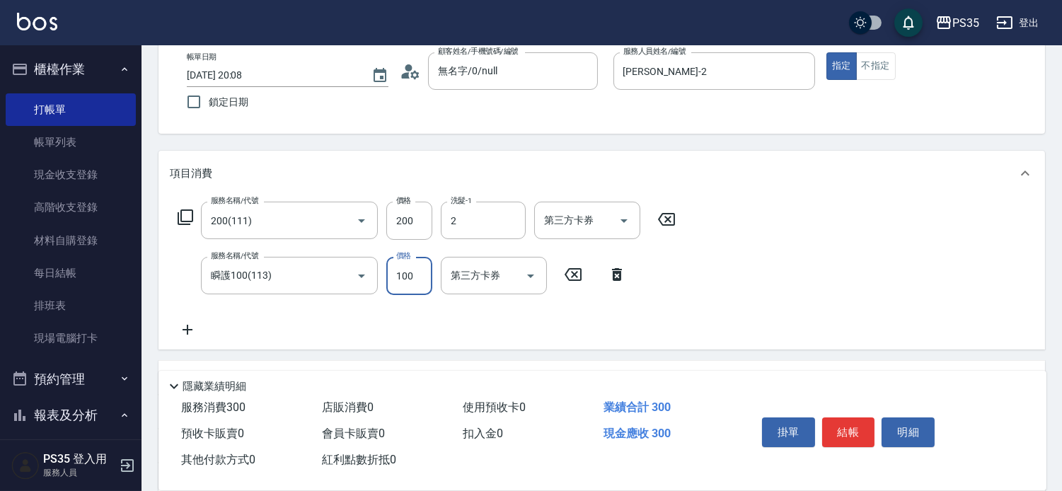
type input "栢沛怡-2"
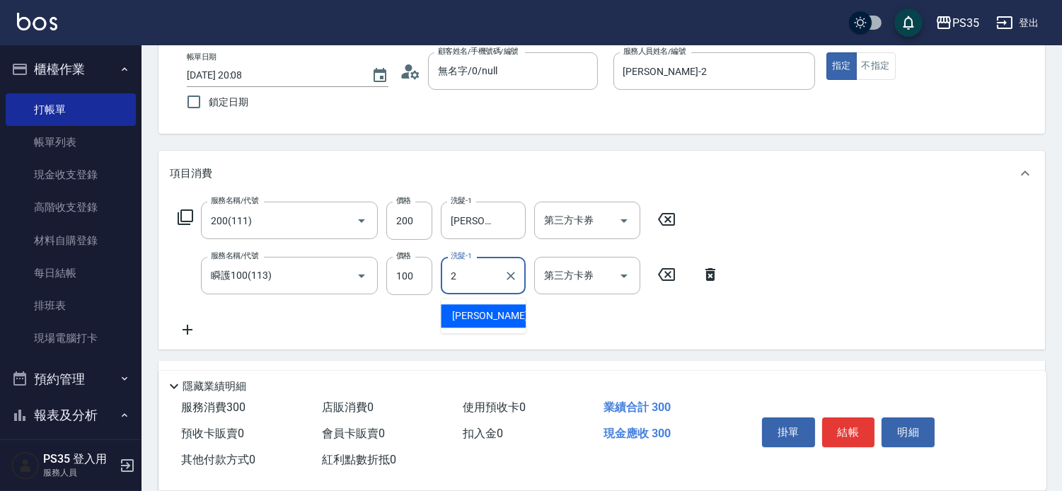
type input "栢沛怡-2"
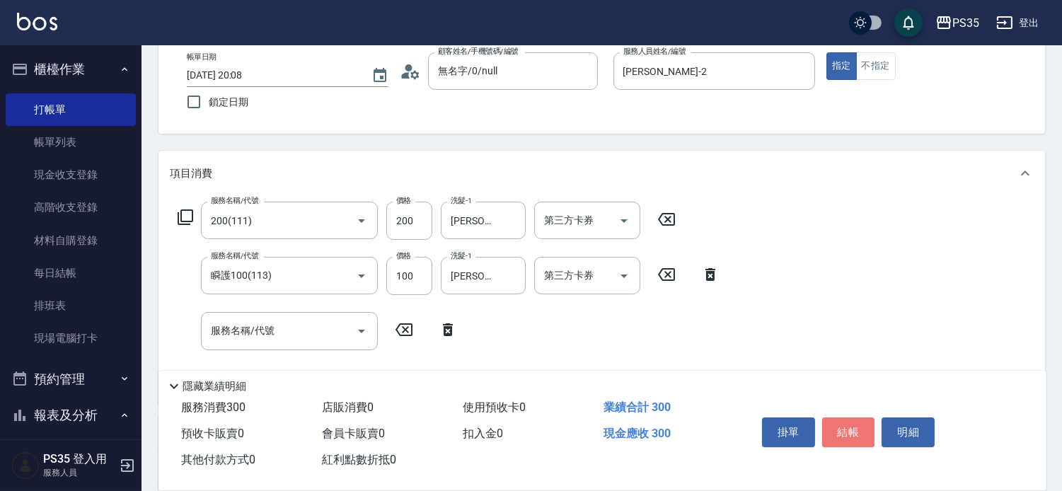
click at [850, 419] on button "結帳" at bounding box center [848, 432] width 53 height 30
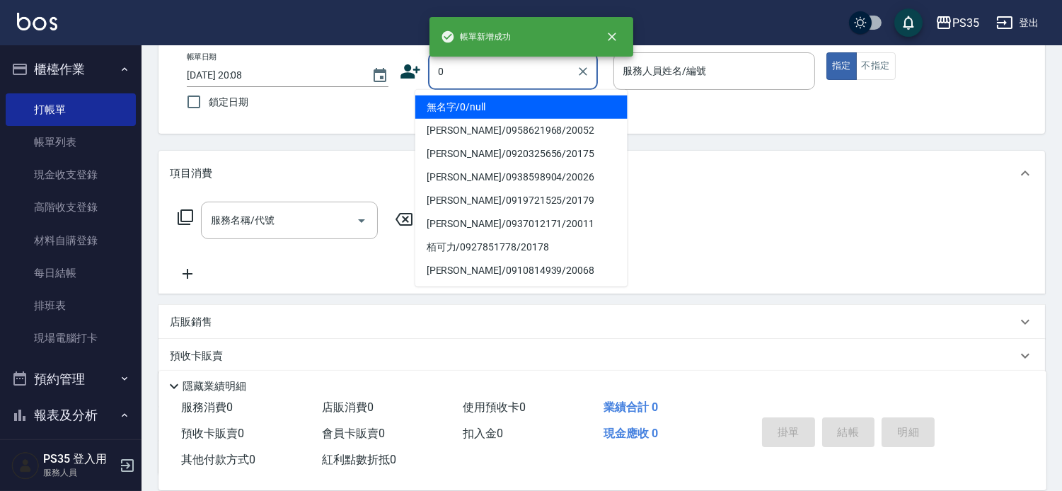
type input "無名字/0/null"
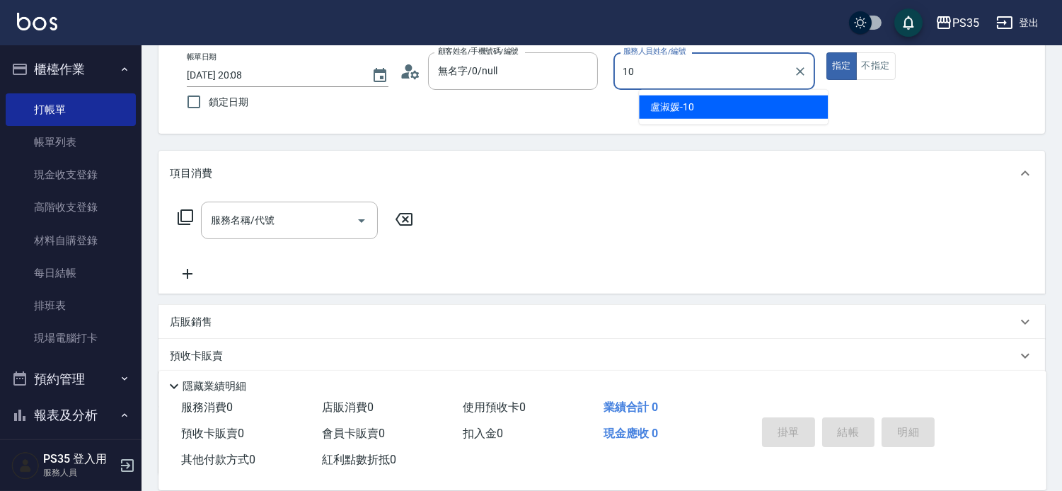
type input "盧淑媛-10"
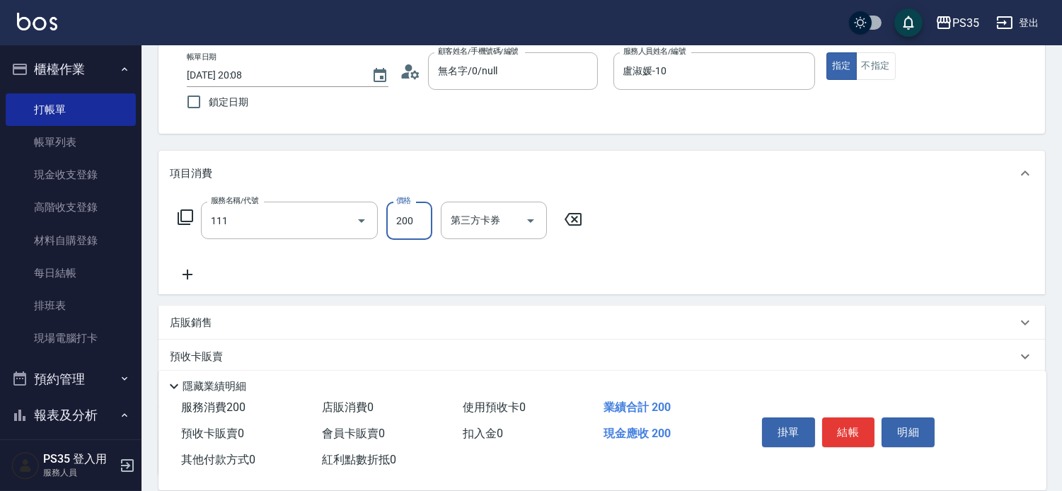
type input "200(111)"
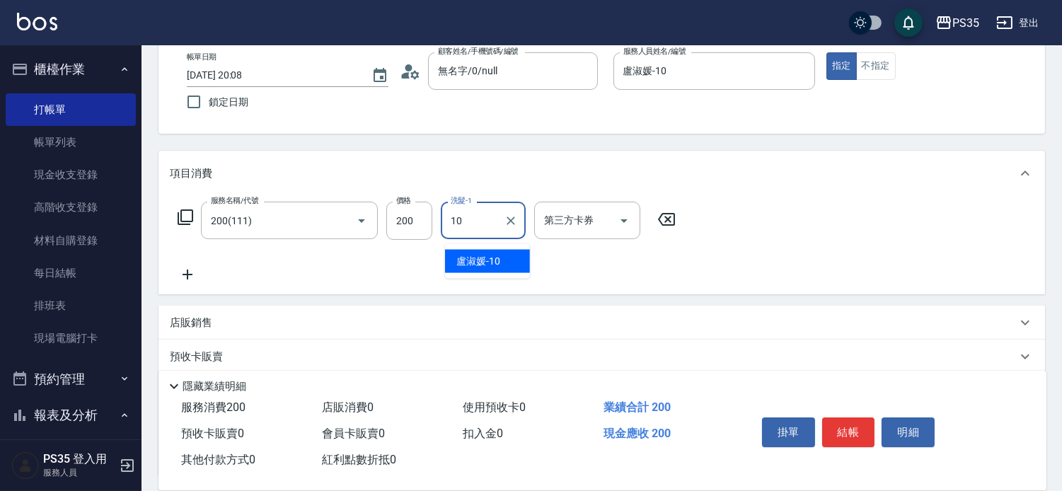
type input "盧淑媛-10"
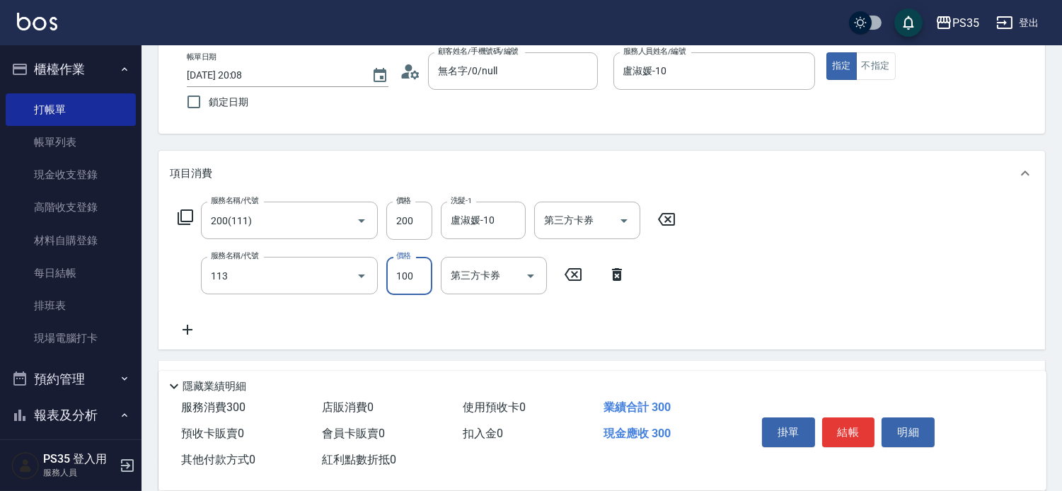
type input "瞬護100(113)"
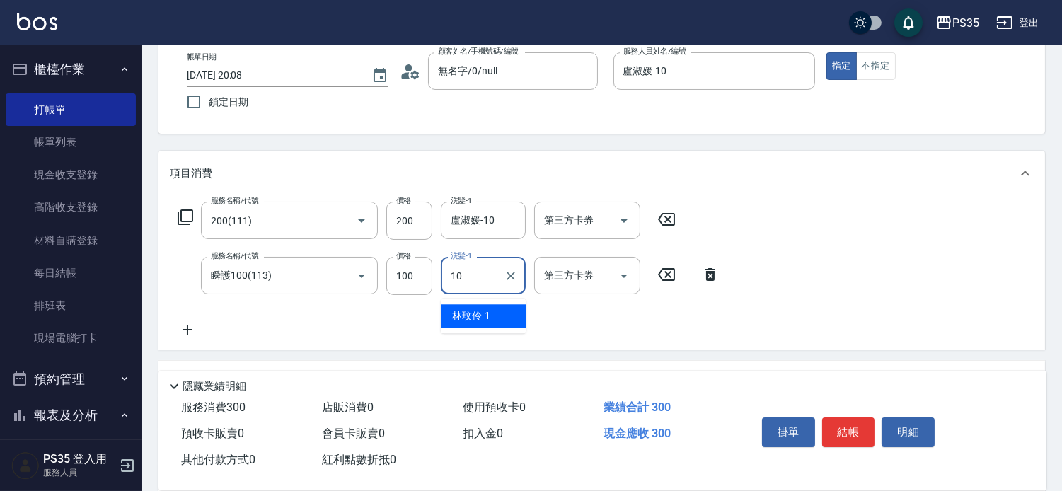
type input "盧淑媛-10"
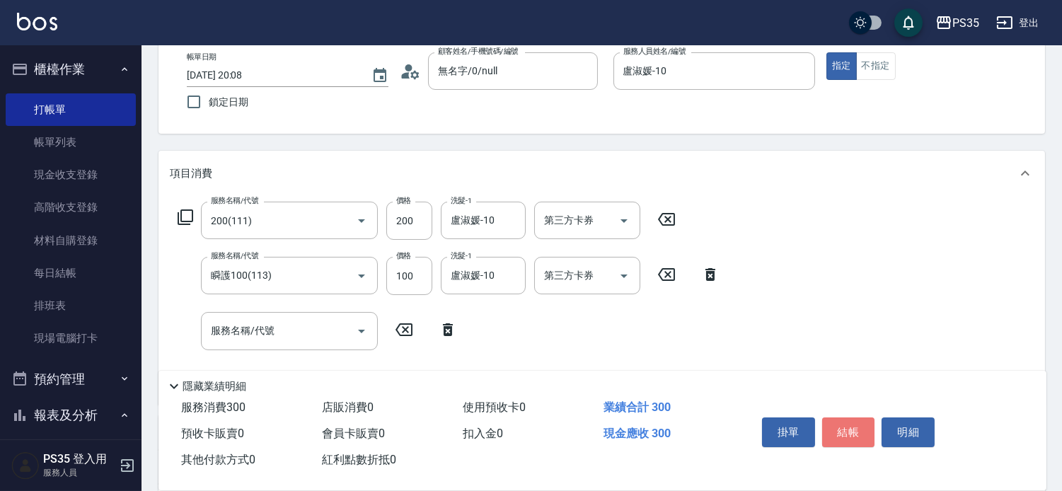
click at [850, 419] on button "結帳" at bounding box center [848, 432] width 53 height 30
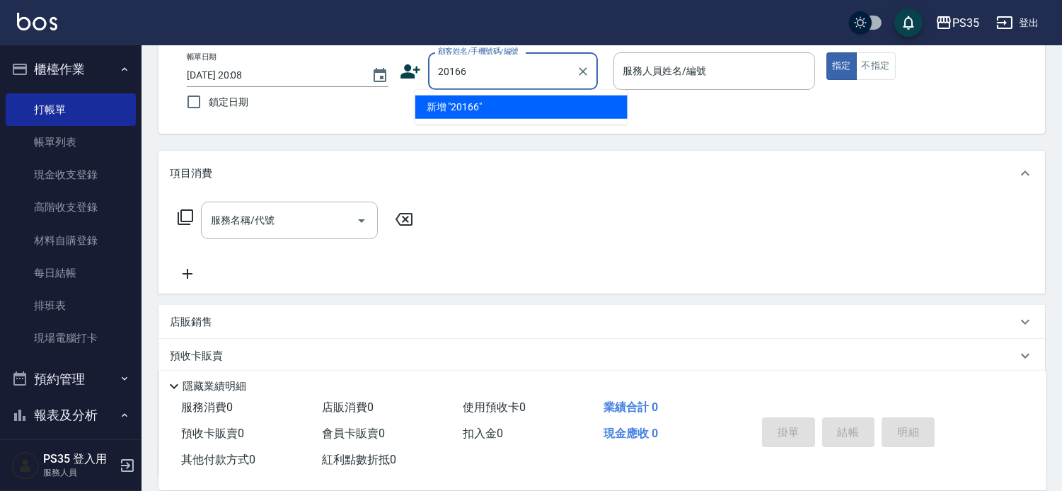
type input "20166"
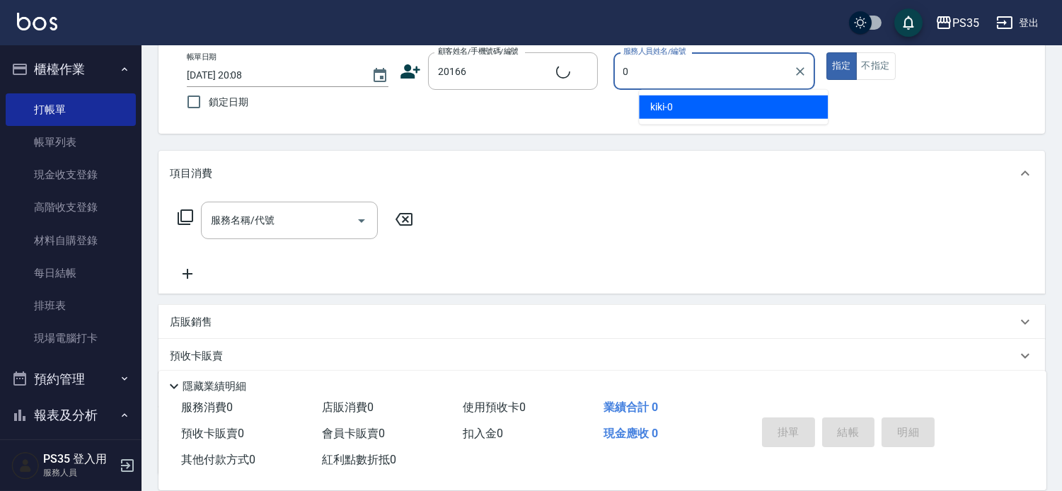
type input "kiki-0"
type input "楊沛蓉/0923932716/20166"
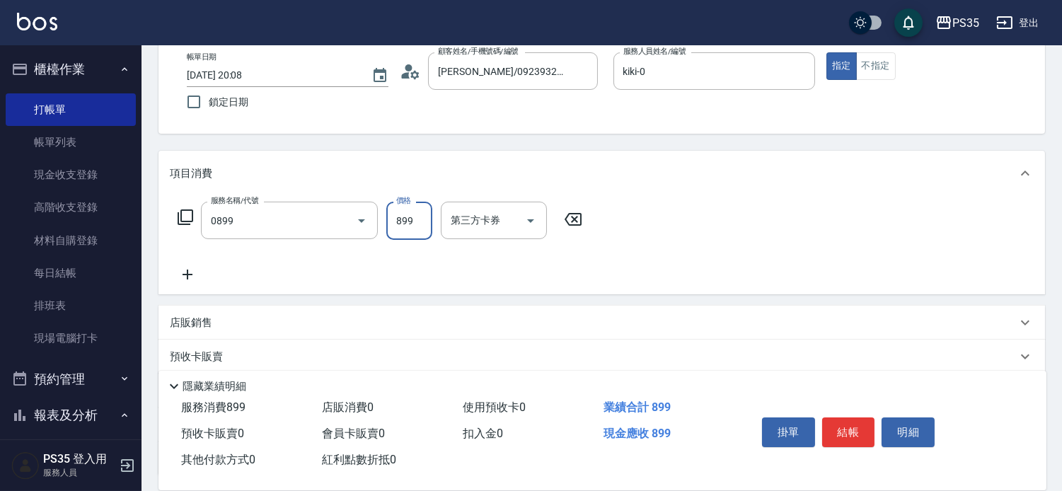
type input "排毒SPA(0899)"
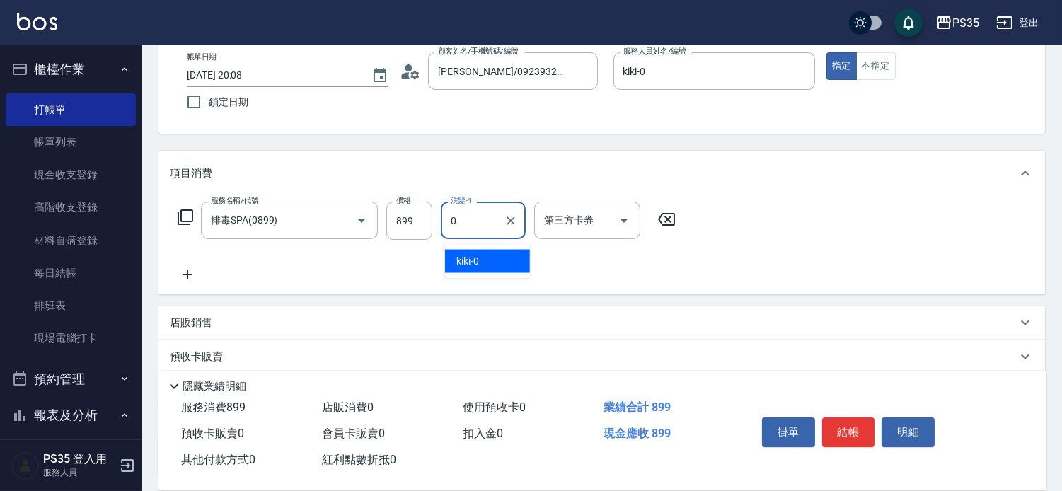
type input "kiki-0"
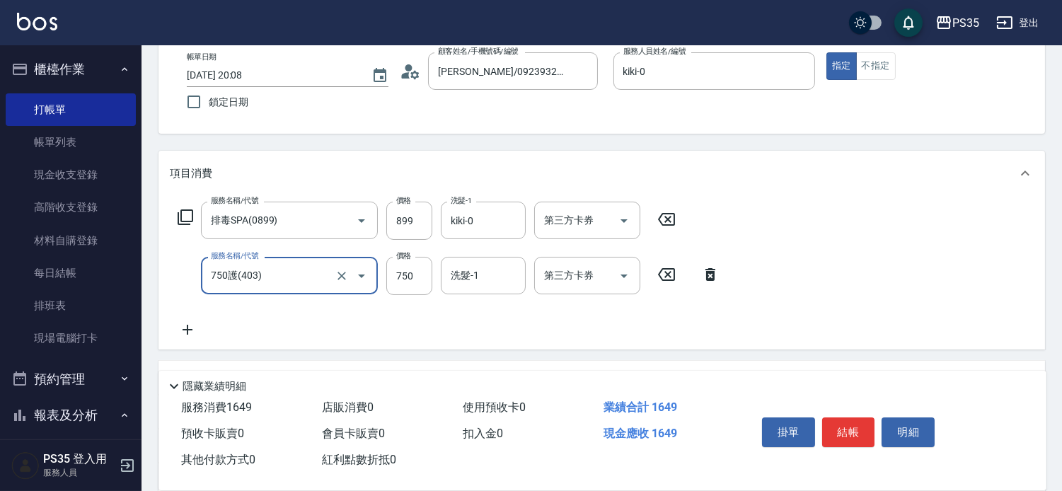
type input "750護(403)"
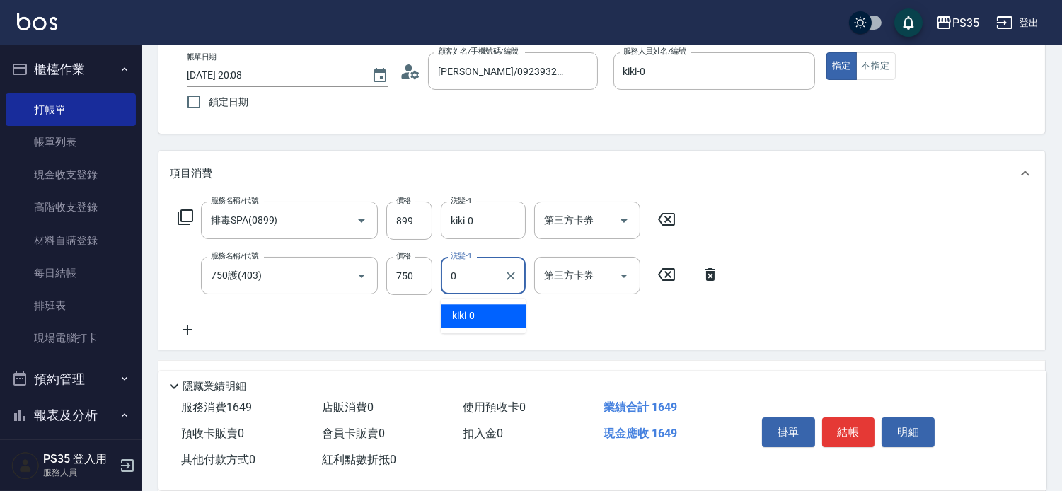
type input "kiki-0"
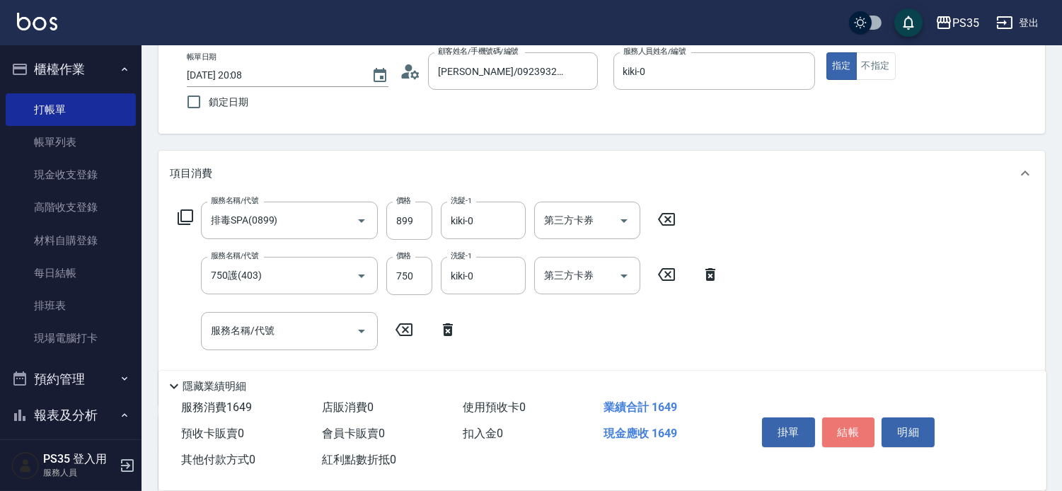
click at [850, 419] on button "結帳" at bounding box center [848, 432] width 53 height 30
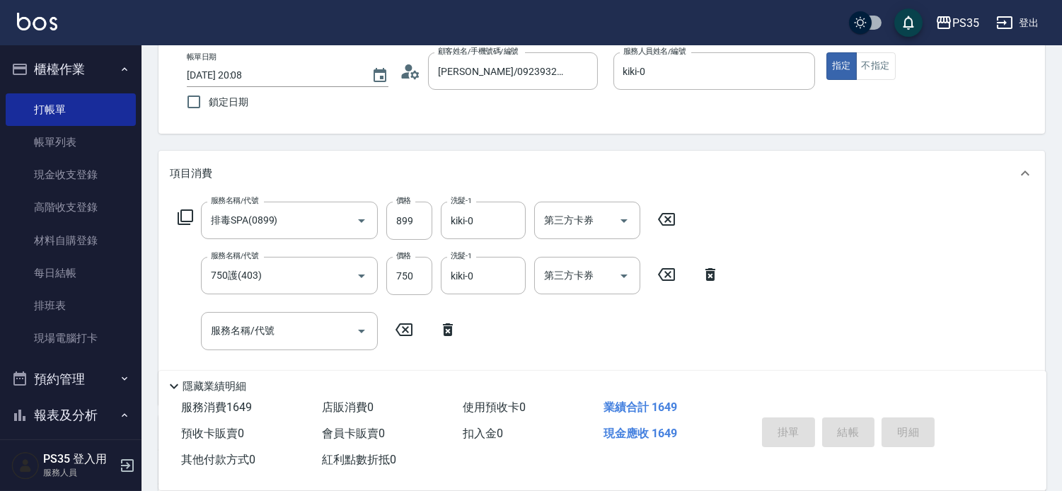
type input "2025/09/08 20:09"
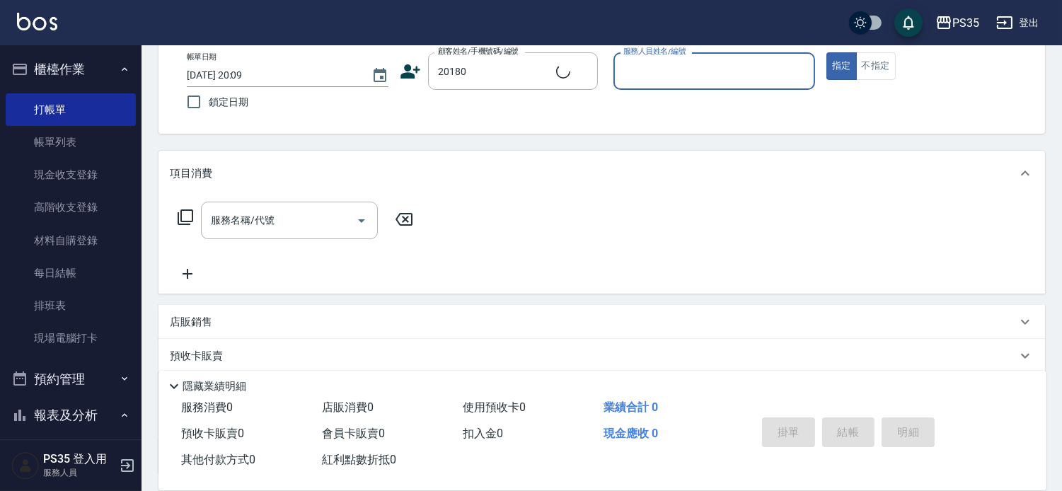
type input "黃柏崴/0906952703/20180"
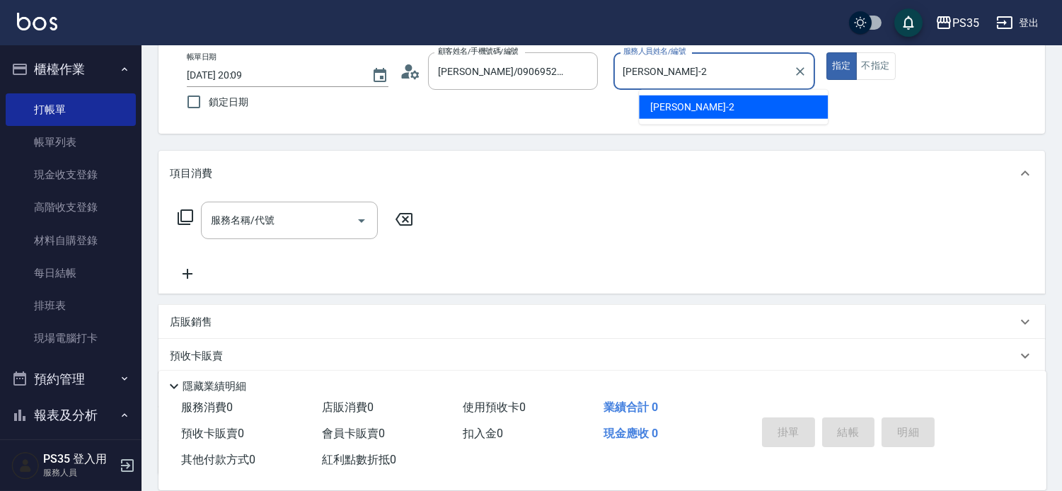
type input "栢沛怡-2"
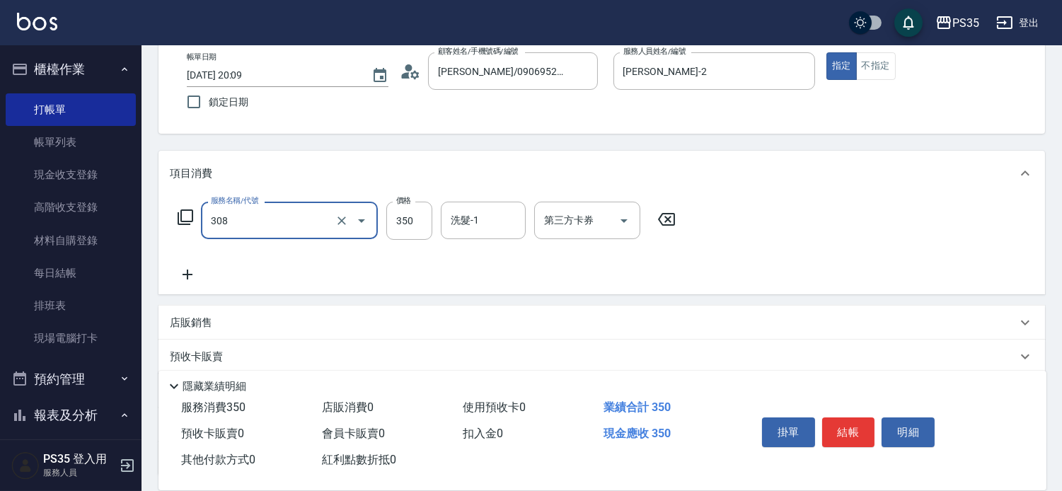
type input "洗+剪(308)"
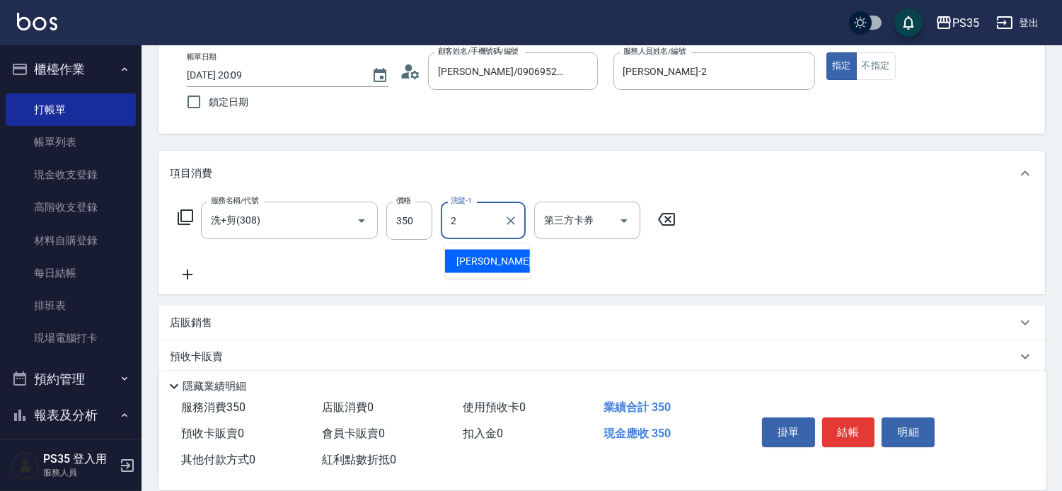
type input "栢沛怡-2"
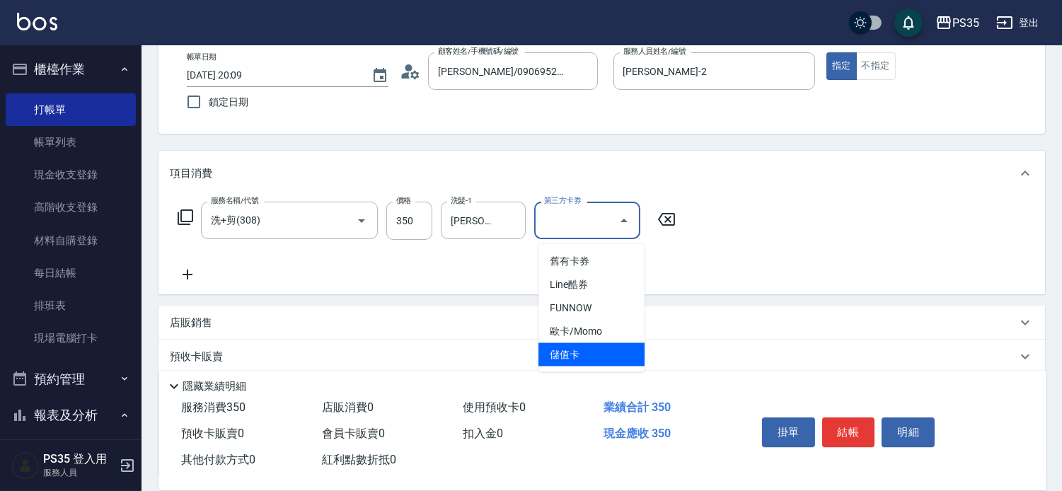
type input "儲值卡"
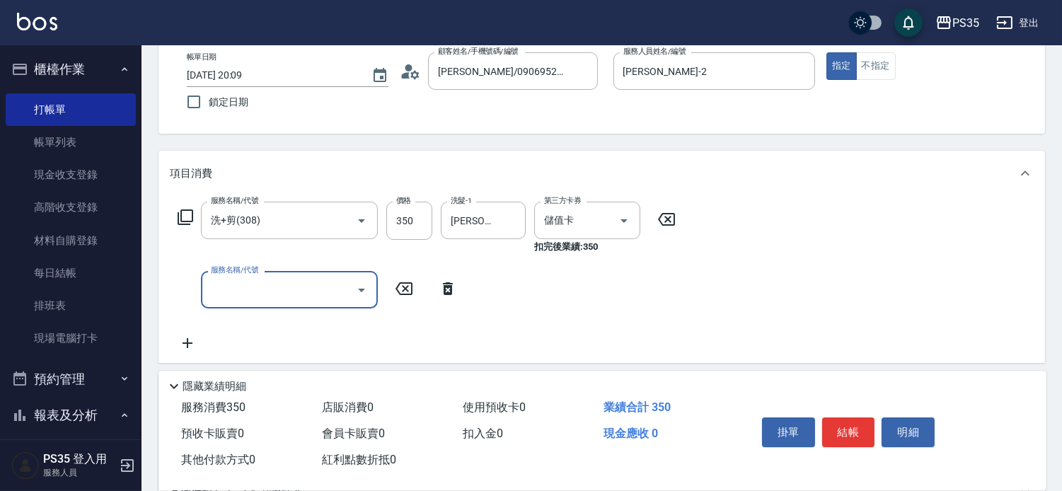
click at [850, 419] on button "結帳" at bounding box center [848, 432] width 53 height 30
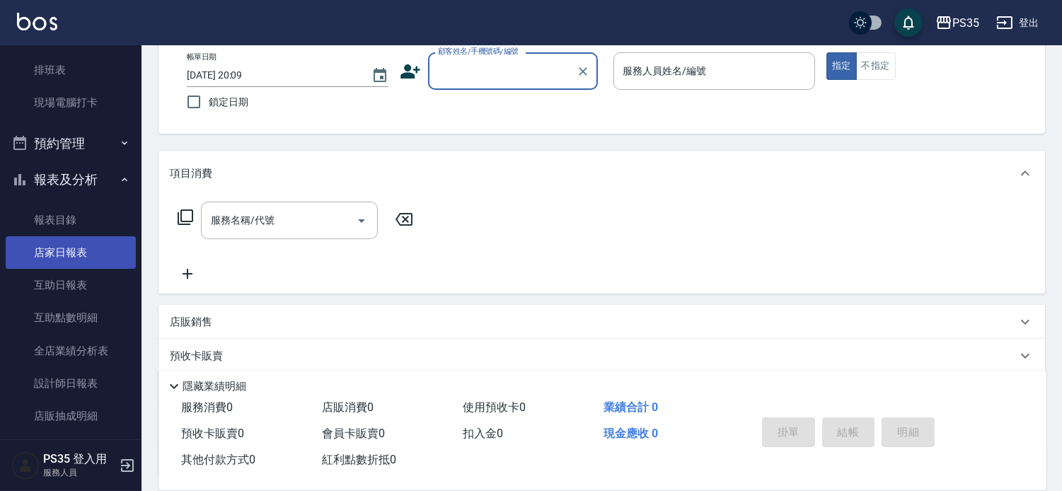
scroll to position [314, 0]
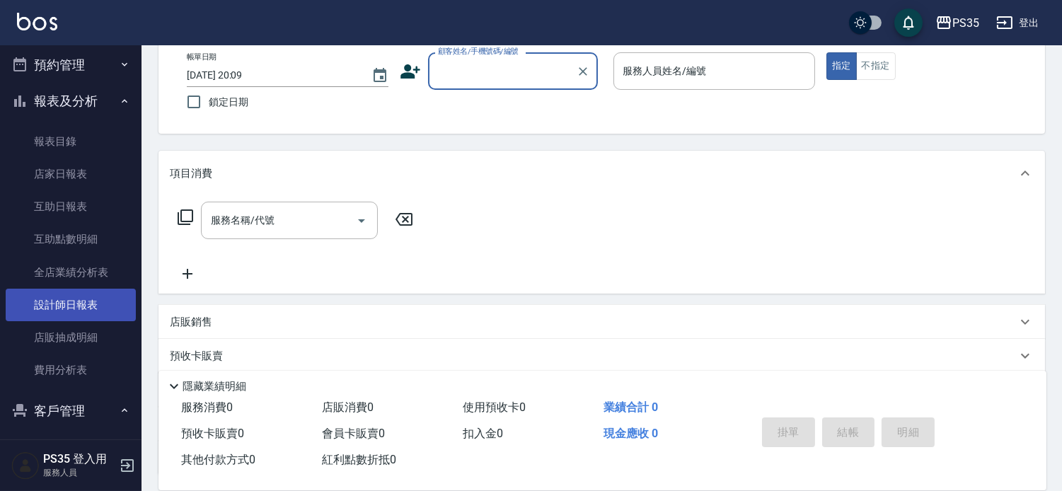
click at [76, 306] on link "設計師日報表" at bounding box center [71, 305] width 130 height 33
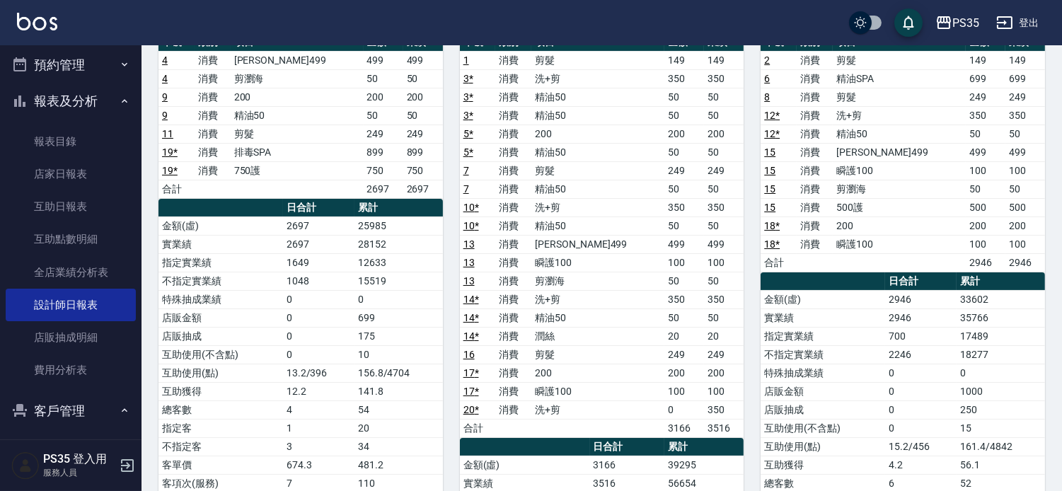
scroll to position [157, 0]
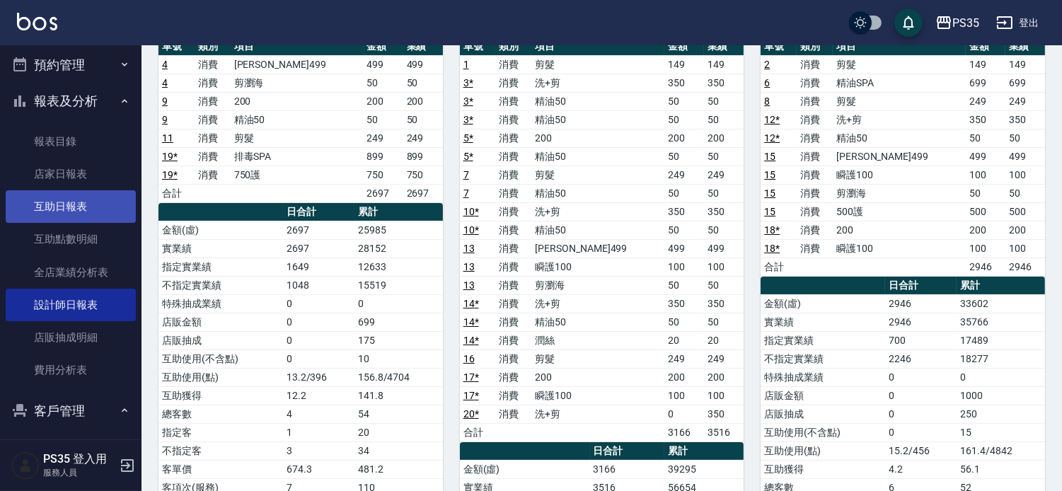
click at [40, 214] on link "互助日報表" at bounding box center [71, 206] width 130 height 33
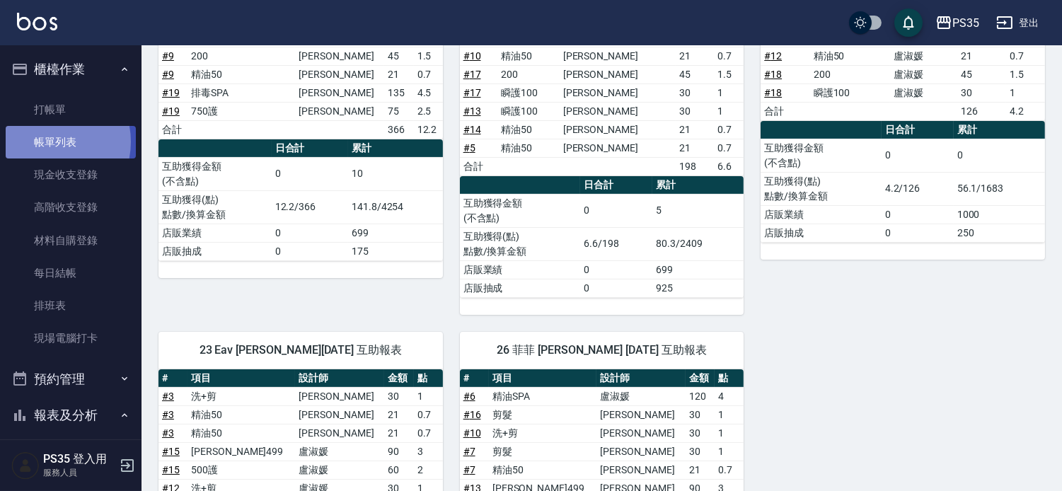
click at [48, 142] on link "帳單列表" at bounding box center [71, 142] width 130 height 33
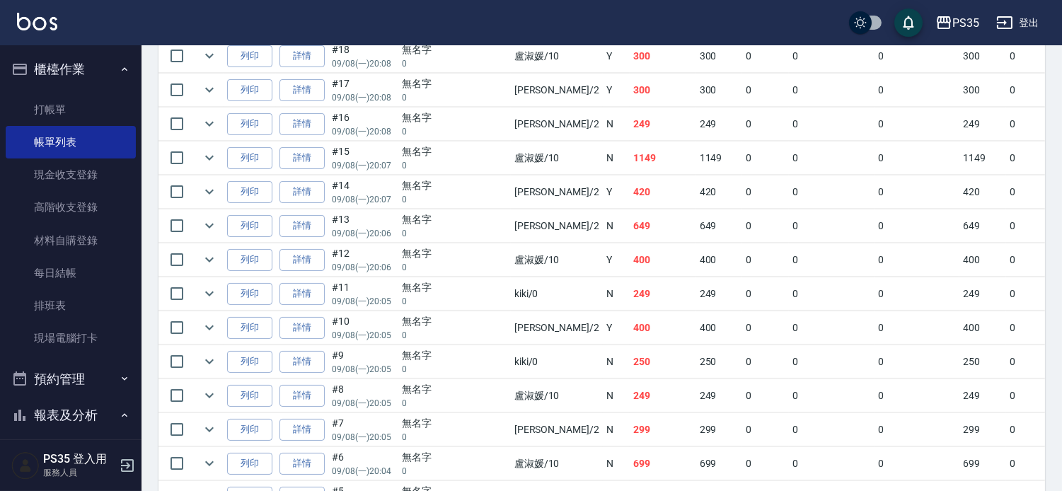
scroll to position [471, 0]
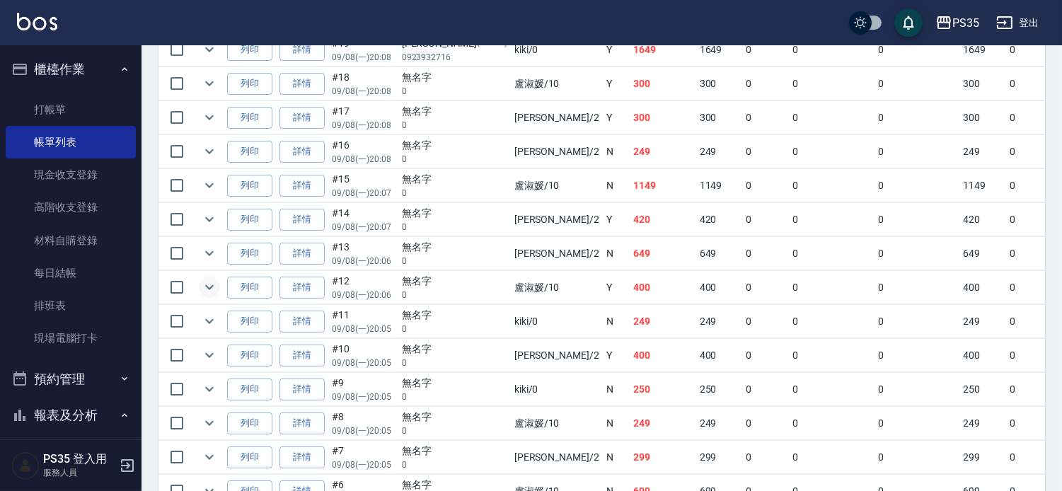
click at [216, 296] on icon "expand row" at bounding box center [209, 287] width 17 height 17
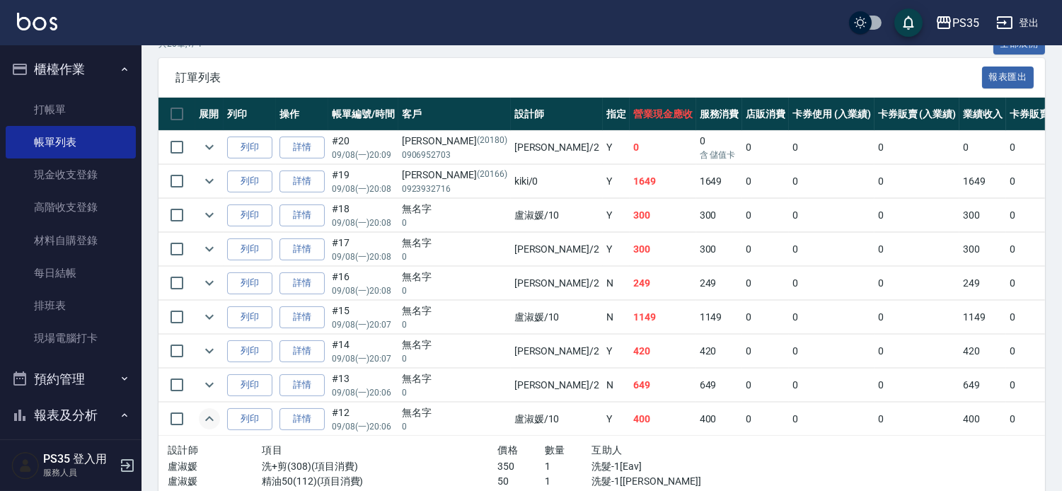
scroll to position [338, 0]
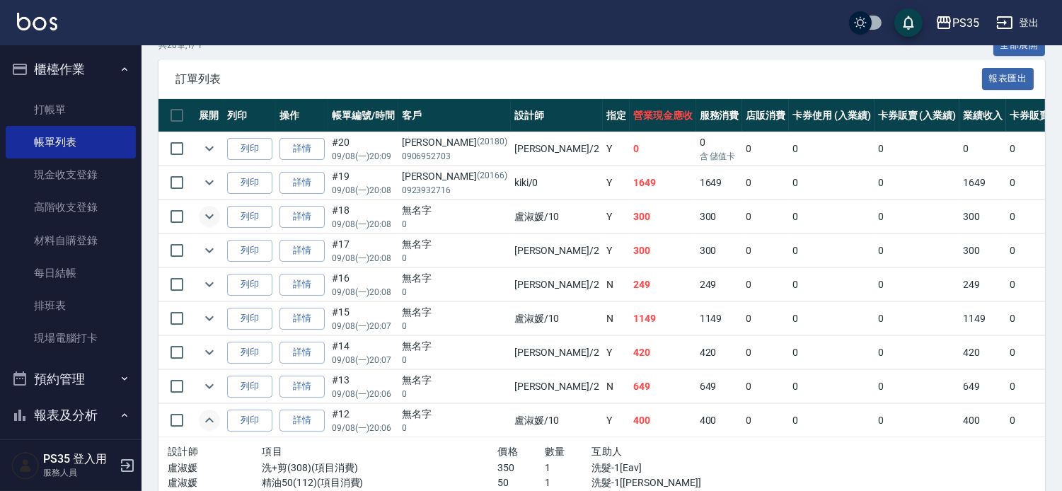
click at [217, 225] on icon "expand row" at bounding box center [209, 216] width 17 height 17
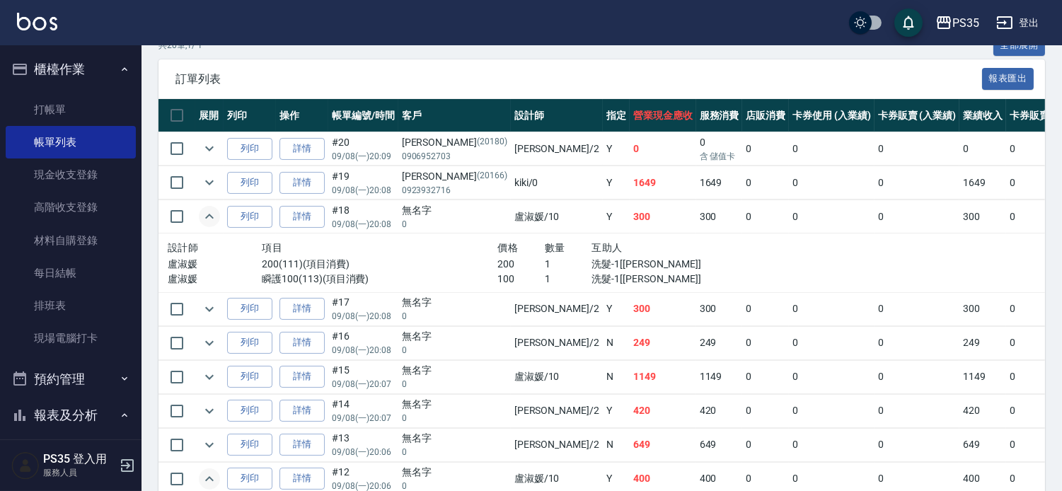
click at [298, 228] on link "詳情" at bounding box center [301, 217] width 45 height 22
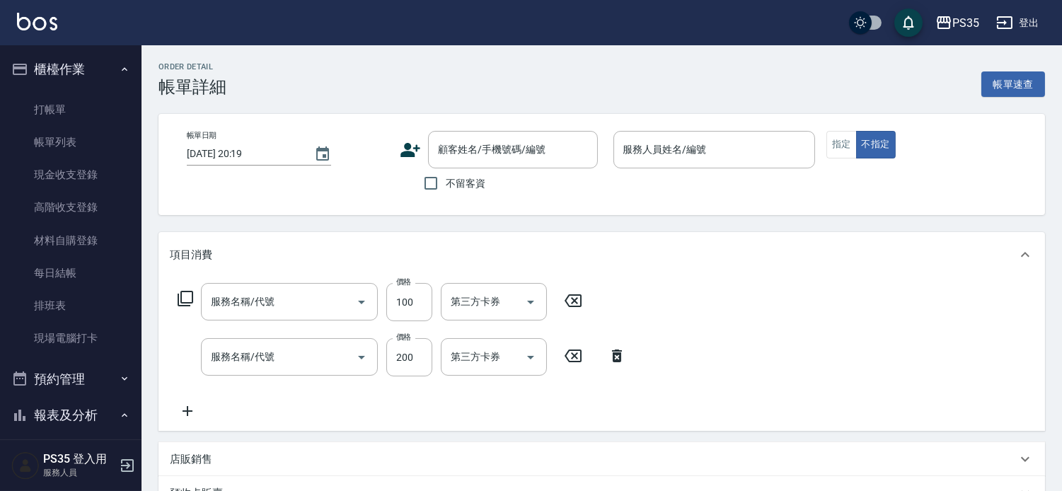
type input "瞬護100(113)"
type input "200(111)"
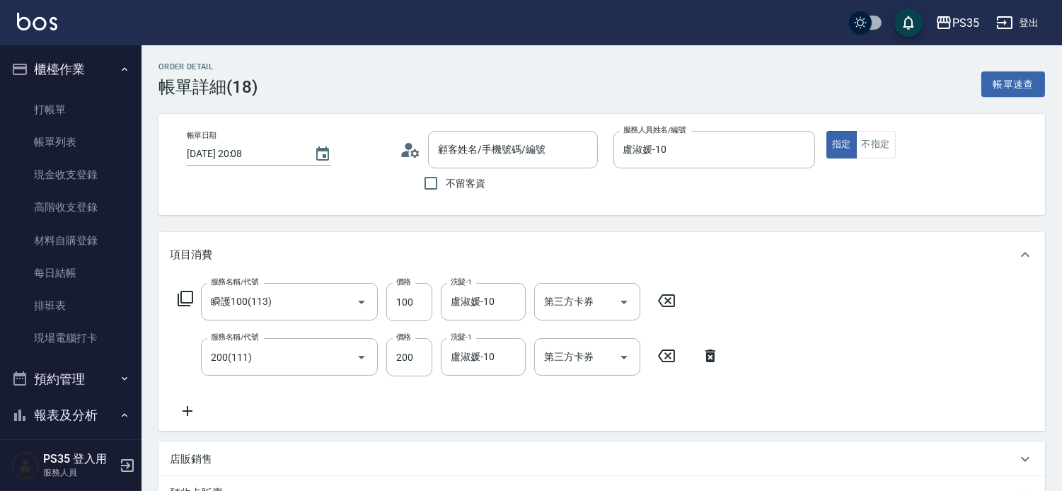
type input "2025/09/08 20:08"
type input "盧淑媛-10"
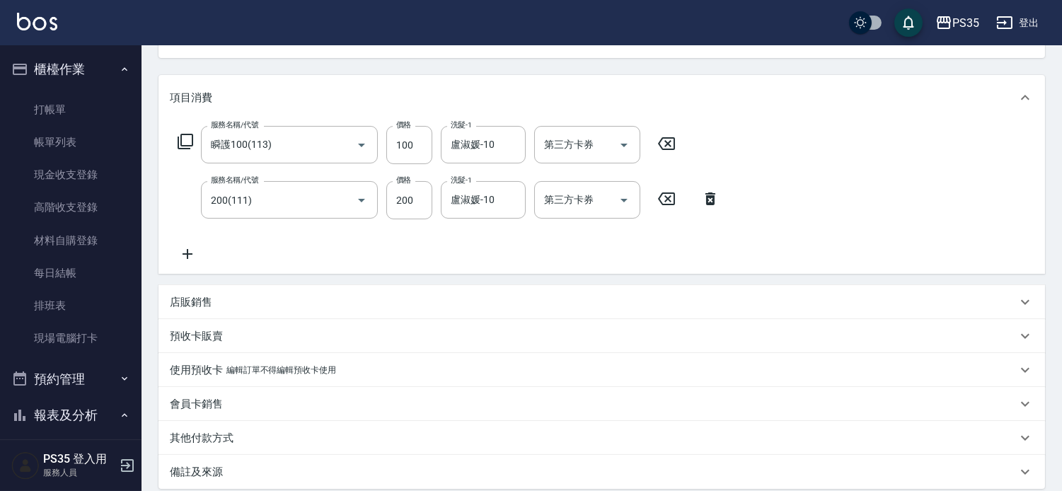
type input "無名字/0/null"
click at [669, 143] on icon at bounding box center [666, 143] width 17 height 13
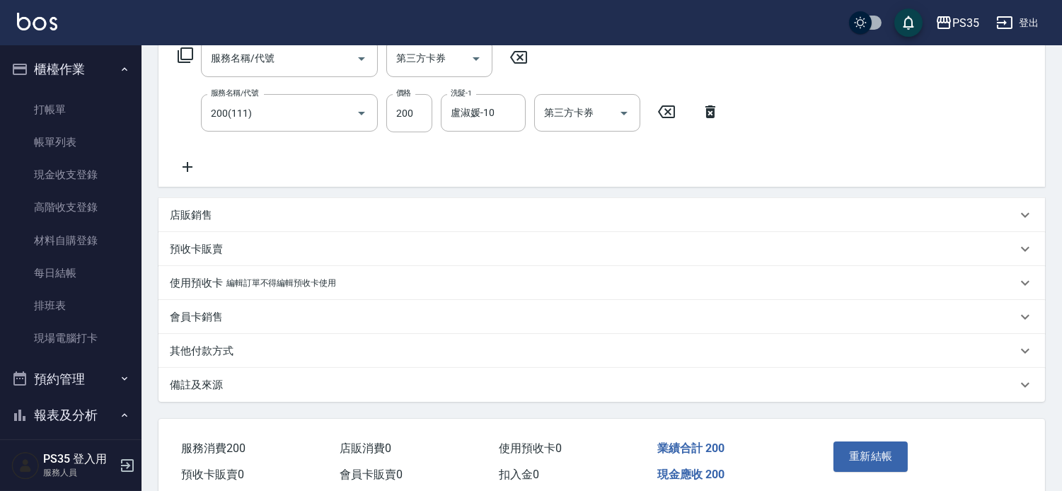
scroll to position [325, 0]
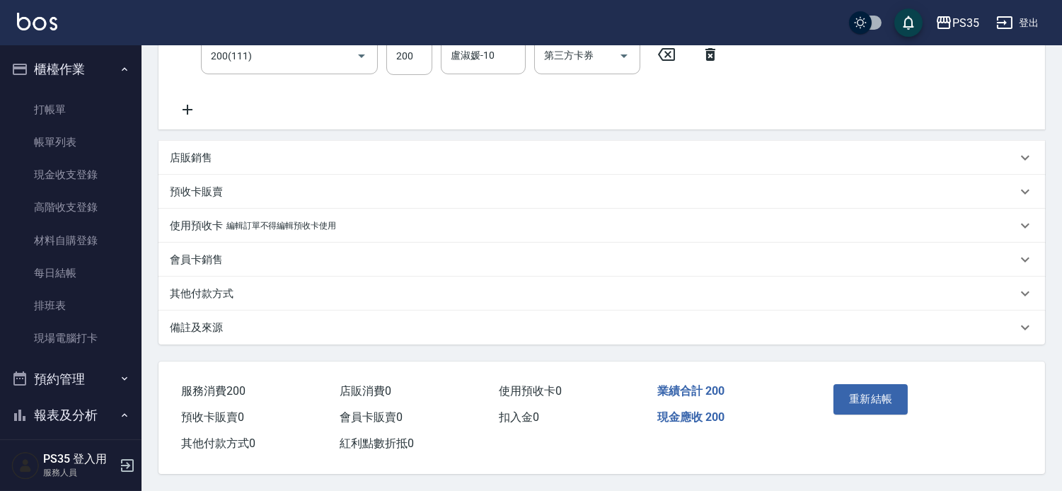
click at [849, 384] on button "重新結帳" at bounding box center [871, 399] width 75 height 30
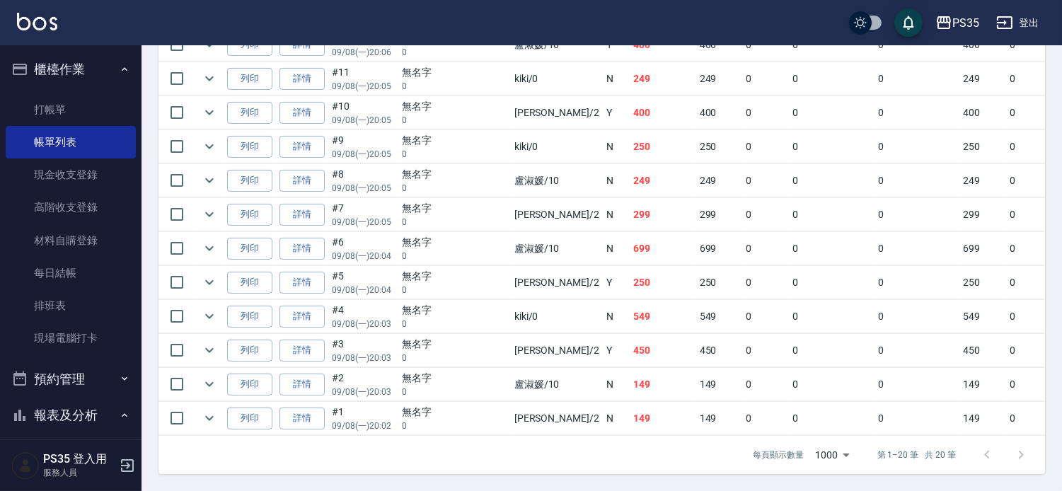
scroll to position [831, 0]
click at [294, 374] on link "詳情" at bounding box center [301, 385] width 45 height 22
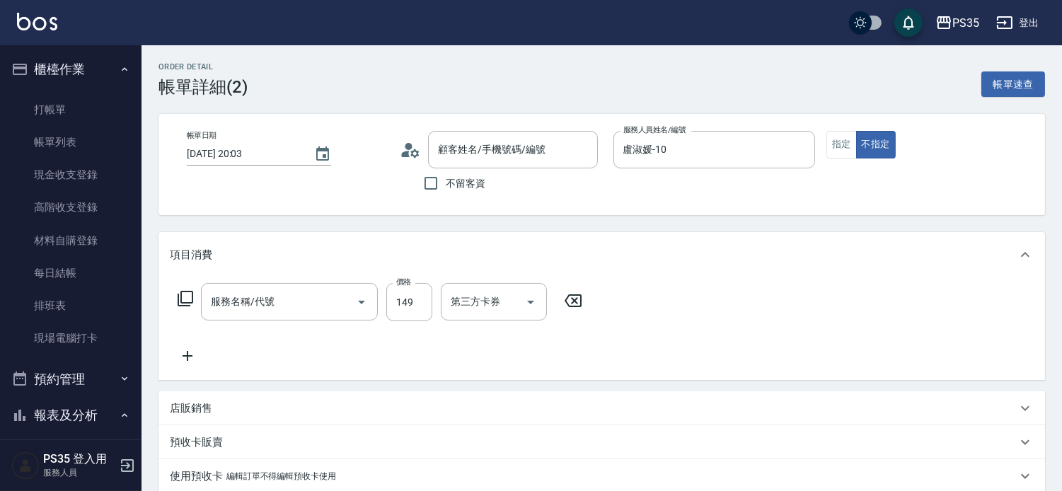
type input "2025/09/08 20:03"
type input "盧淑媛-10"
type input "剪髮(304)"
type input "無名字/0/null"
click at [577, 304] on icon at bounding box center [573, 300] width 17 height 13
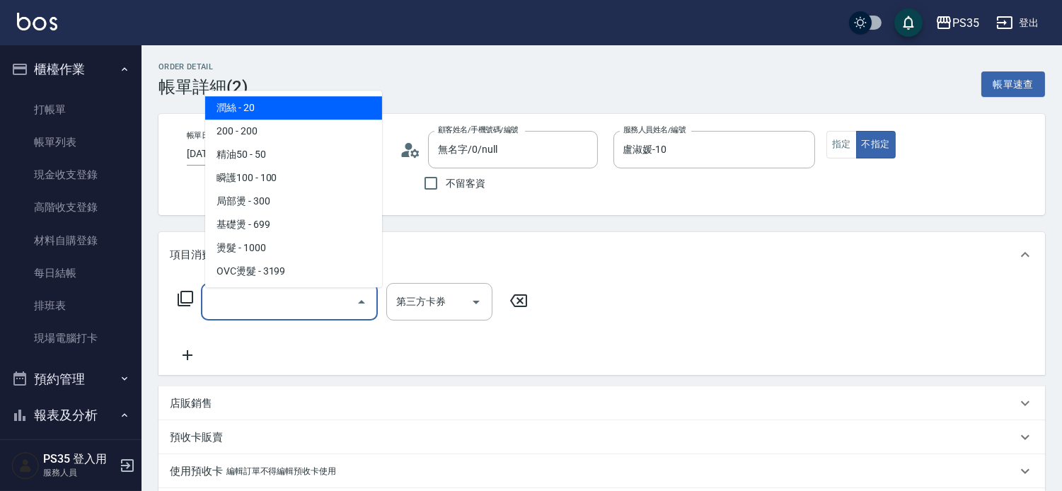
click at [260, 306] on div "服務名稱/代號 服務名稱/代號" at bounding box center [289, 302] width 177 height 38
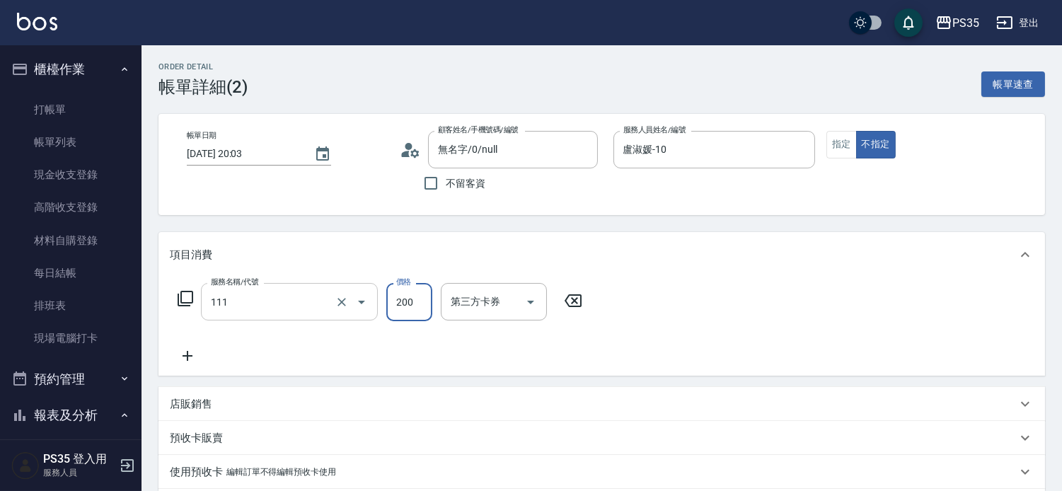
type input "200(111)"
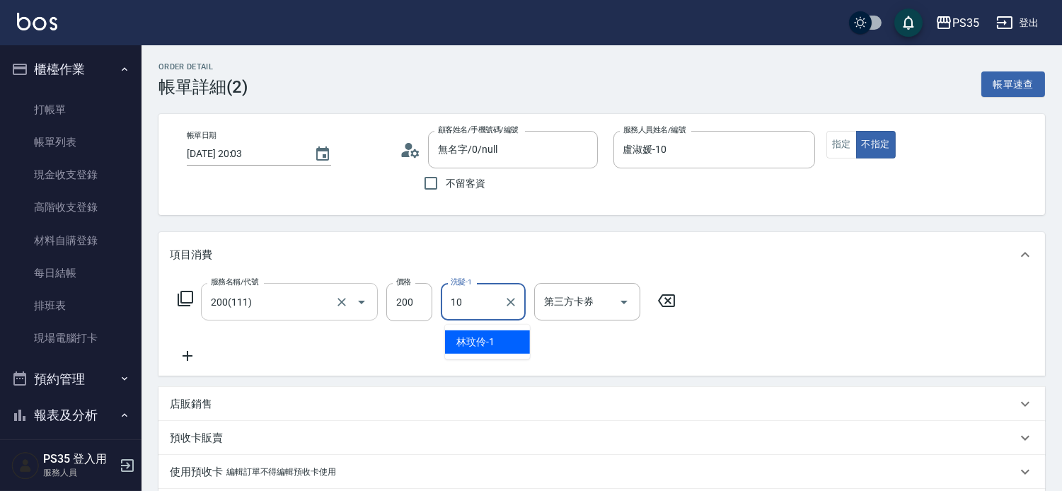
type input "盧淑媛-10"
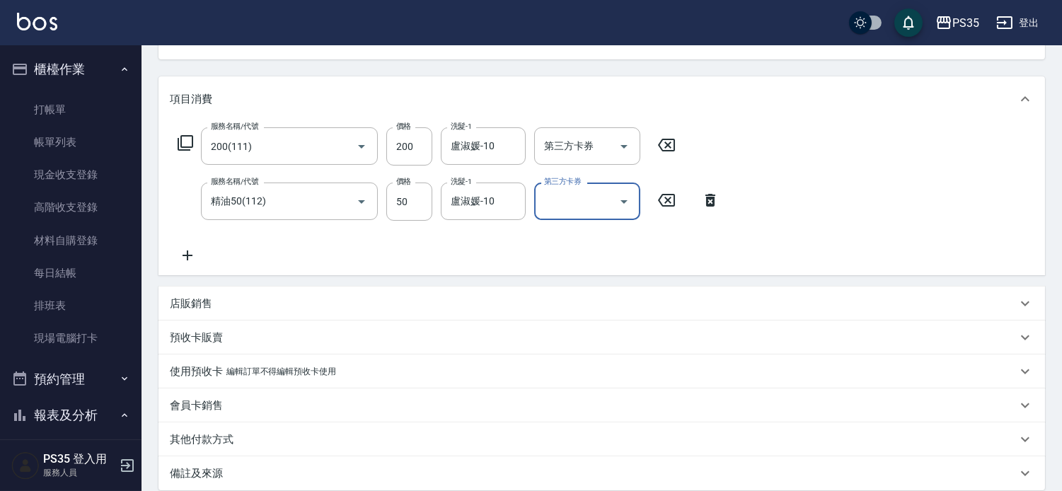
scroll to position [326, 0]
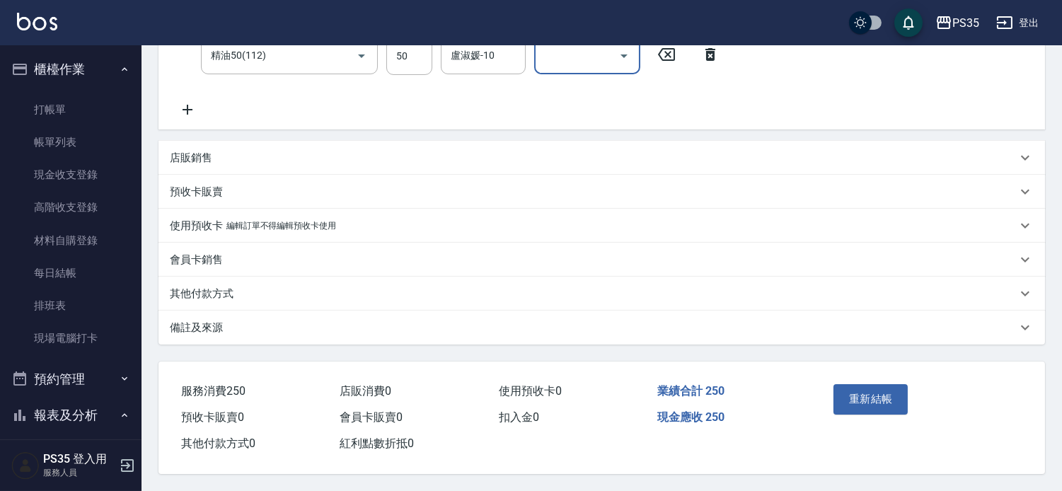
click at [896, 384] on button "重新結帳" at bounding box center [871, 399] width 75 height 30
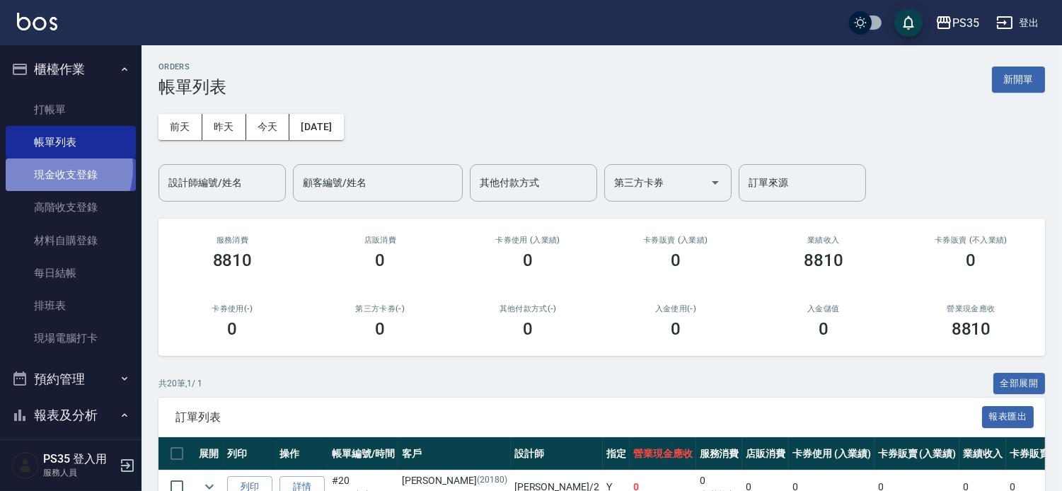
click at [53, 168] on link "現金收支登錄" at bounding box center [71, 174] width 130 height 33
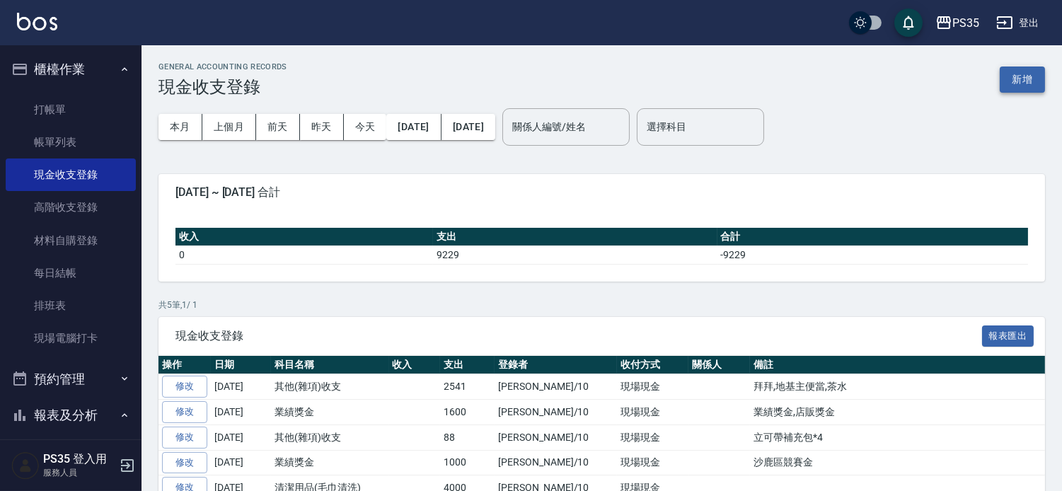
click at [1024, 79] on button "新增" at bounding box center [1022, 80] width 45 height 26
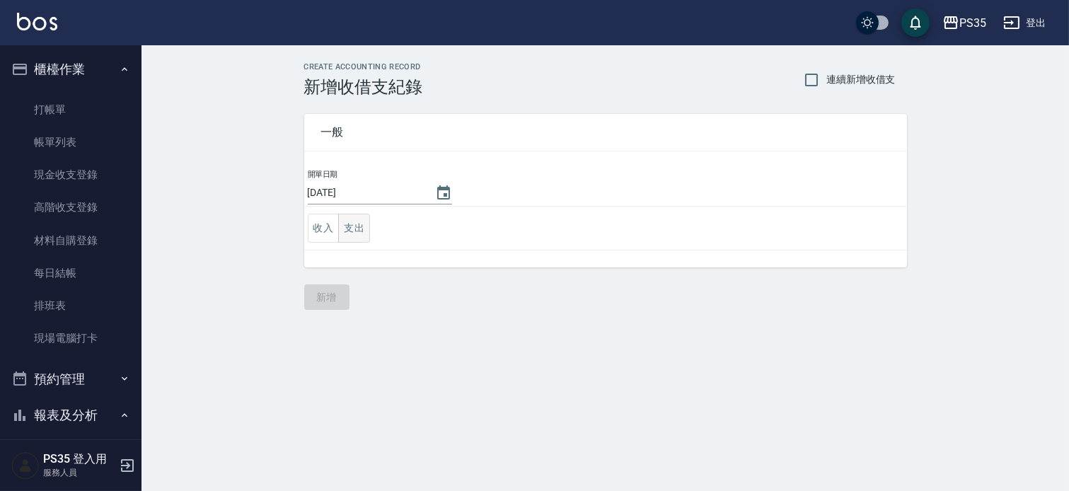
click at [359, 224] on button "支出" at bounding box center [354, 228] width 32 height 29
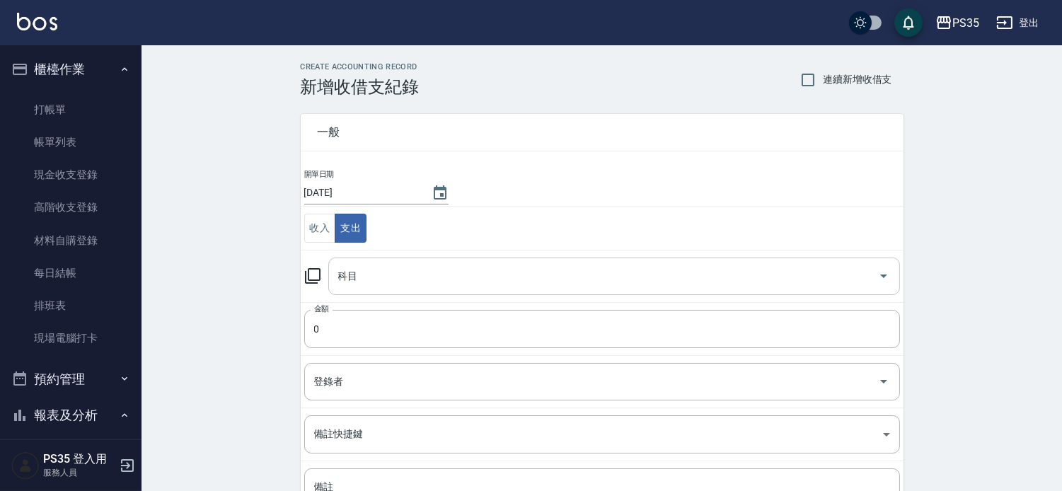
click at [351, 275] on div "科目 科目" at bounding box center [614, 277] width 572 height 38
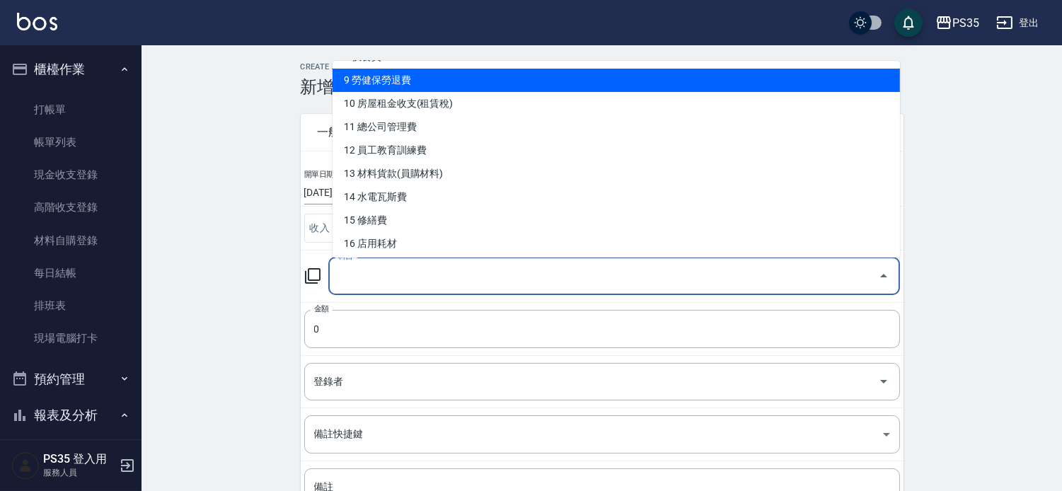
scroll to position [236, 0]
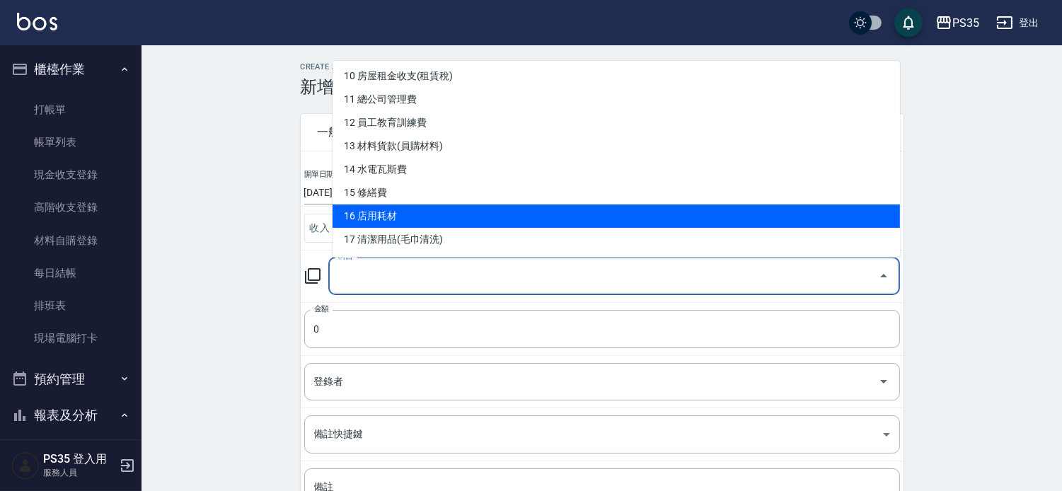
click at [393, 213] on li "16 店用耗材" at bounding box center [616, 215] width 567 height 23
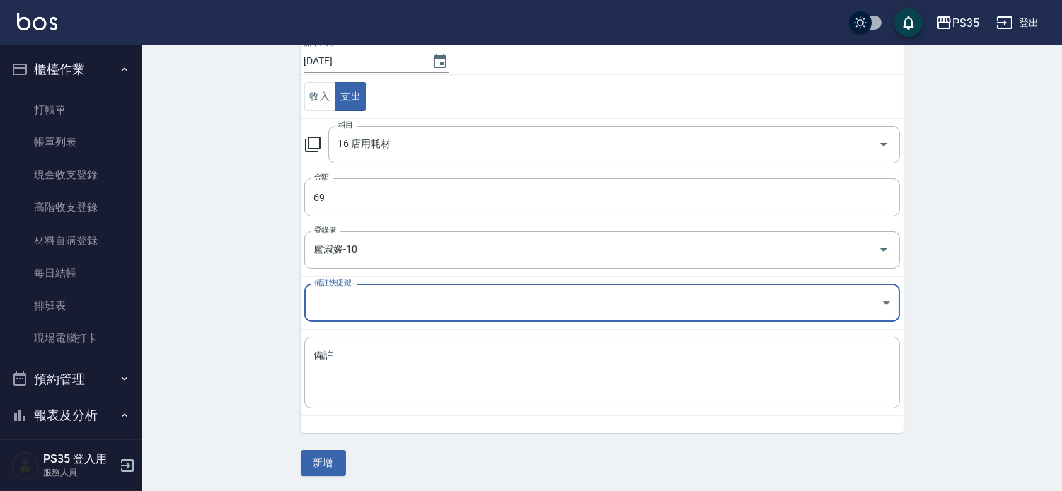
scroll to position [133, 0]
click at [365, 364] on textarea "備註" at bounding box center [602, 371] width 576 height 48
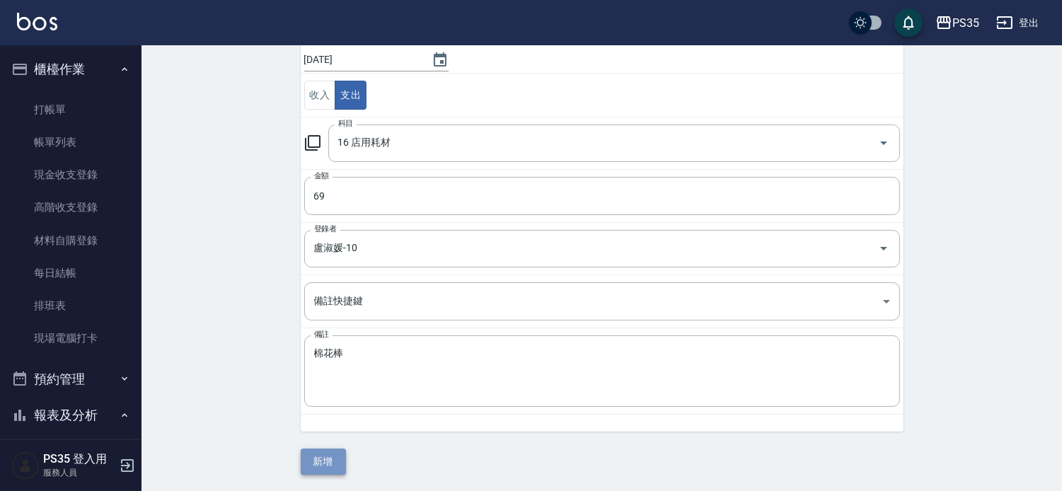
click at [329, 456] on button "新增" at bounding box center [323, 462] width 45 height 26
click at [359, 354] on textarea "棉花棒" at bounding box center [602, 371] width 576 height 48
click at [309, 461] on button "新增" at bounding box center [323, 462] width 45 height 26
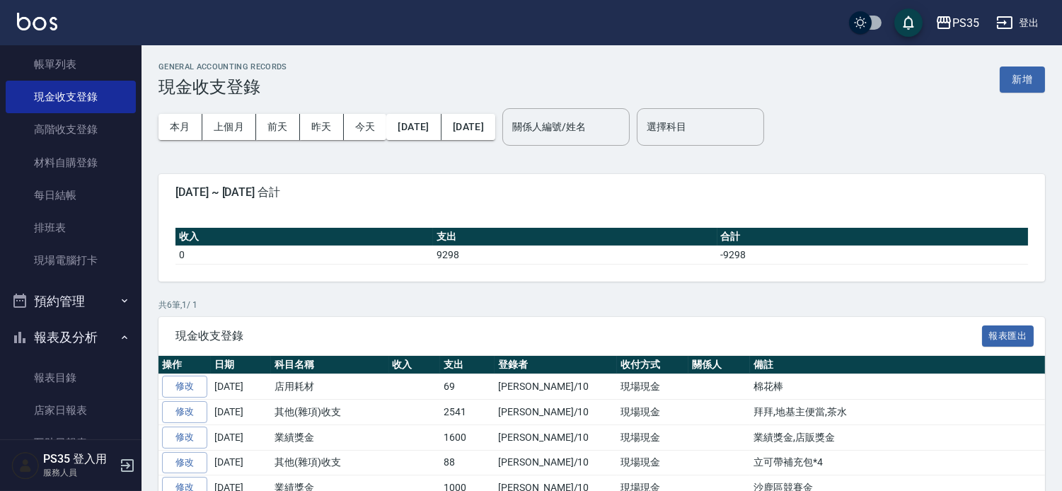
scroll to position [236, 0]
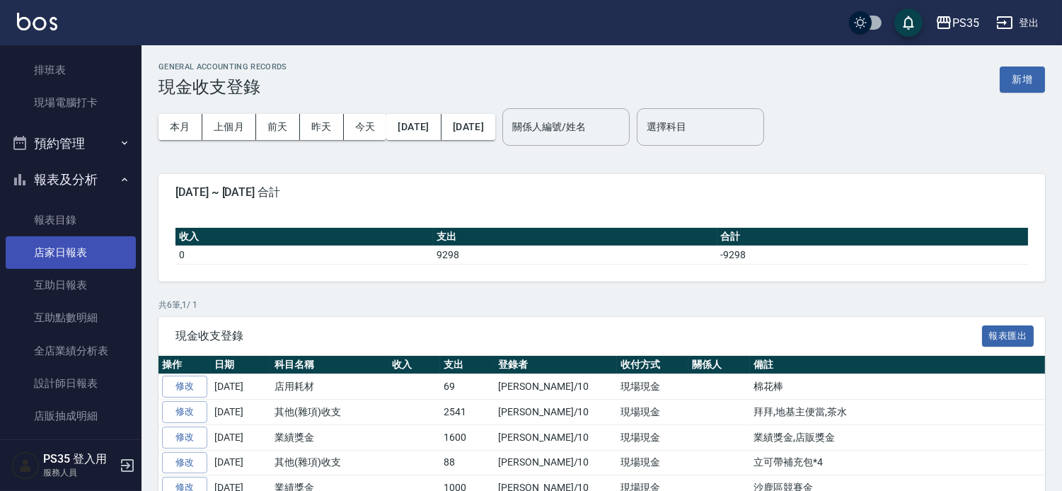
click at [59, 250] on link "店家日報表" at bounding box center [71, 252] width 130 height 33
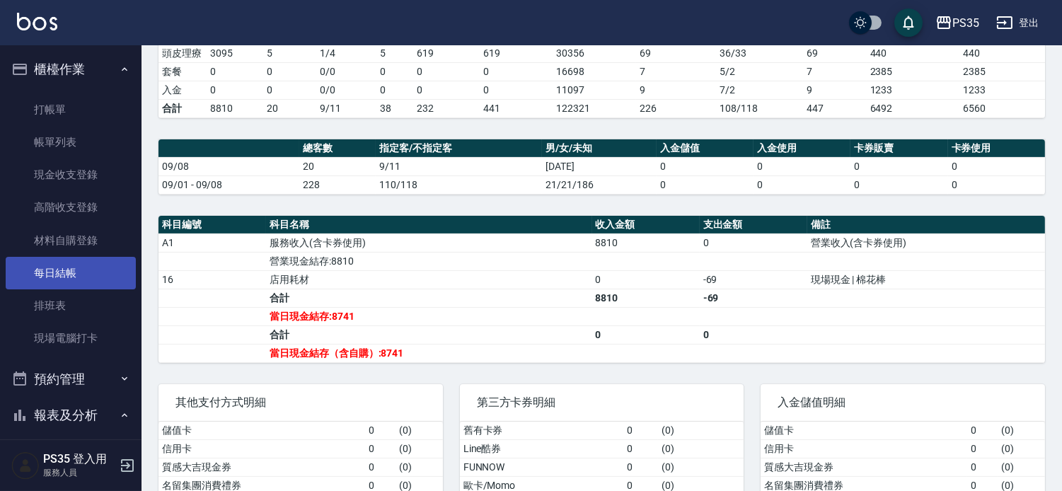
click at [54, 271] on link "每日結帳" at bounding box center [71, 273] width 130 height 33
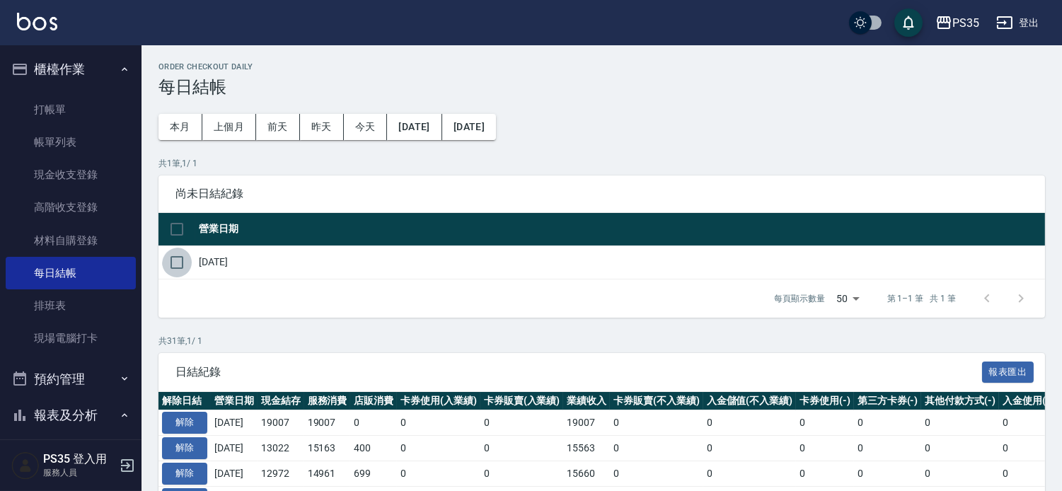
click at [180, 266] on input "checkbox" at bounding box center [177, 263] width 30 height 30
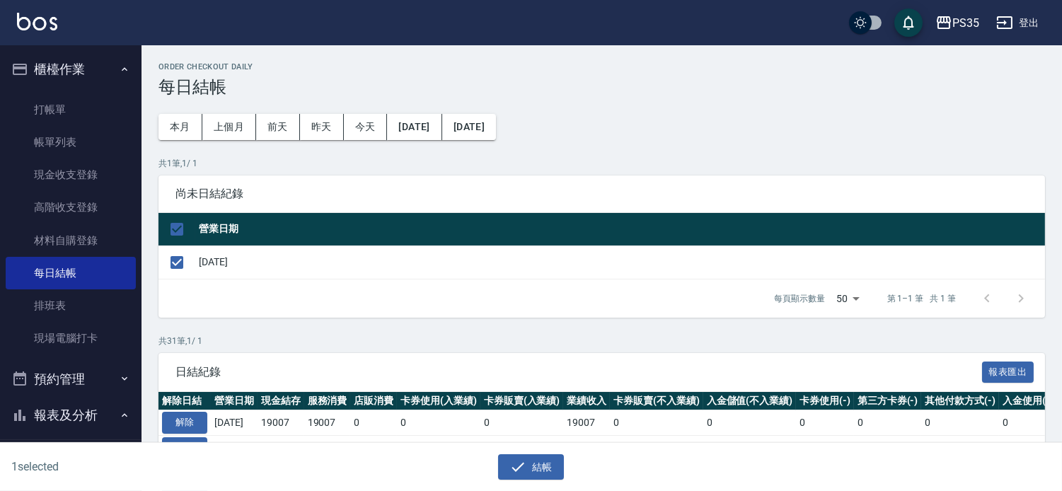
drag, startPoint x: 526, startPoint y: 462, endPoint x: 526, endPoint y: 434, distance: 27.6
click at [526, 461] on icon "button" at bounding box center [517, 467] width 17 height 17
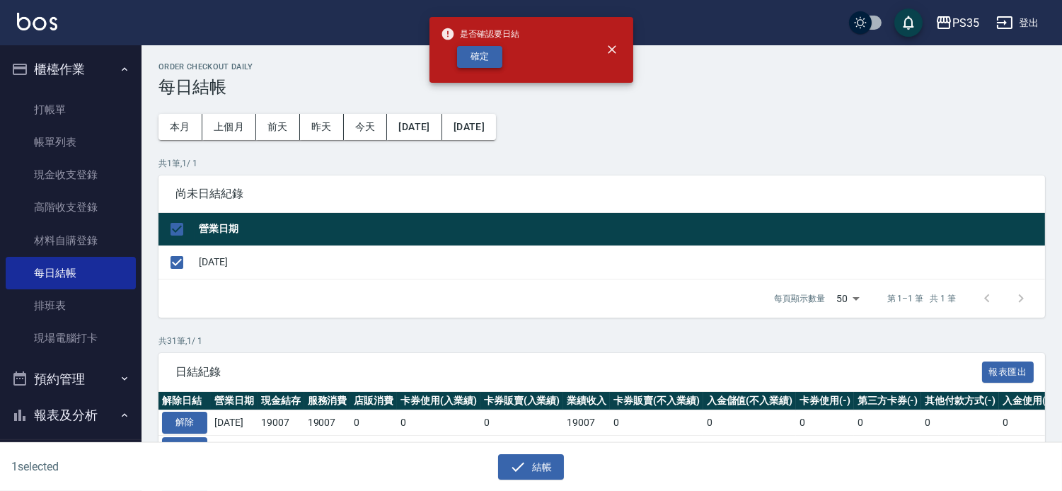
click at [482, 54] on button "確定" at bounding box center [479, 57] width 45 height 22
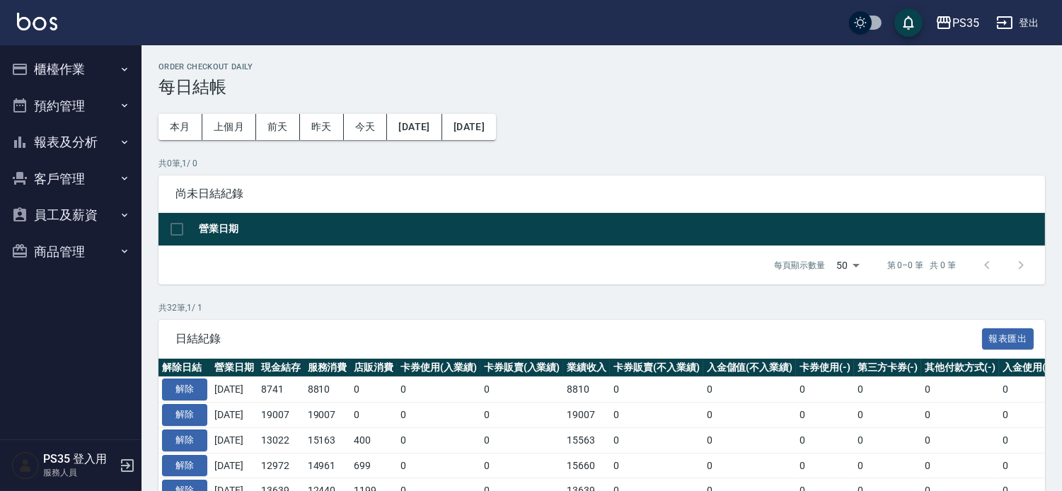
click at [64, 137] on button "報表及分析" at bounding box center [71, 142] width 130 height 37
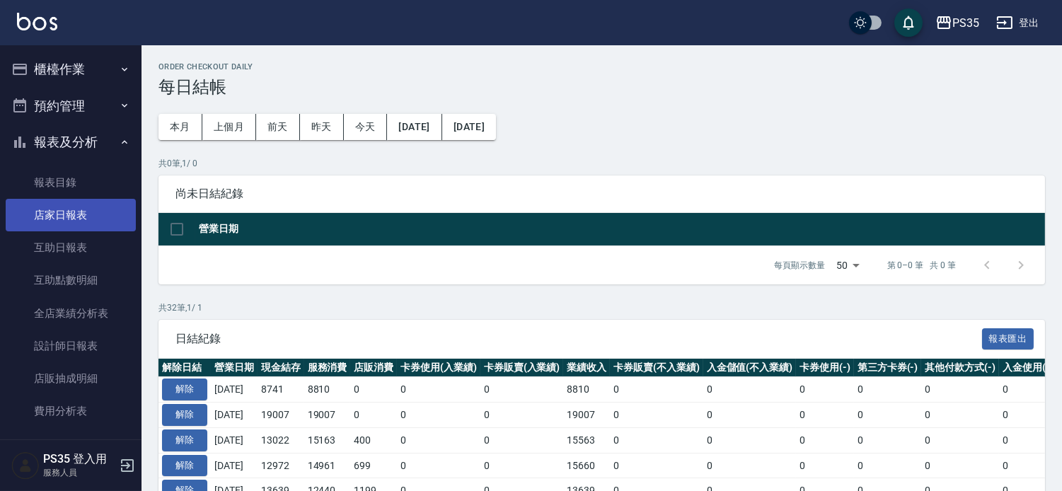
click at [69, 214] on link "店家日報表" at bounding box center [71, 215] width 130 height 33
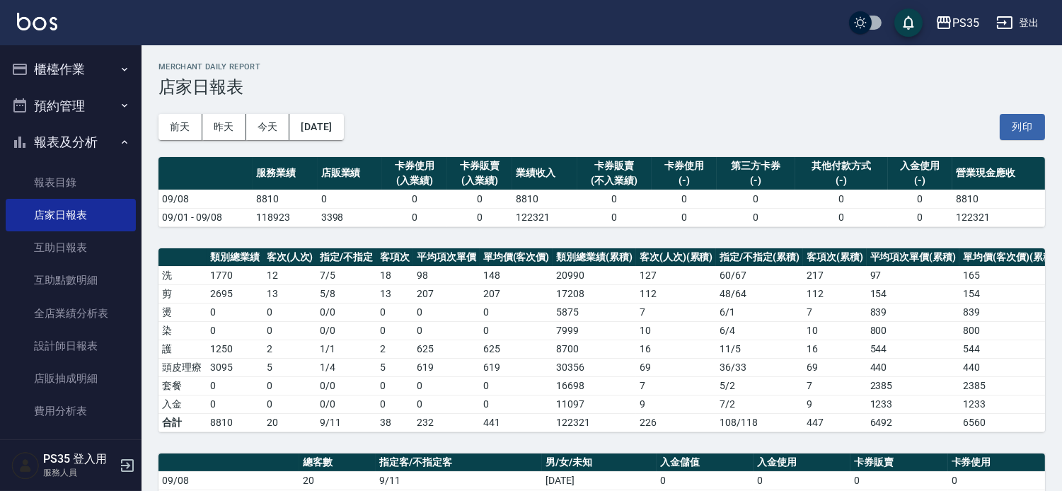
click at [69, 71] on button "櫃檯作業" at bounding box center [71, 69] width 130 height 37
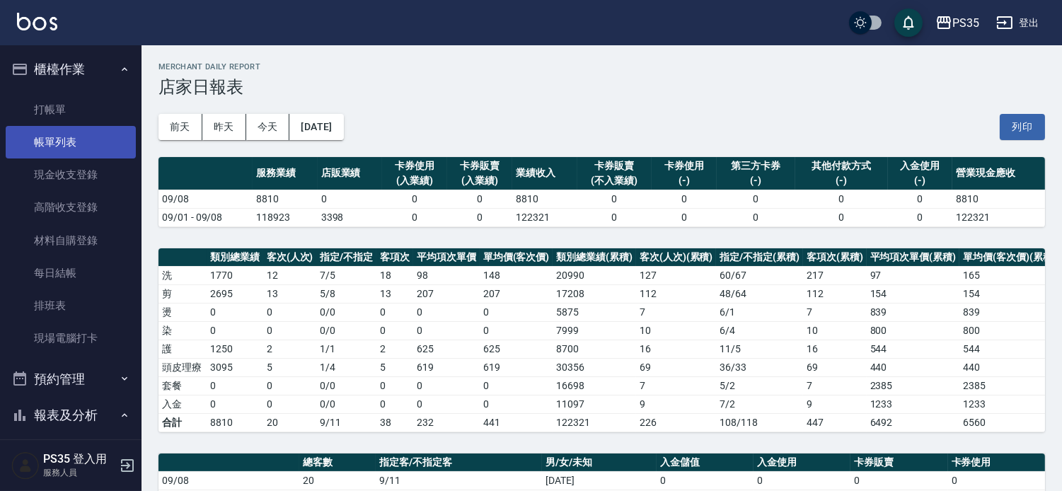
click at [66, 142] on link "帳單列表" at bounding box center [71, 142] width 130 height 33
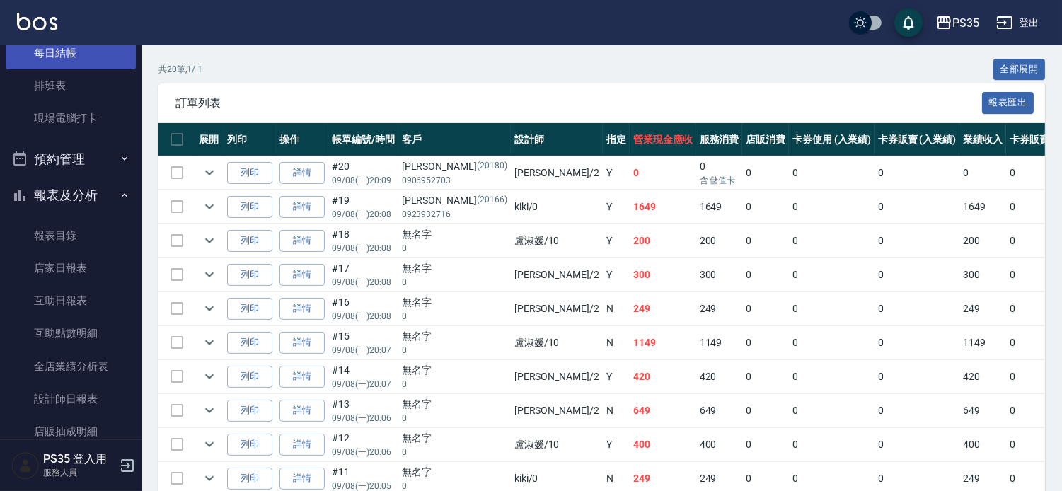
scroll to position [236, 0]
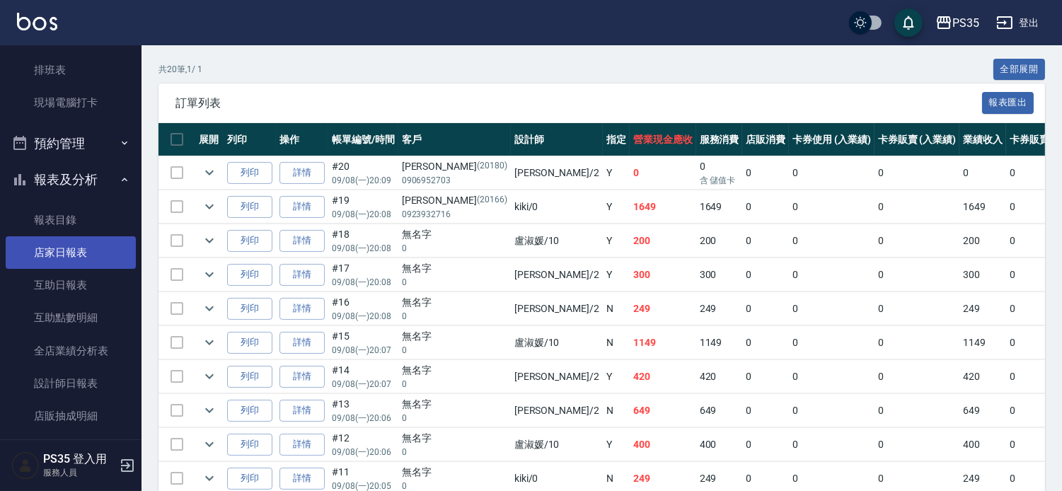
click at [67, 248] on link "店家日報表" at bounding box center [71, 252] width 130 height 33
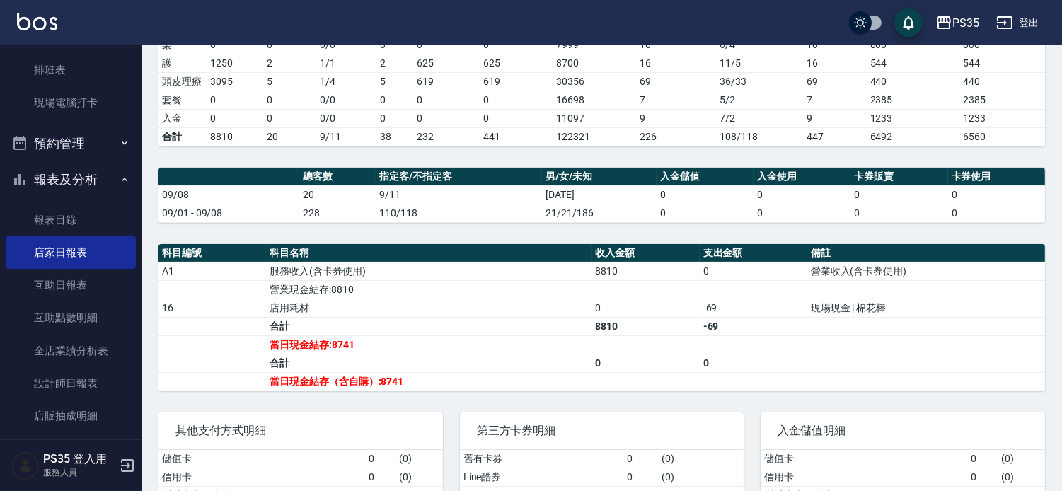
scroll to position [314, 0]
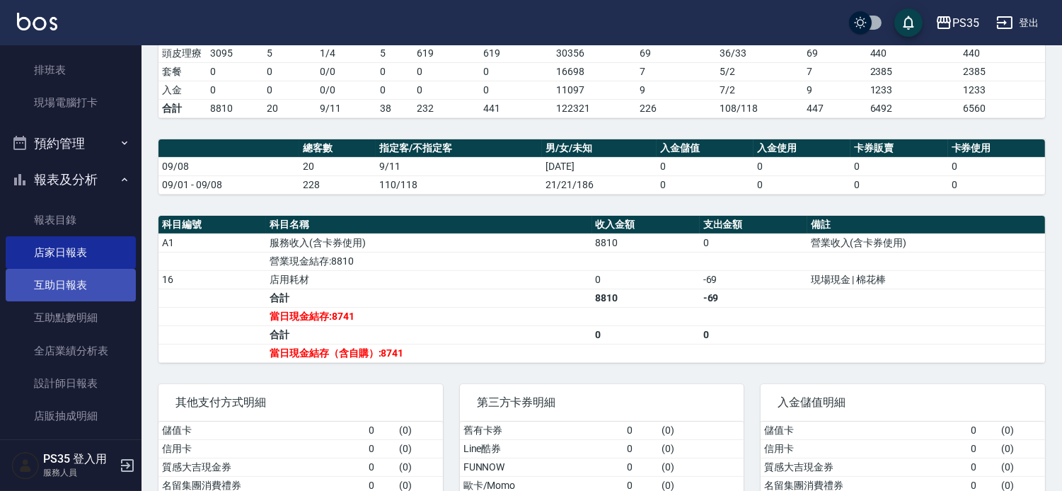
click at [55, 281] on link "互助日報表" at bounding box center [71, 285] width 130 height 33
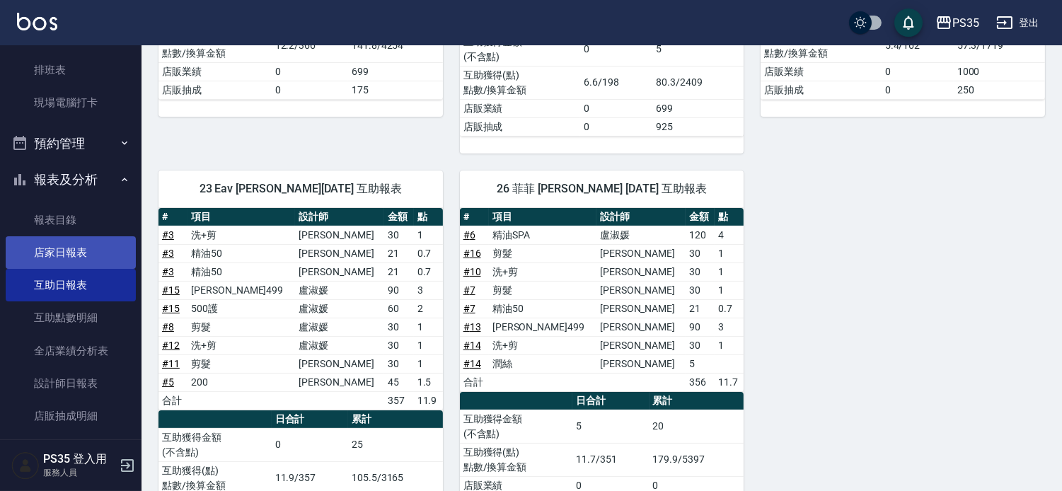
scroll to position [316, 0]
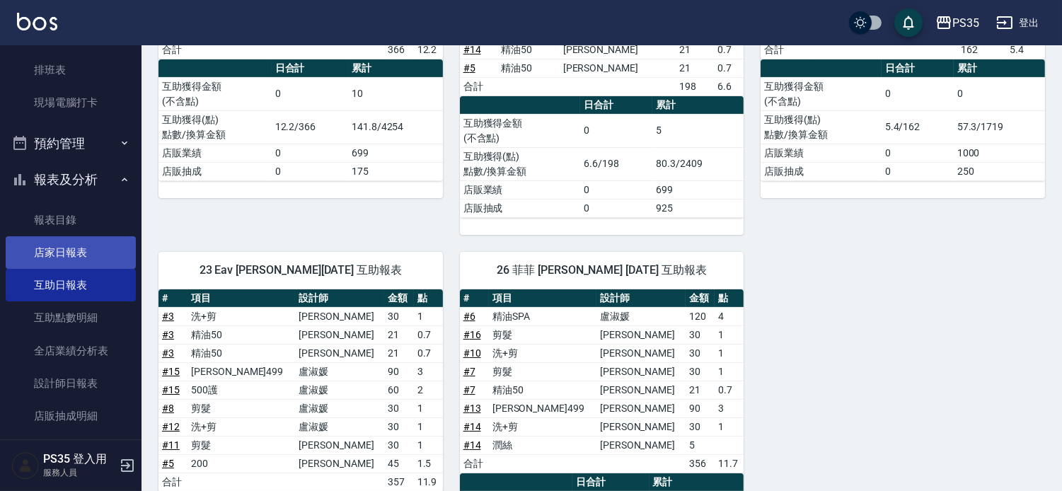
click at [66, 246] on link "店家日報表" at bounding box center [71, 252] width 130 height 33
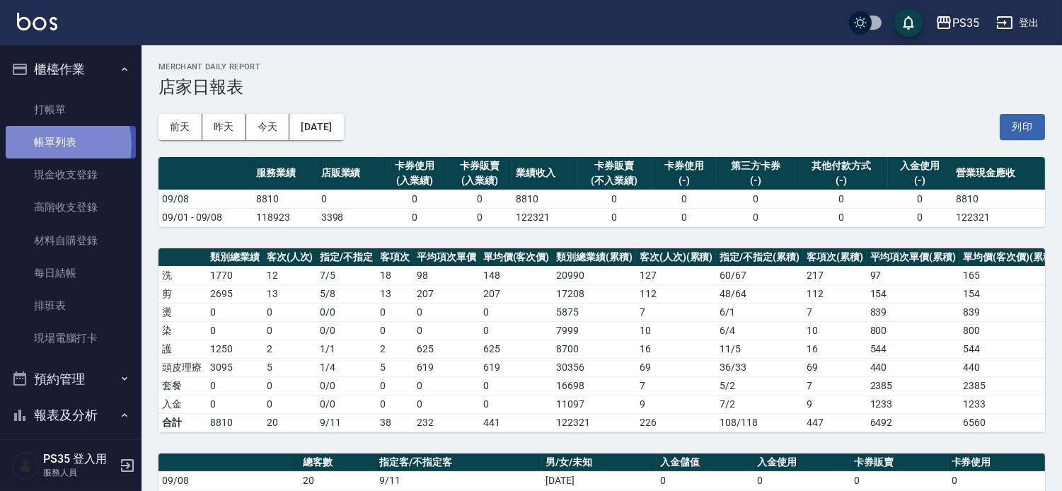
click at [50, 144] on link "帳單列表" at bounding box center [71, 142] width 130 height 33
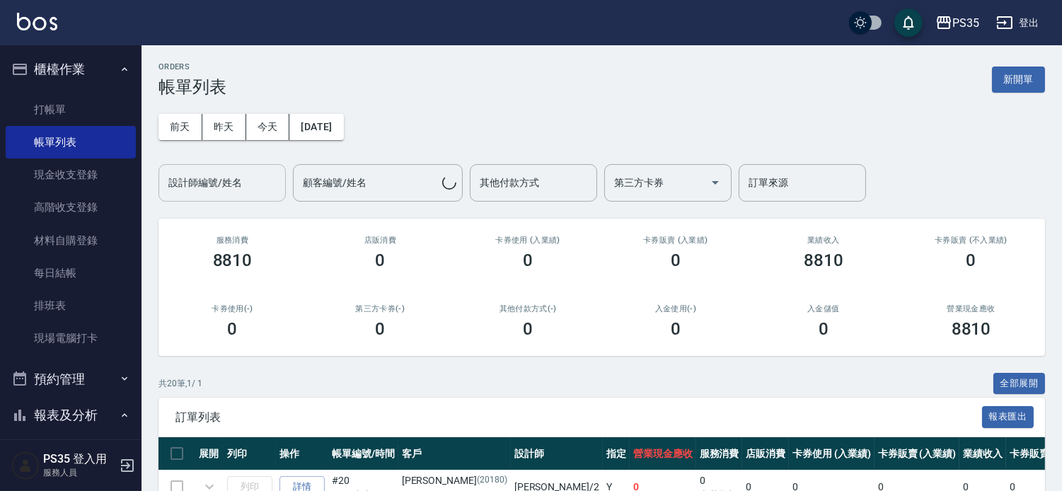
click at [185, 185] on div "設計師編號/姓名 設計師編號/姓名" at bounding box center [221, 183] width 127 height 38
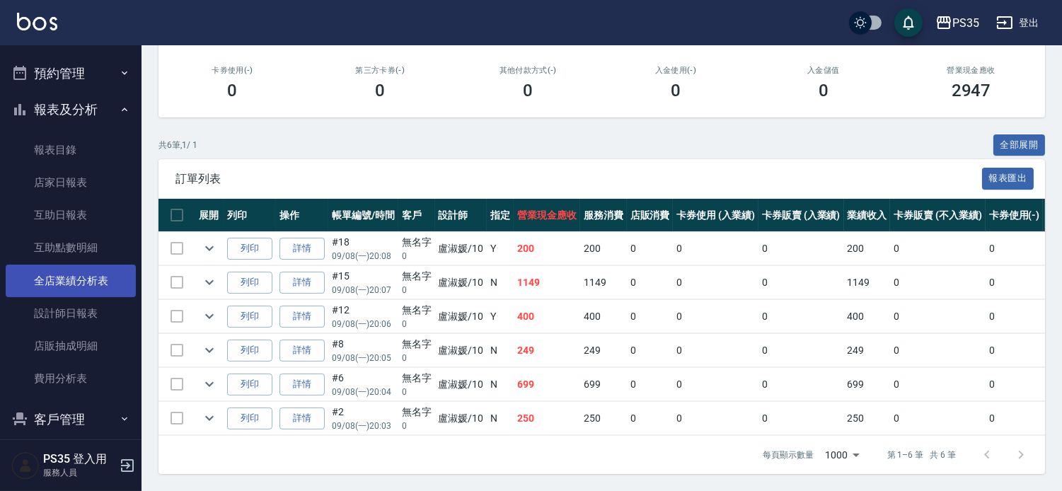
scroll to position [314, 0]
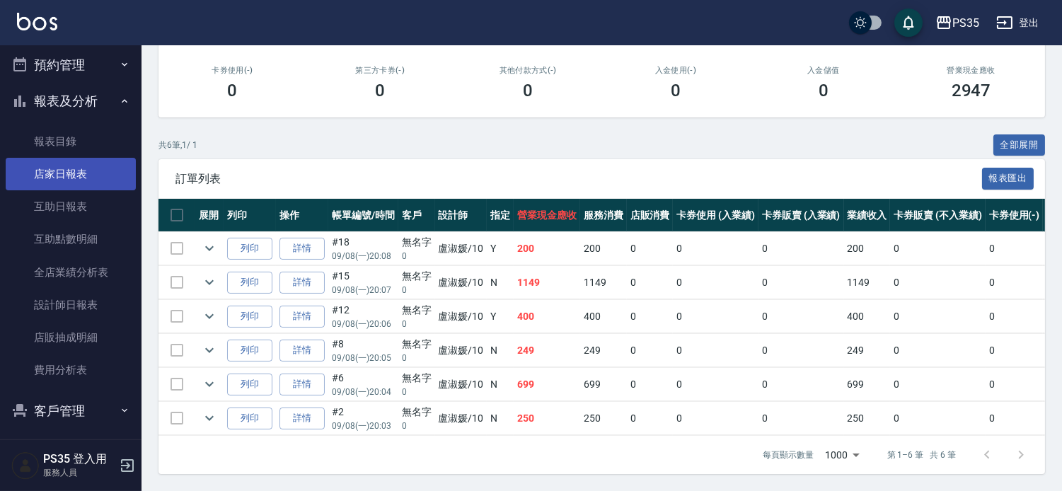
type input "盧淑媛-10"
click at [71, 175] on link "店家日報表" at bounding box center [71, 174] width 130 height 33
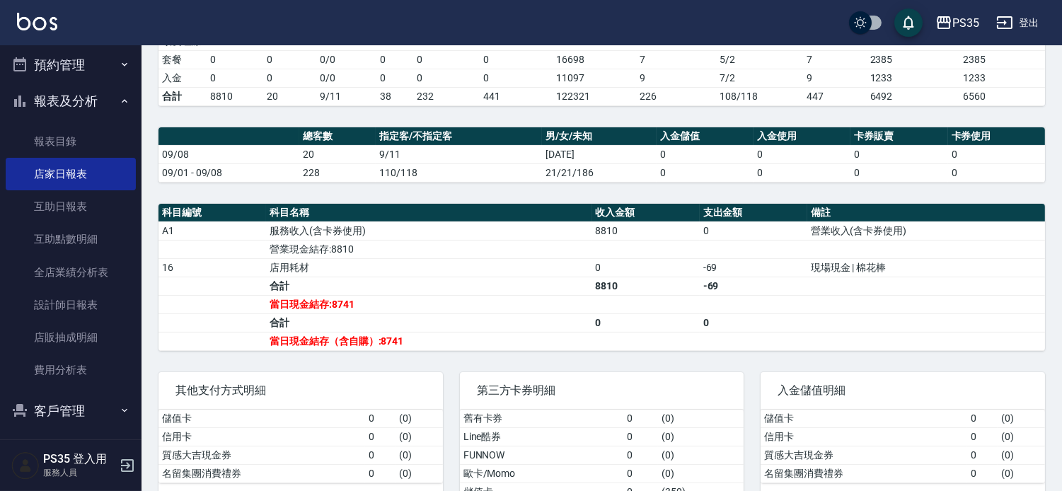
scroll to position [313, 0]
